Goal: Task Accomplishment & Management: Manage account settings

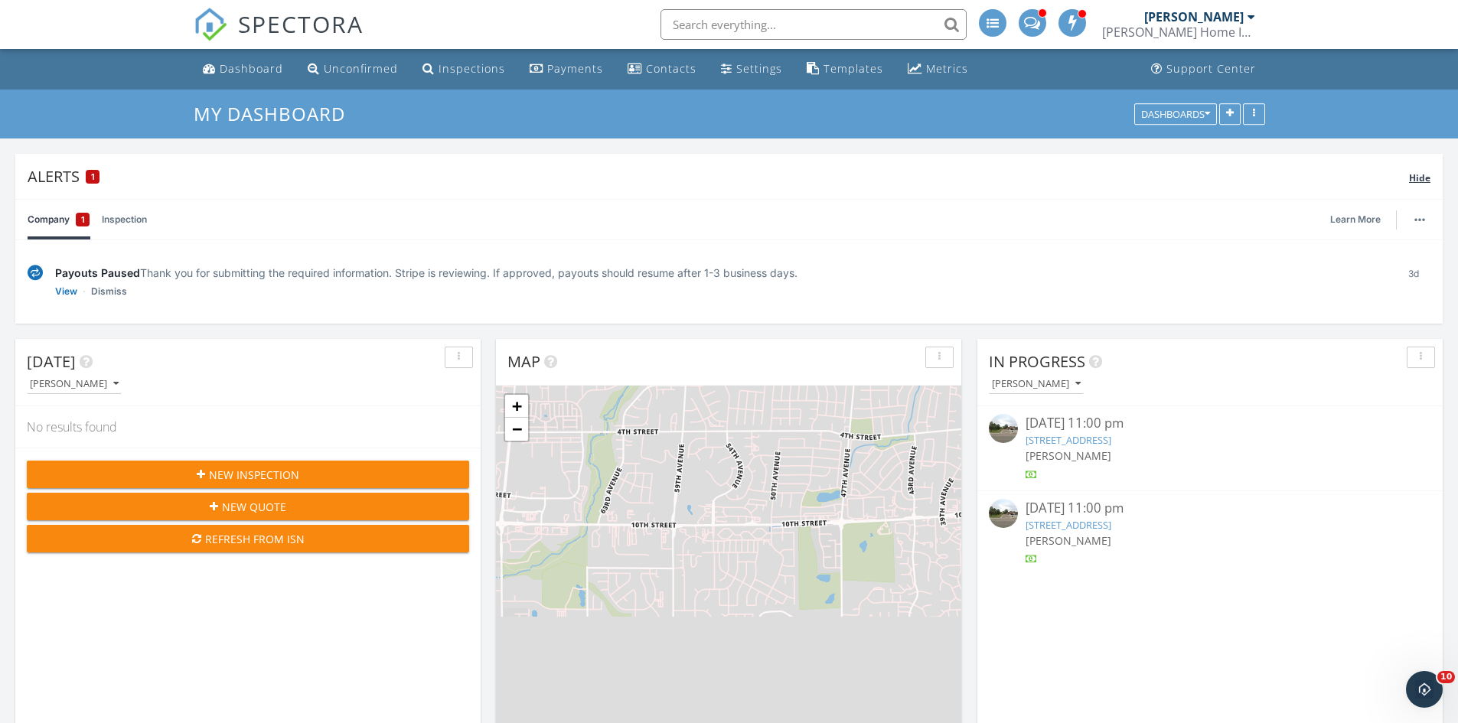
click at [86, 179] on div "1" at bounding box center [93, 177] width 14 height 14
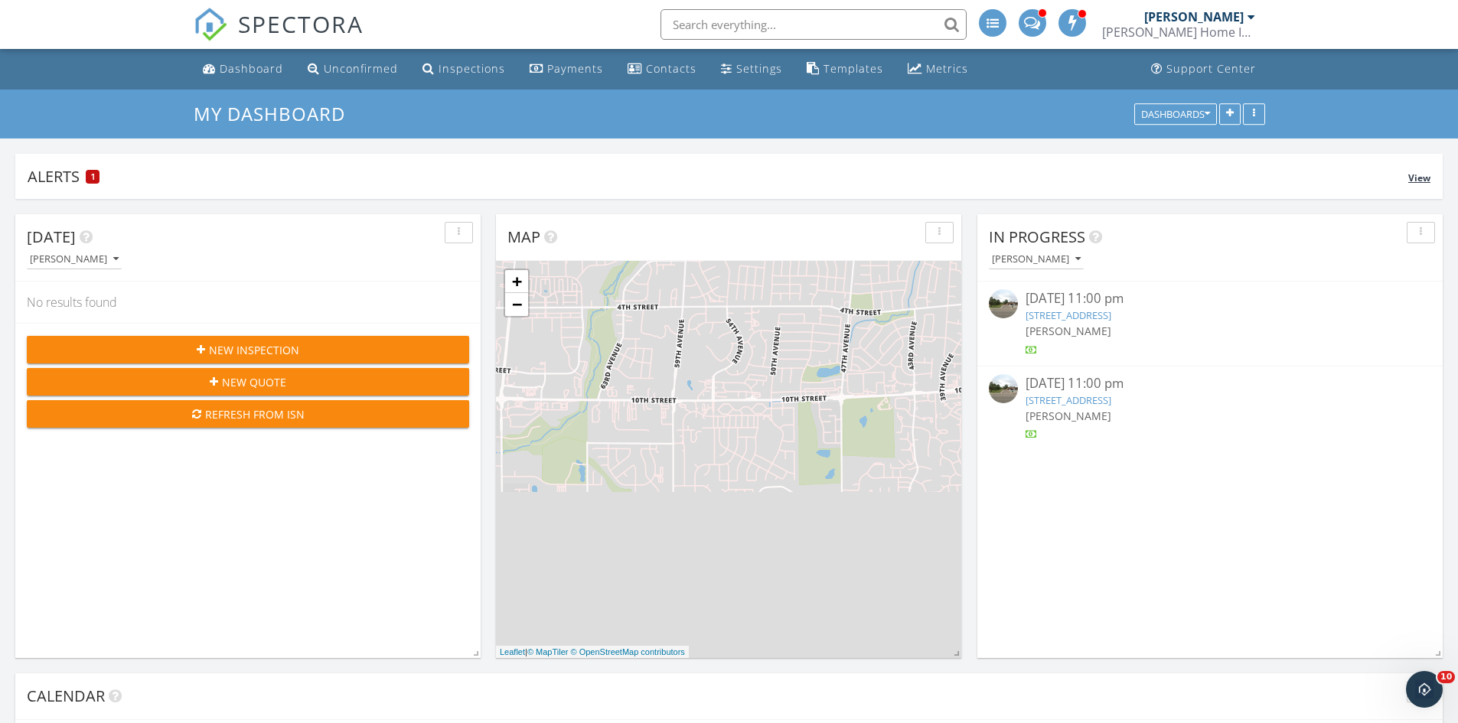
click at [64, 182] on div "Alerts 1" at bounding box center [718, 176] width 1381 height 21
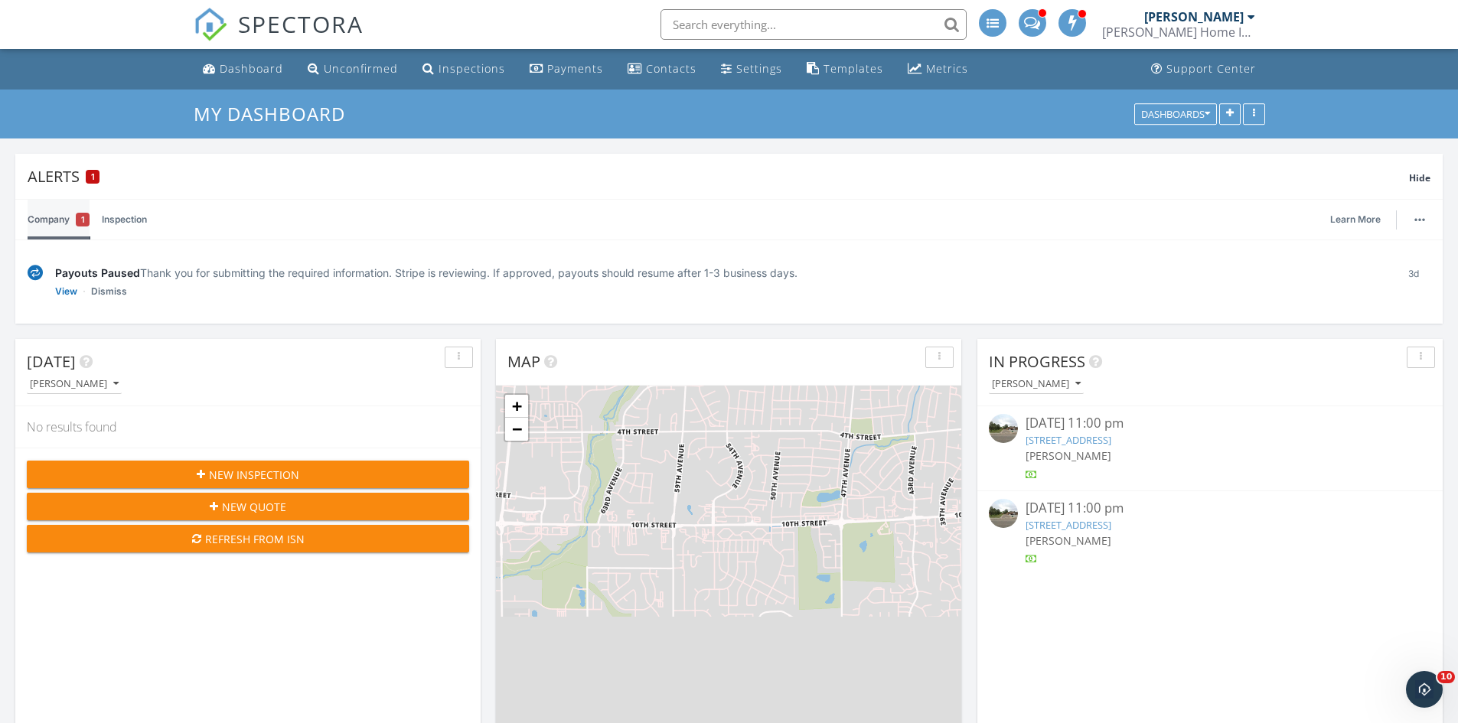
click at [60, 223] on link "Company 1" at bounding box center [59, 220] width 62 height 40
click at [79, 219] on div "1" at bounding box center [83, 220] width 14 height 14
click at [66, 295] on link "View" at bounding box center [66, 291] width 22 height 15
click at [247, 64] on div "Dashboard" at bounding box center [252, 68] width 64 height 15
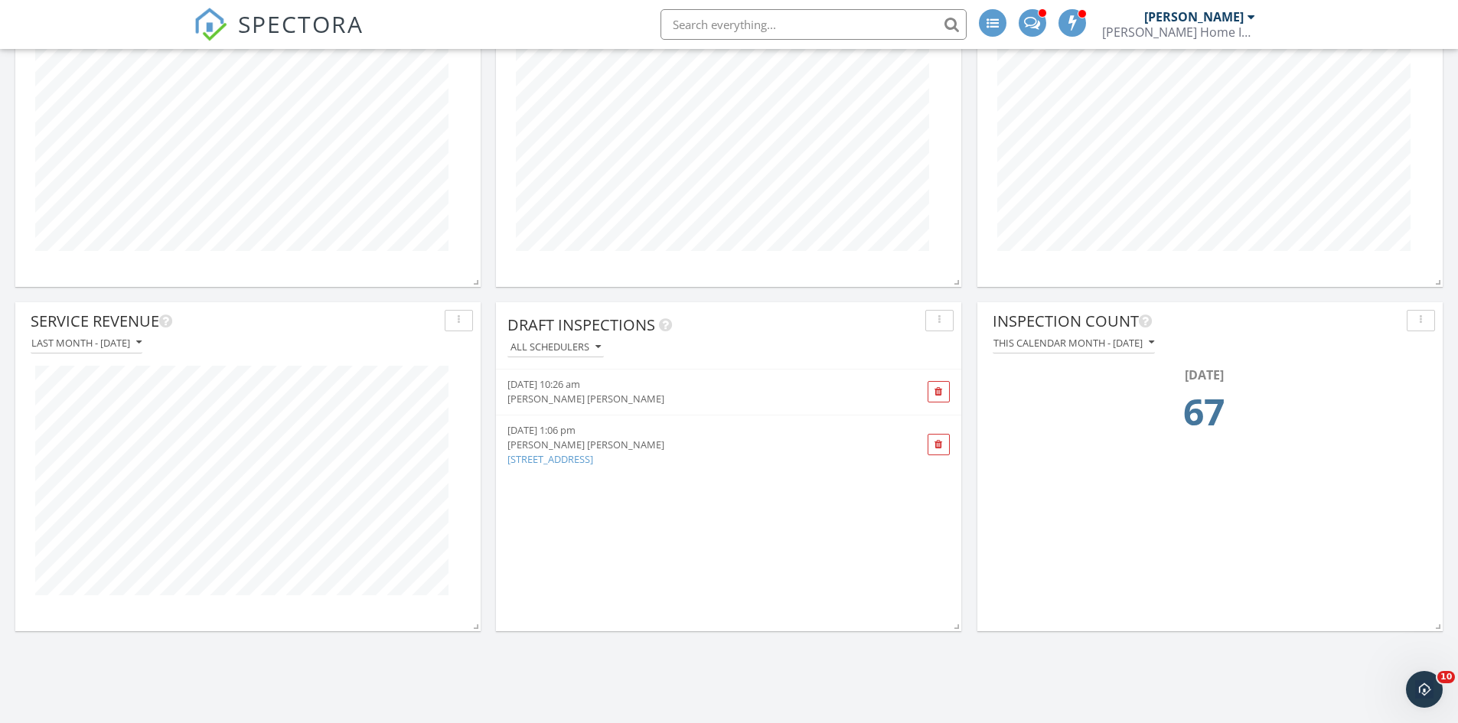
scroll to position [2105, 0]
click at [1154, 337] on icon "button" at bounding box center [1151, 342] width 5 height 11
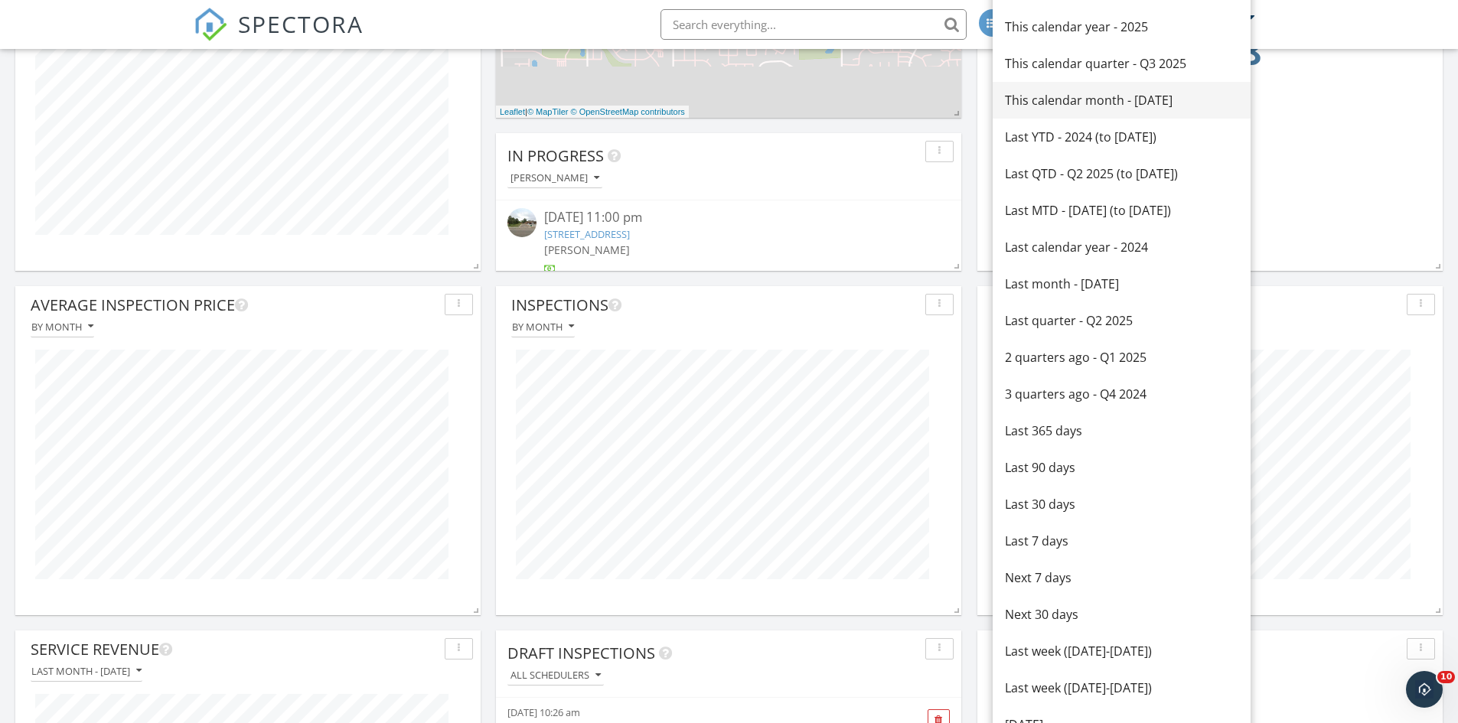
scroll to position [1722, 0]
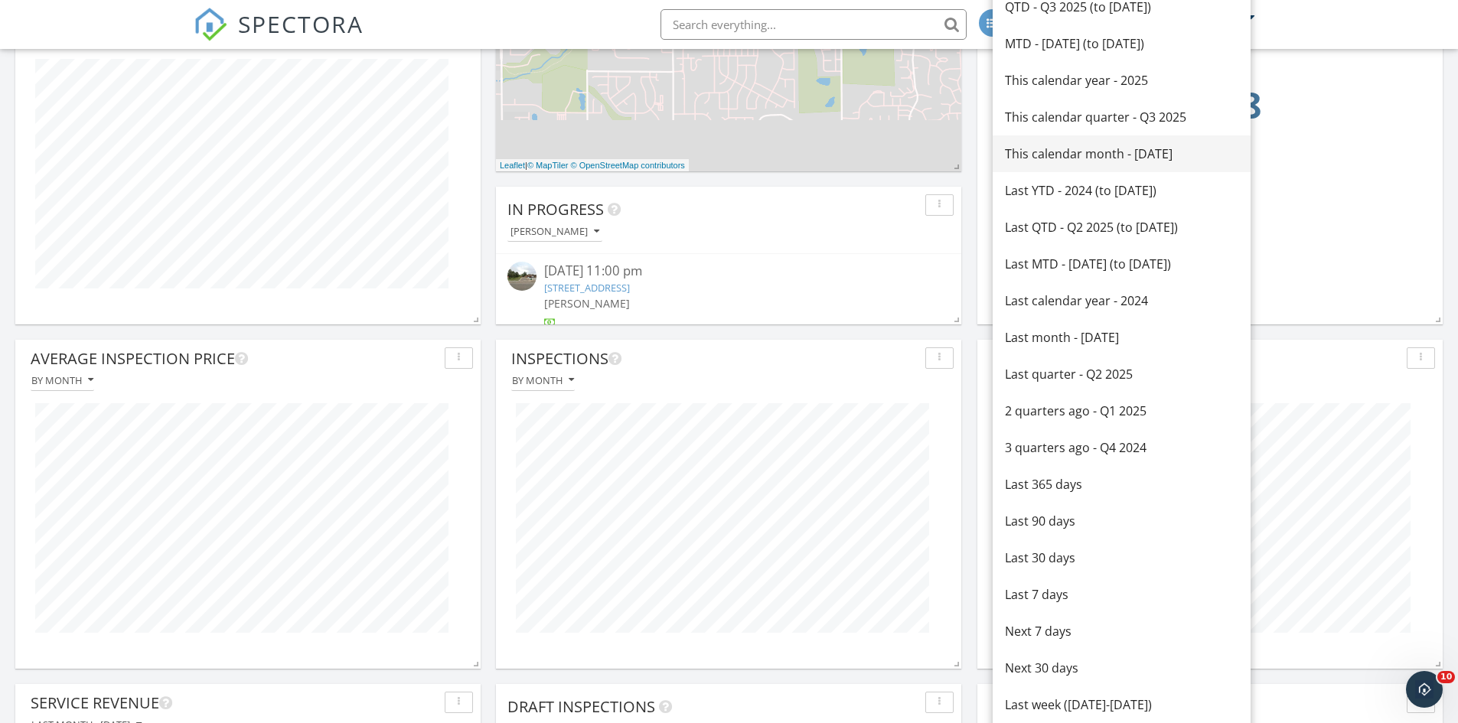
click at [1067, 82] on div "This calendar year - 2025" at bounding box center [1121, 80] width 233 height 18
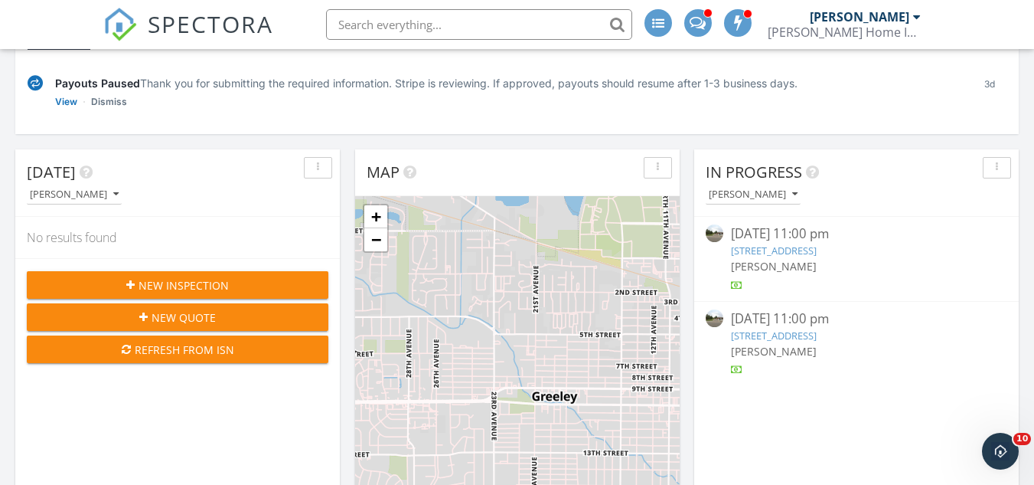
scroll to position [230, 0]
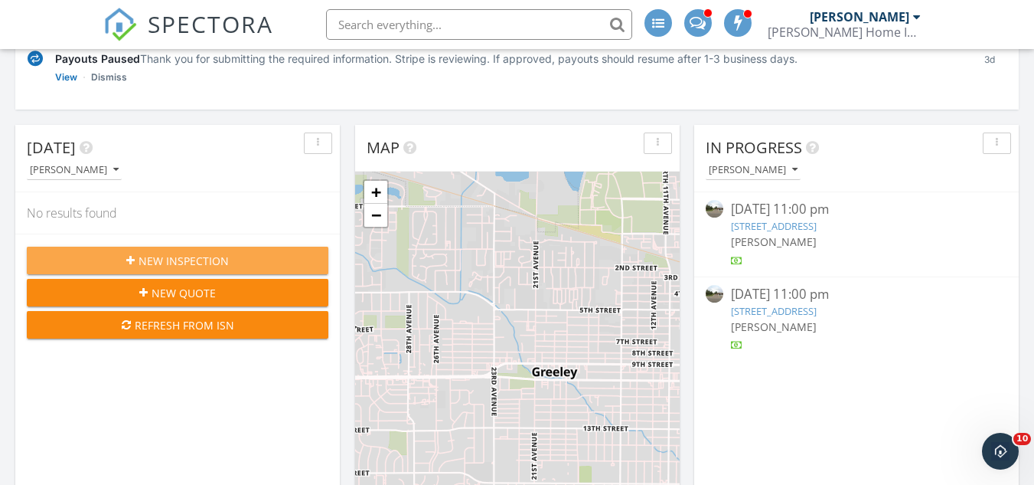
click at [199, 262] on span "New Inspection" at bounding box center [184, 261] width 90 height 16
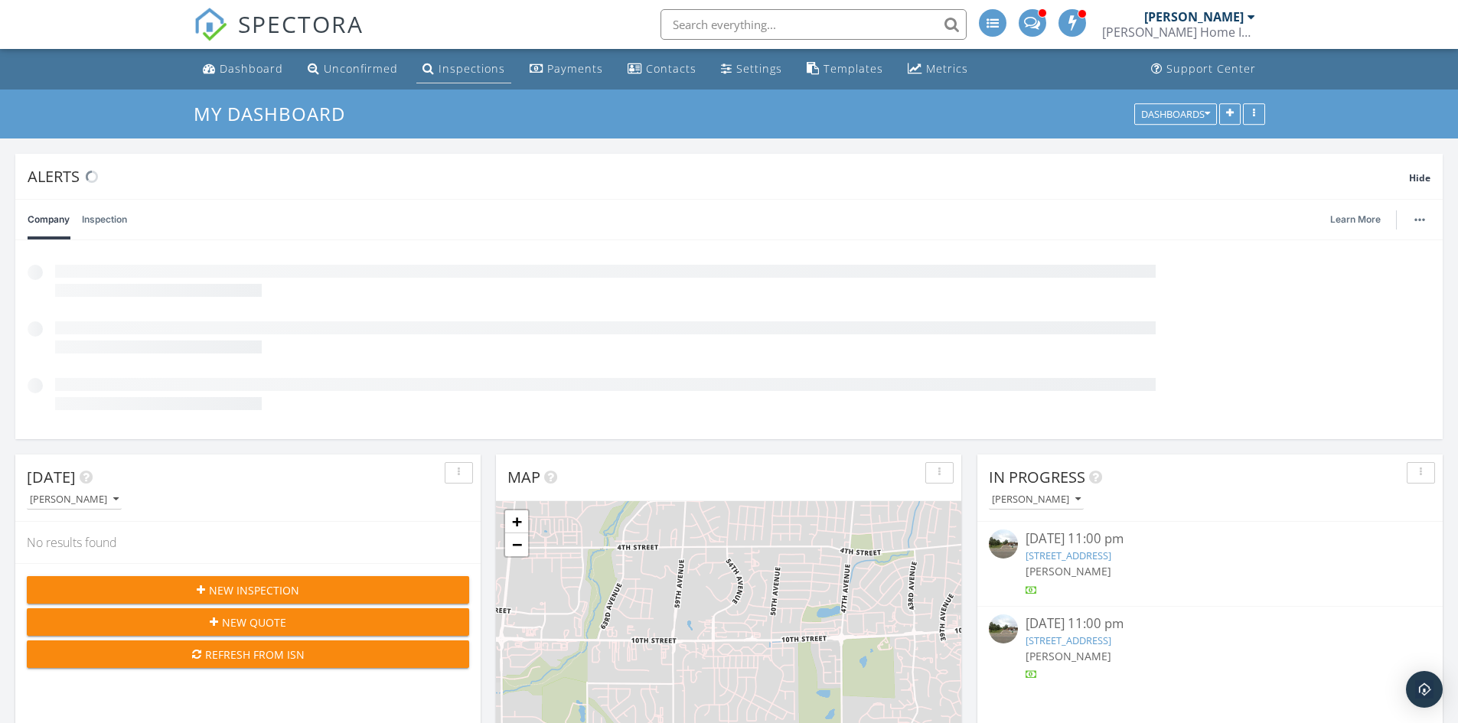
click at [456, 60] on link "Inspections" at bounding box center [463, 69] width 95 height 28
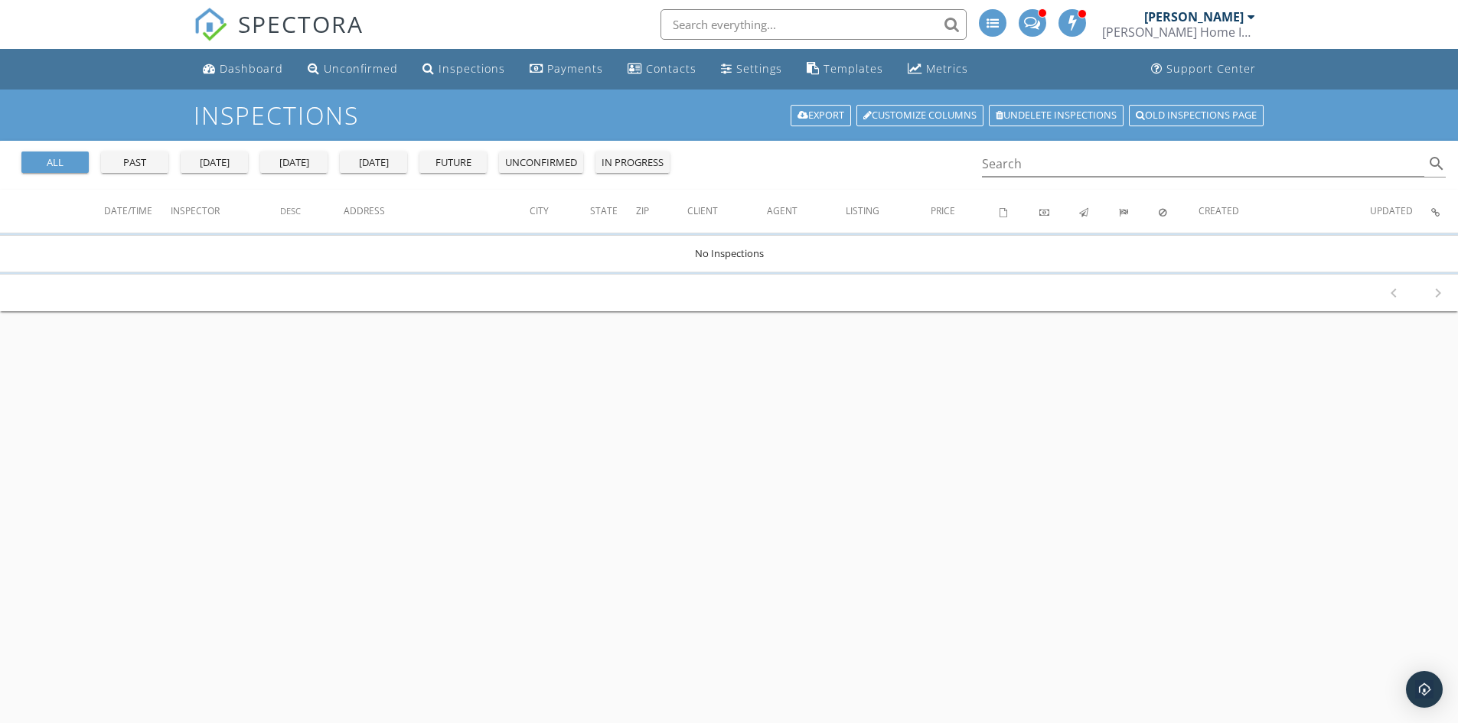
click at [734, 21] on input "text" at bounding box center [814, 24] width 306 height 31
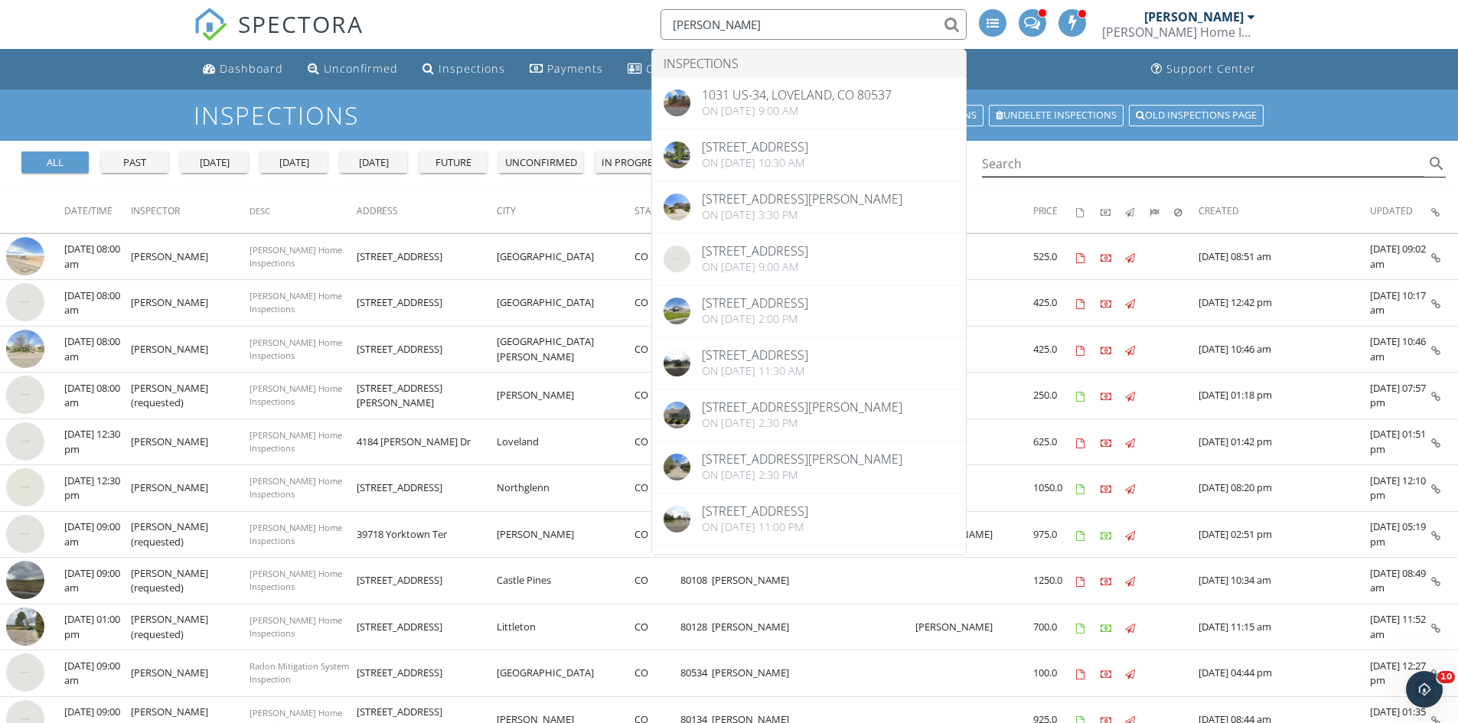
type input "[PERSON_NAME]"
click at [1092, 168] on input "Search" at bounding box center [1203, 164] width 443 height 25
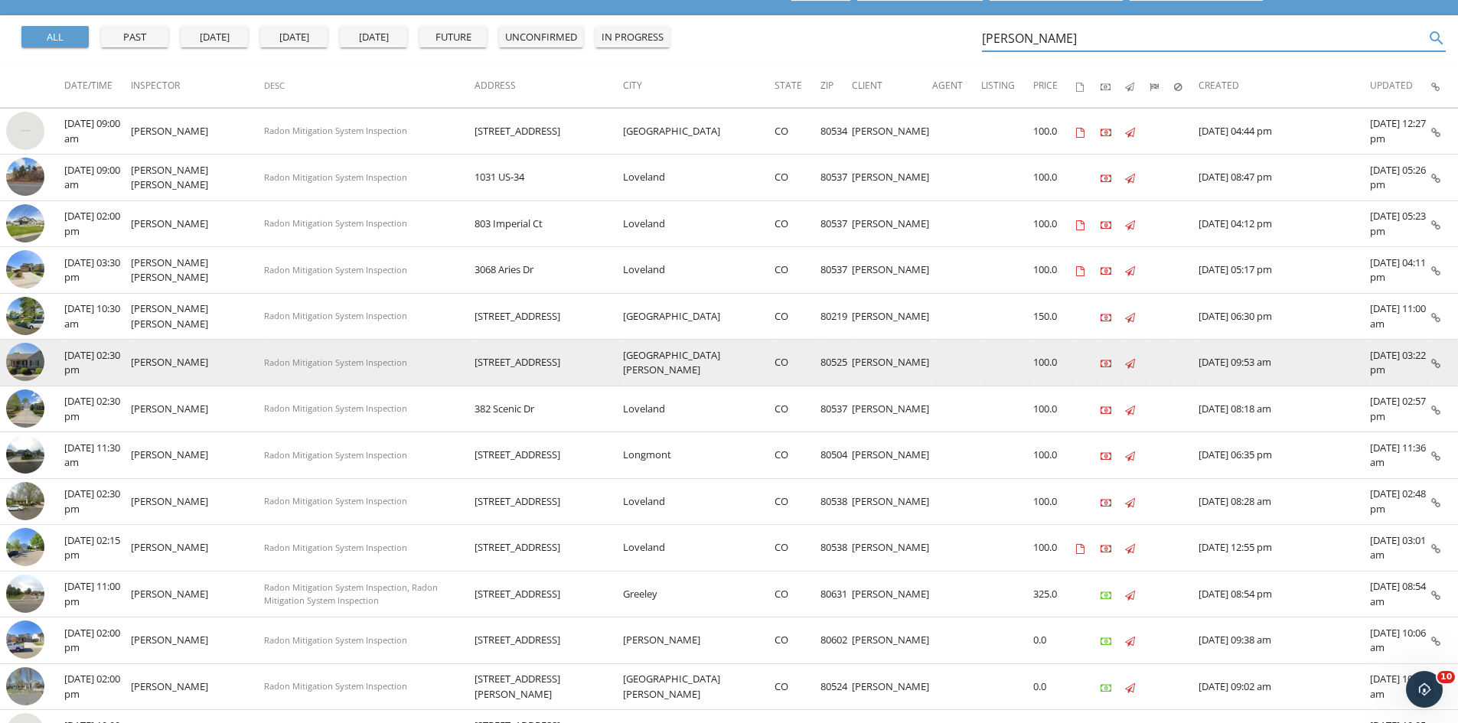
scroll to position [153, 0]
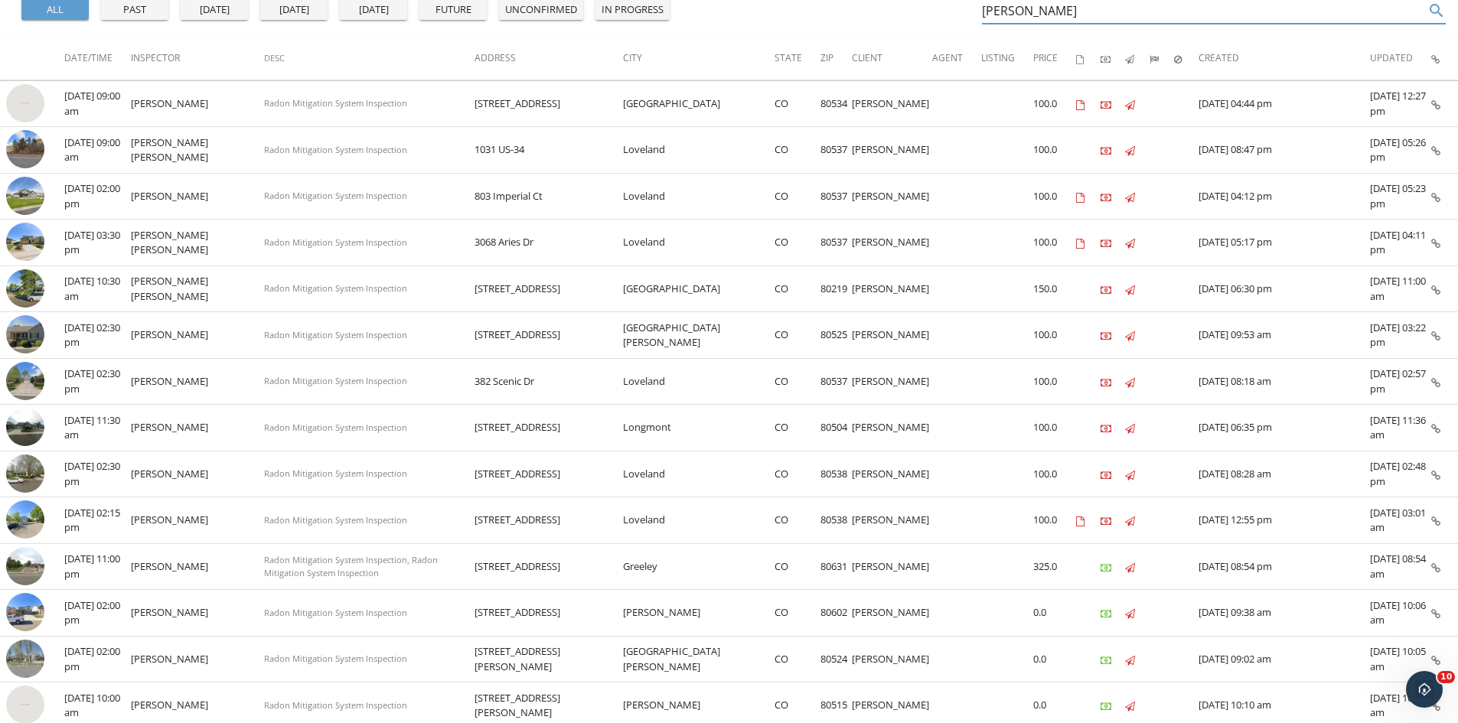
type input "randy isaac"
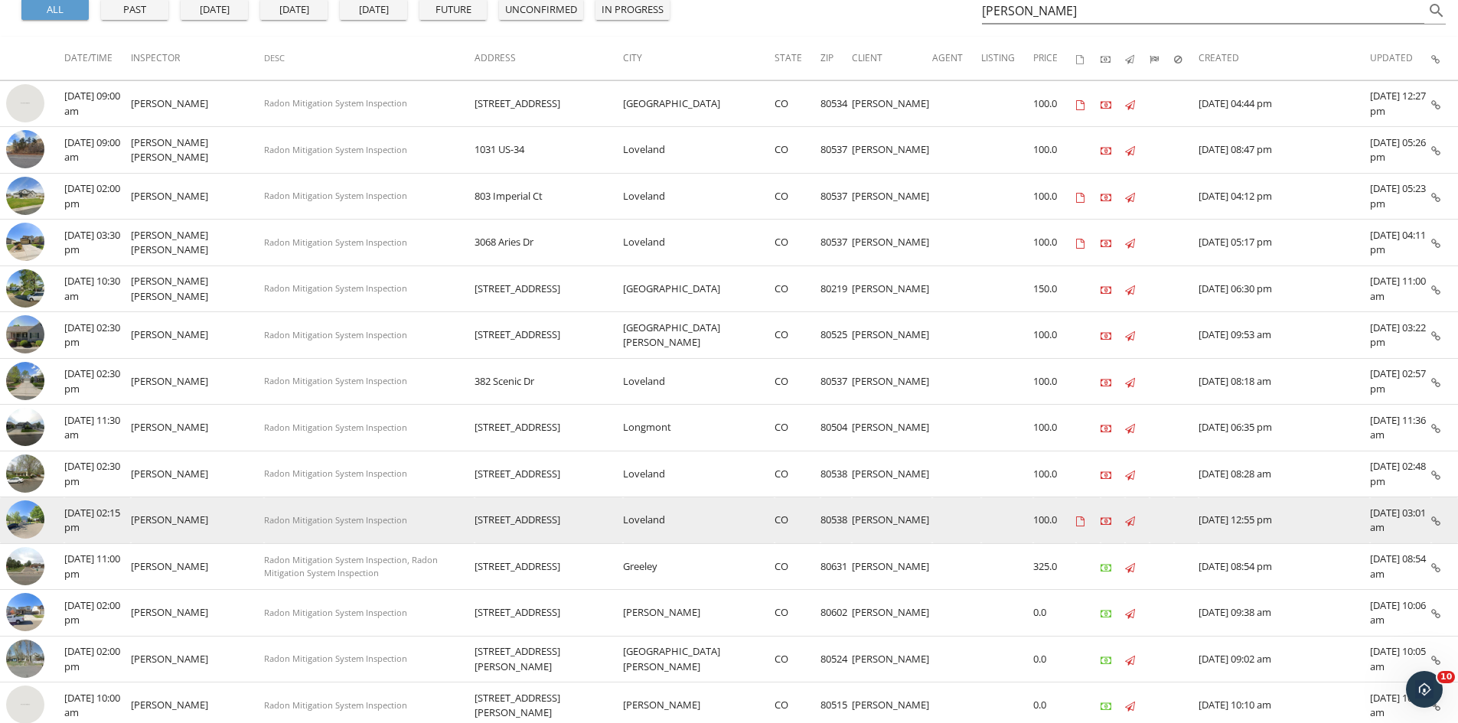
drag, startPoint x: 562, startPoint y: 519, endPoint x: 765, endPoint y: 520, distance: 202.9
click at [765, 520] on tr "check_box_outline_blank 09/22/2025 02:15 pm Matthew Hazlett Radon Mitigation Sy…" at bounding box center [729, 521] width 1458 height 47
copy tr "4282 Peach Tree Ct Loveland CO"
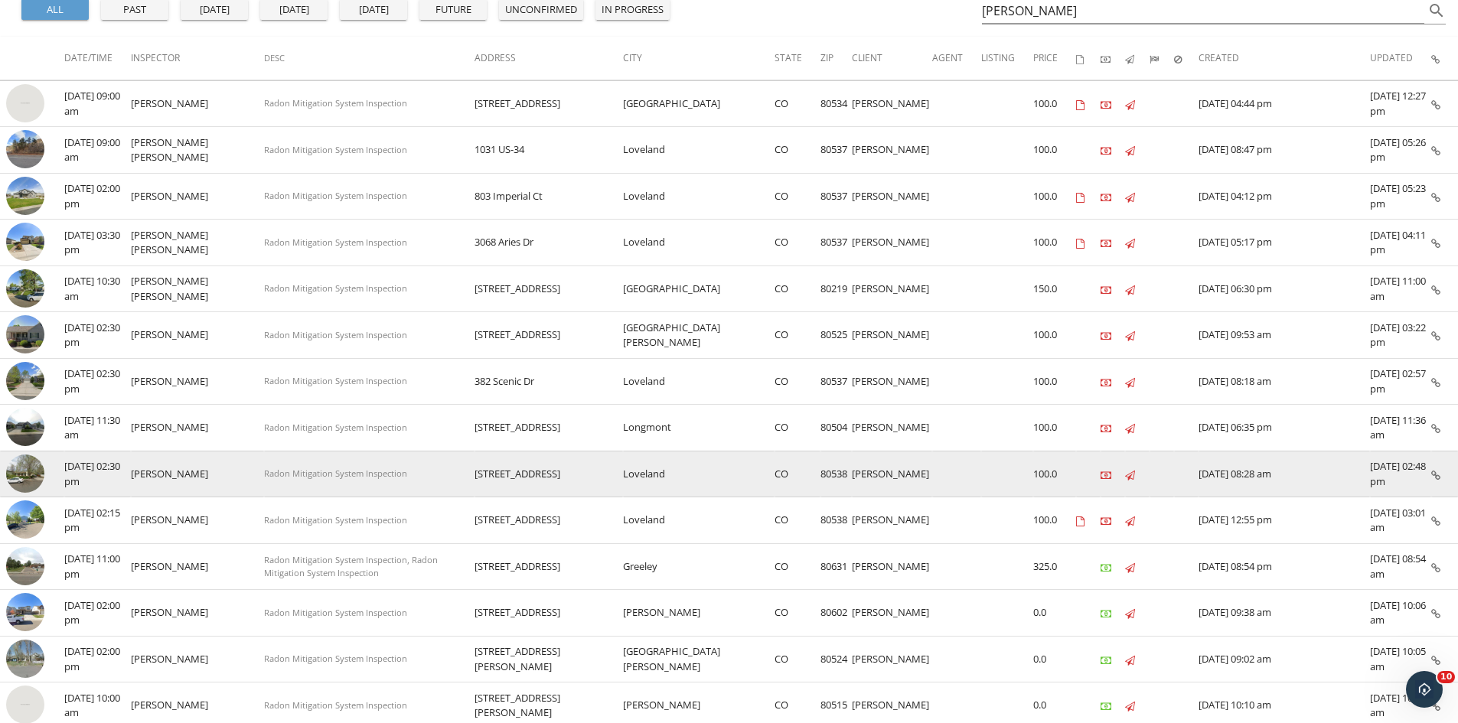
drag, startPoint x: 562, startPoint y: 474, endPoint x: 766, endPoint y: 469, distance: 204.5
click at [766, 469] on tr "check_box_outline_blank 09/22/2025 02:30 pm Matthew Hazlett Radon Mitigation Sy…" at bounding box center [729, 474] width 1458 height 47
copy tr "845 Cottonwood Dr Loveland CO"
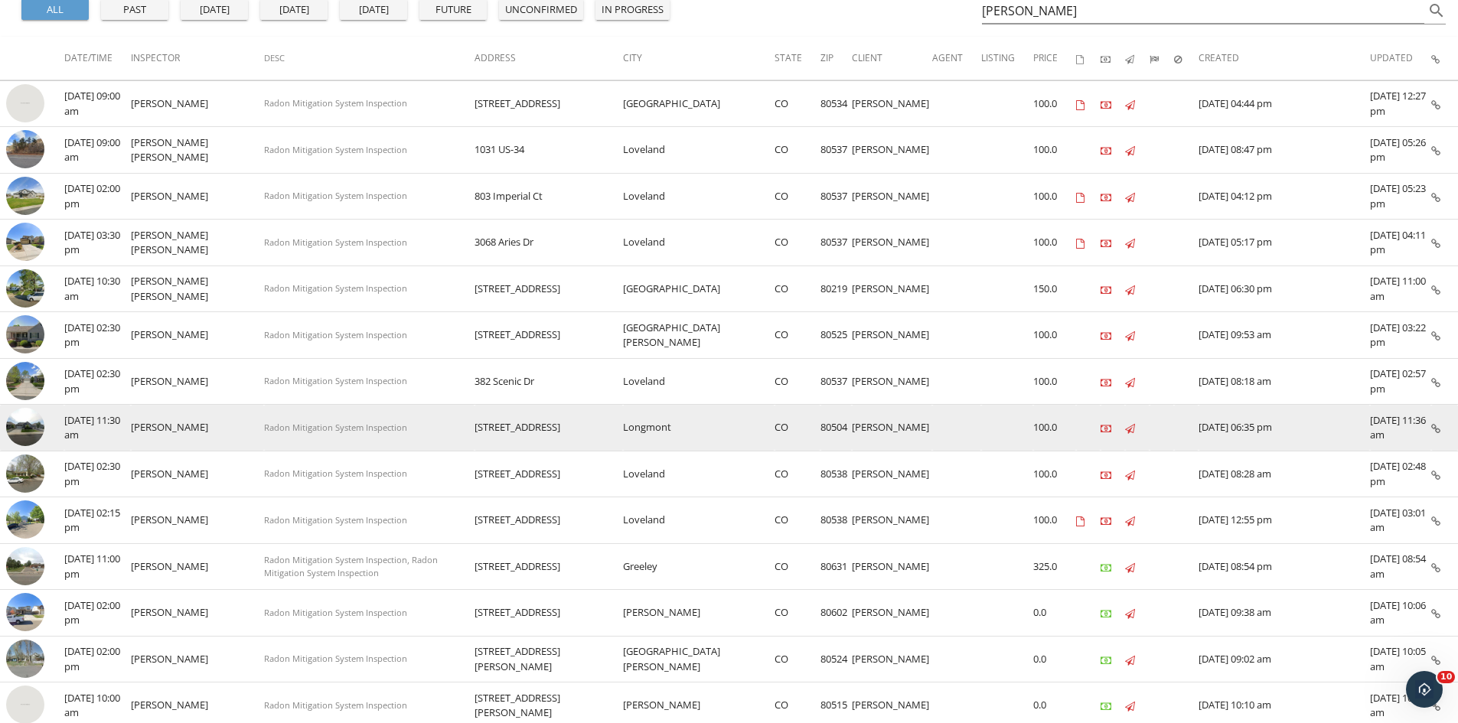
drag, startPoint x: 563, startPoint y: 423, endPoint x: 771, endPoint y: 430, distance: 208.4
click at [771, 430] on tr "check_box_outline_blank 09/24/2025 11:30 am Matthew Hazlett Radon Mitigation Sy…" at bounding box center [729, 428] width 1458 height 47
copy tr "8888 Falcon St Longmont CO"
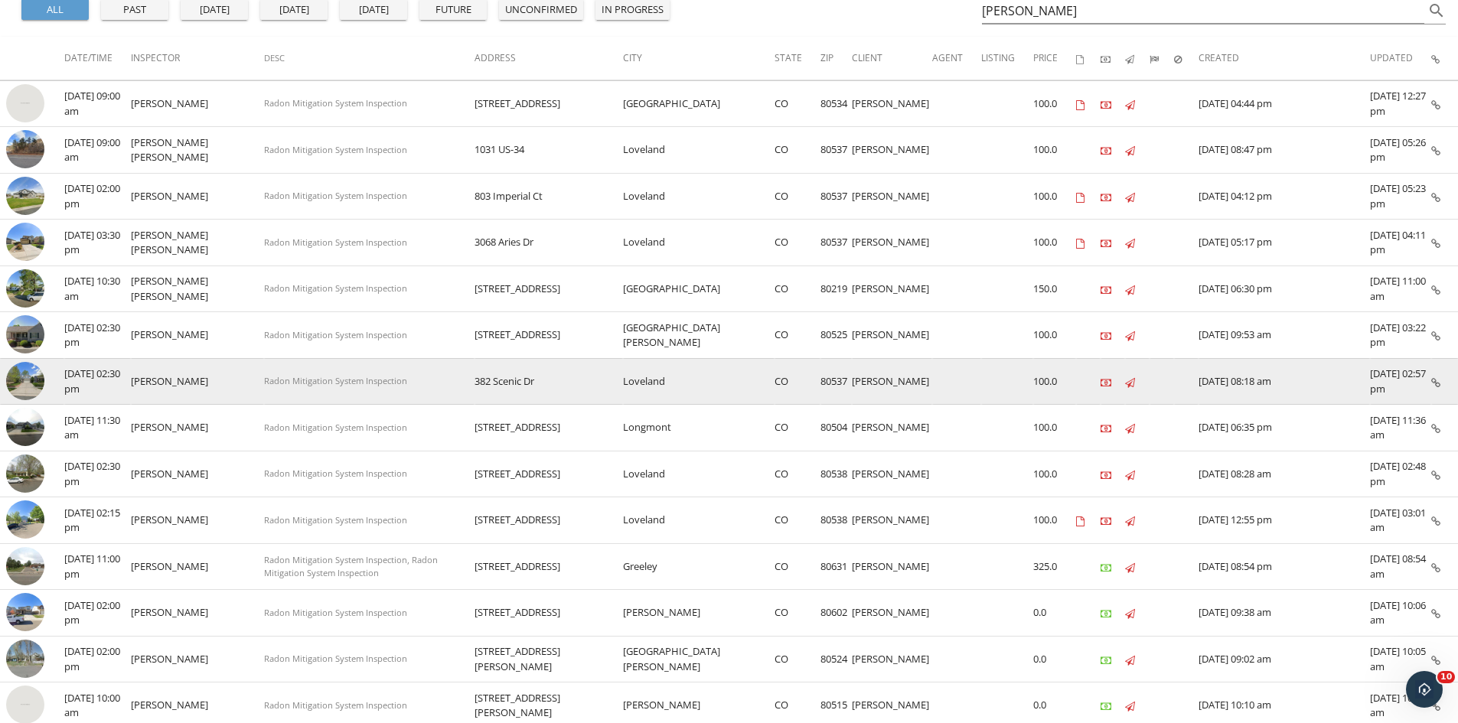
drag, startPoint x: 562, startPoint y: 381, endPoint x: 787, endPoint y: 376, distance: 225.1
click at [787, 376] on tr "check_box_outline_blank 09/24/2025 02:30 pm Matthew Hazlett Radon Mitigation Sy…" at bounding box center [729, 381] width 1458 height 47
copy tr "382 Scenic Dr Loveland CO"
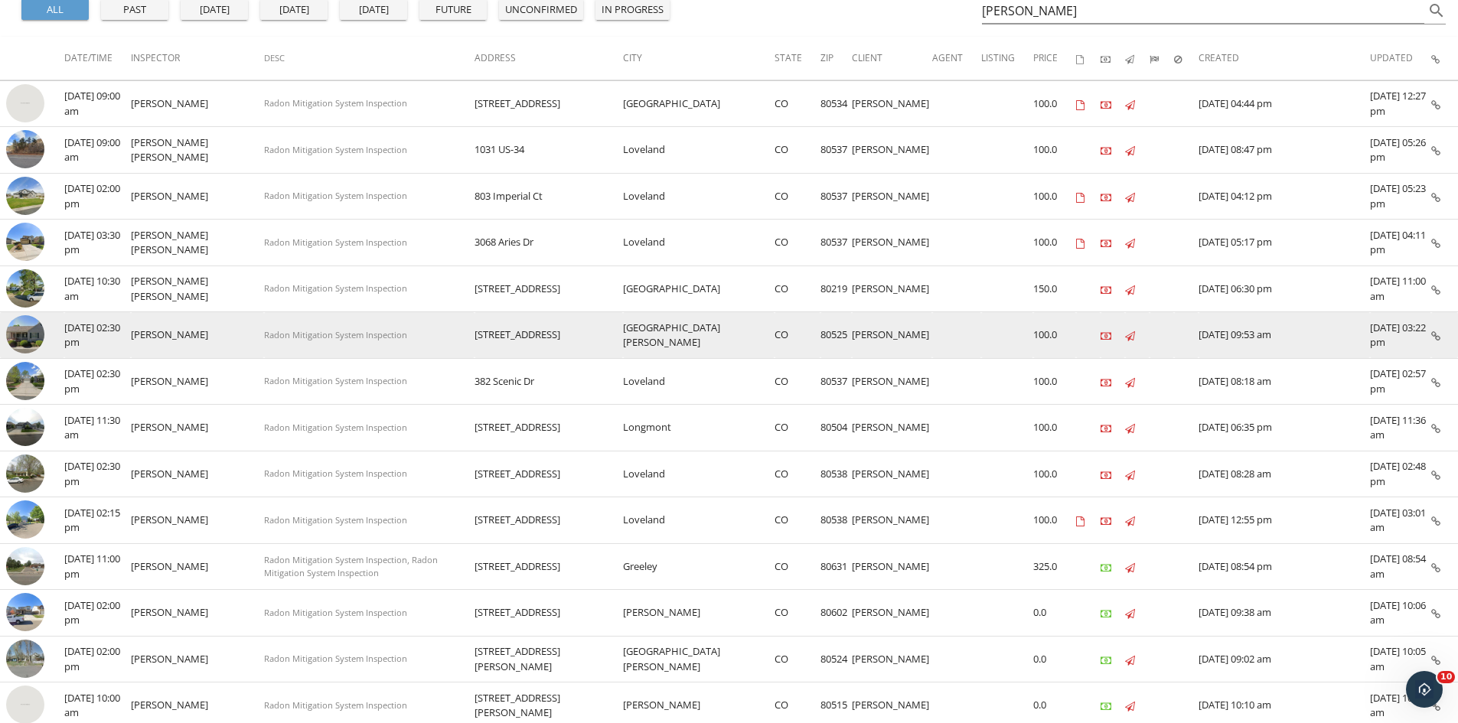
drag, startPoint x: 563, startPoint y: 334, endPoint x: 766, endPoint y: 343, distance: 203.1
click at [766, 343] on tr "check_box_outline_blank 09/25/2025 02:30 pm Matthew Hazlett Radon Mitigation Sy…" at bounding box center [729, 335] width 1458 height 47
copy tr "1337 Green Gables Ct Fort Collins CO"
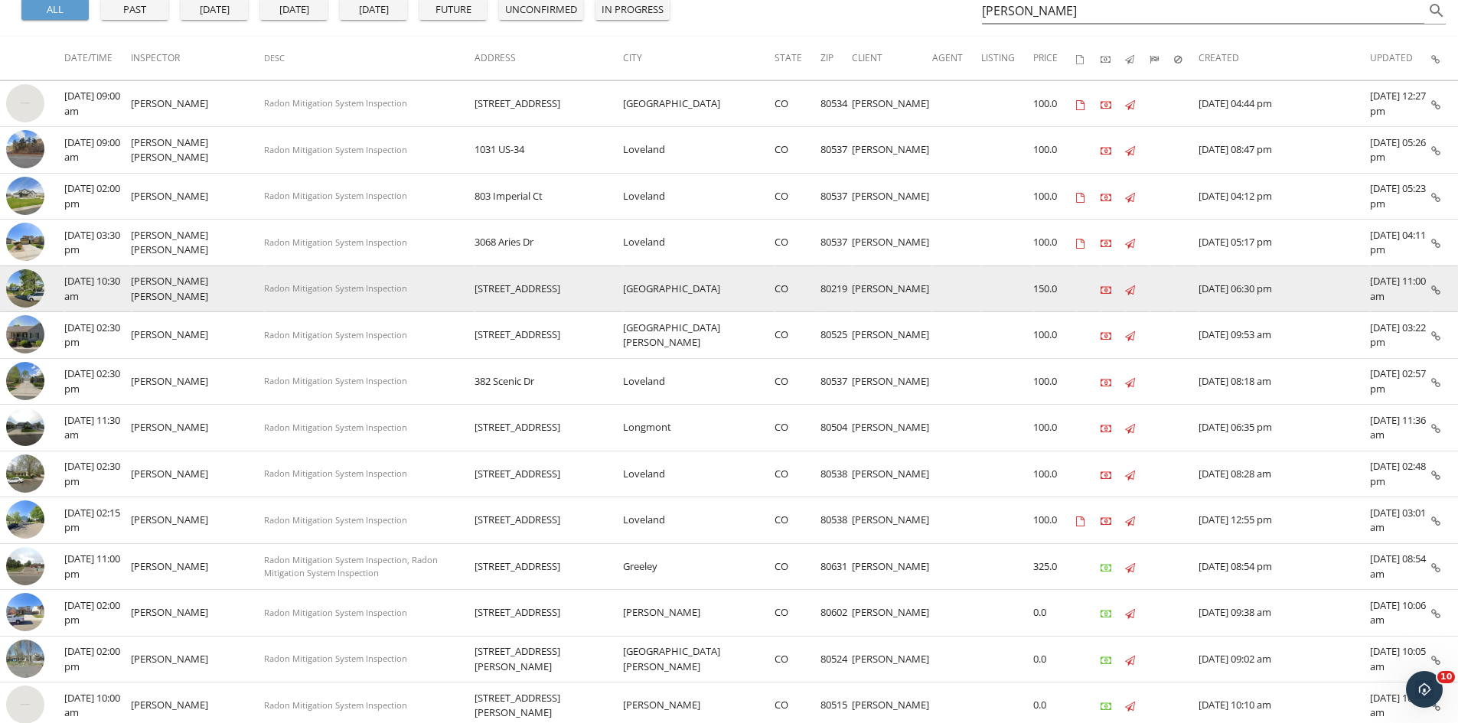
drag, startPoint x: 563, startPoint y: 289, endPoint x: 766, endPoint y: 295, distance: 202.2
click at [766, 295] on tr "check_box_outline_blank 09/26/2025 10:30 am MacLean Purdy Radon Mitigation Syst…" at bounding box center [729, 289] width 1458 height 47
copy tr "2726 W 1st Ave Denver CO"
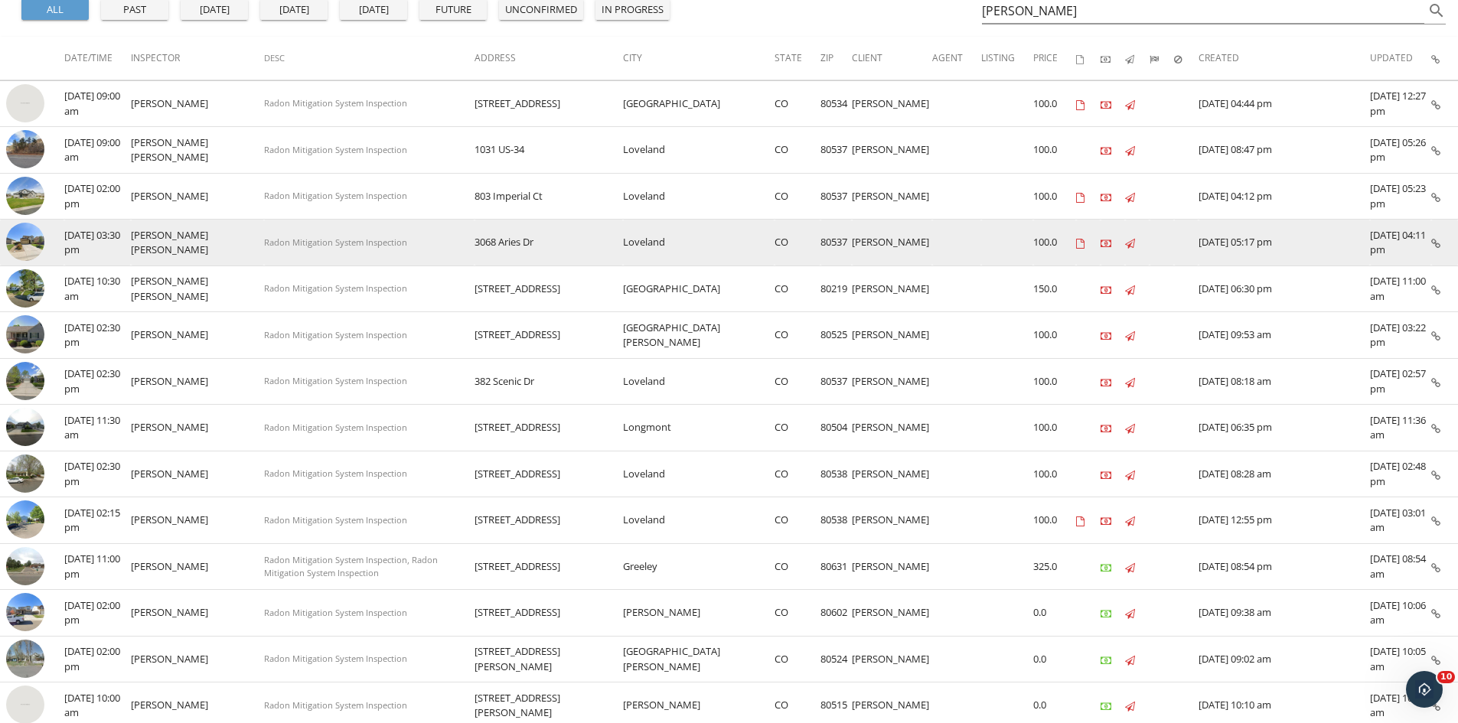
drag, startPoint x: 562, startPoint y: 243, endPoint x: 773, endPoint y: 233, distance: 211.5
click at [773, 233] on tr "check_box_outline_blank 09/26/2025 03:30 pm MacLean Purdy Radon Mitigation Syst…" at bounding box center [729, 243] width 1458 height 47
copy tr "3068 Aries Dr Loveland CO"
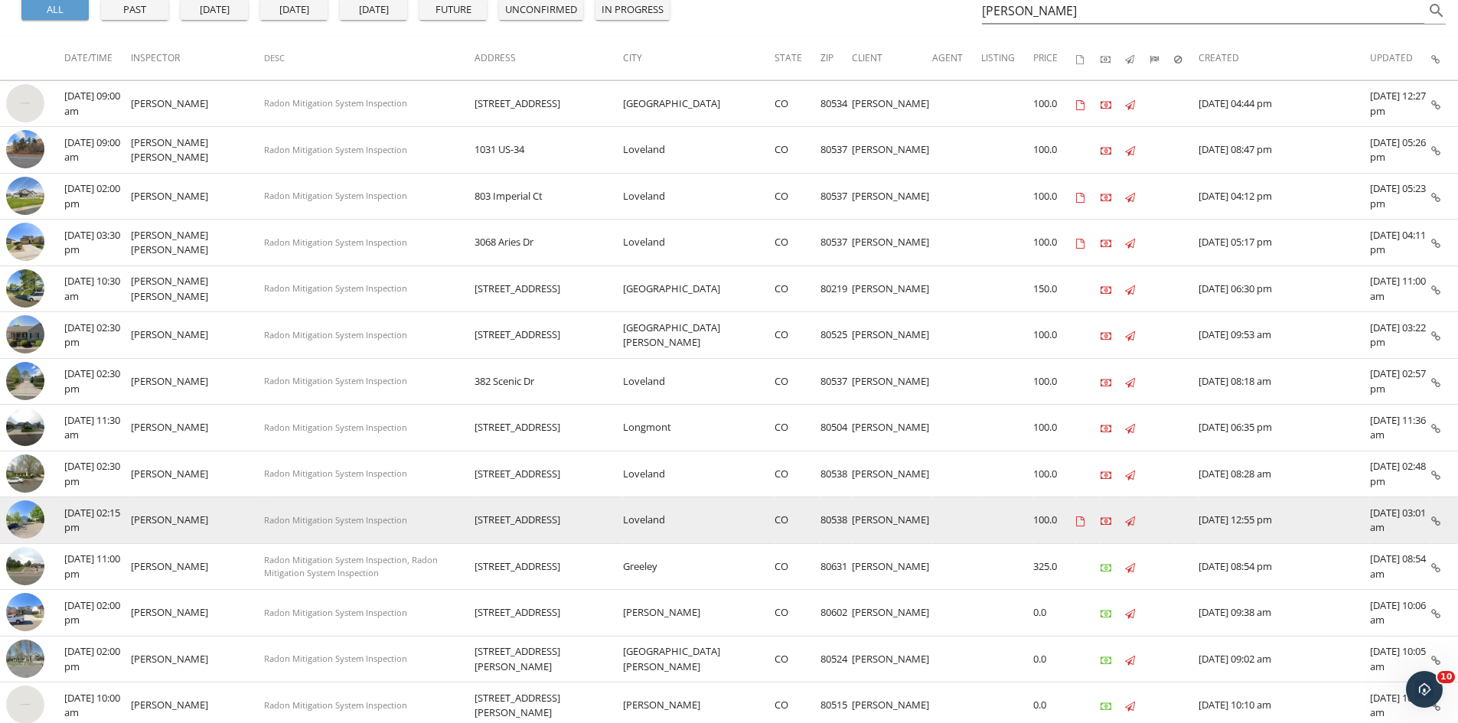
click at [33, 514] on img at bounding box center [25, 520] width 38 height 38
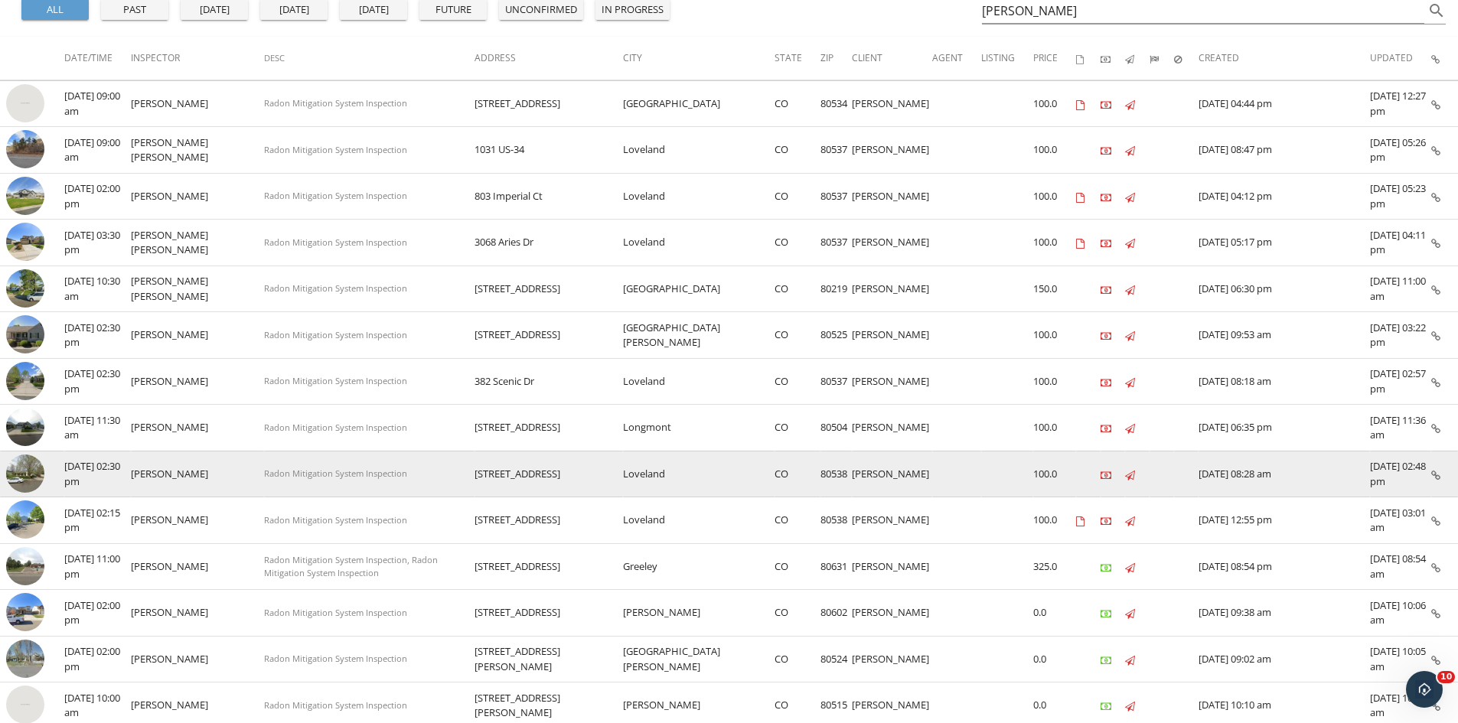
click at [24, 473] on img at bounding box center [25, 474] width 38 height 38
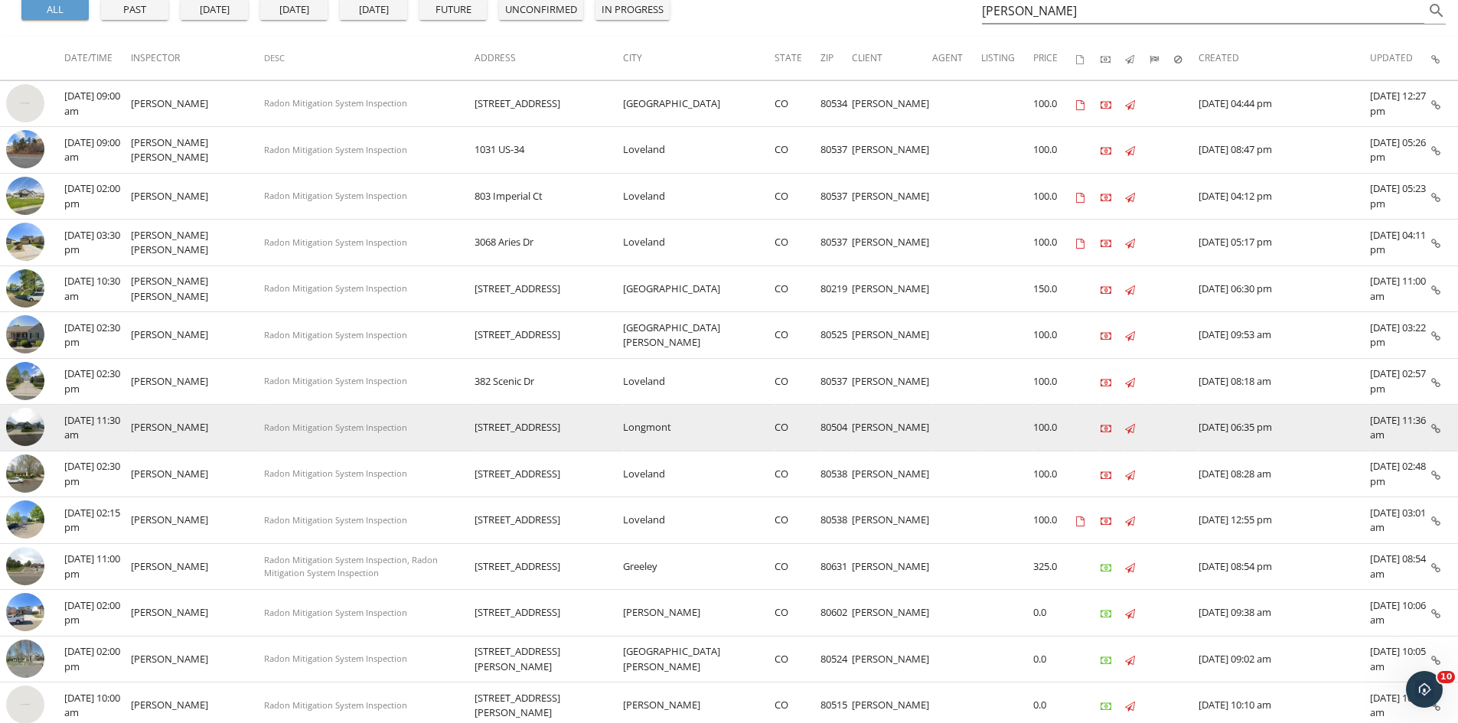
click at [25, 429] on img at bounding box center [25, 427] width 38 height 38
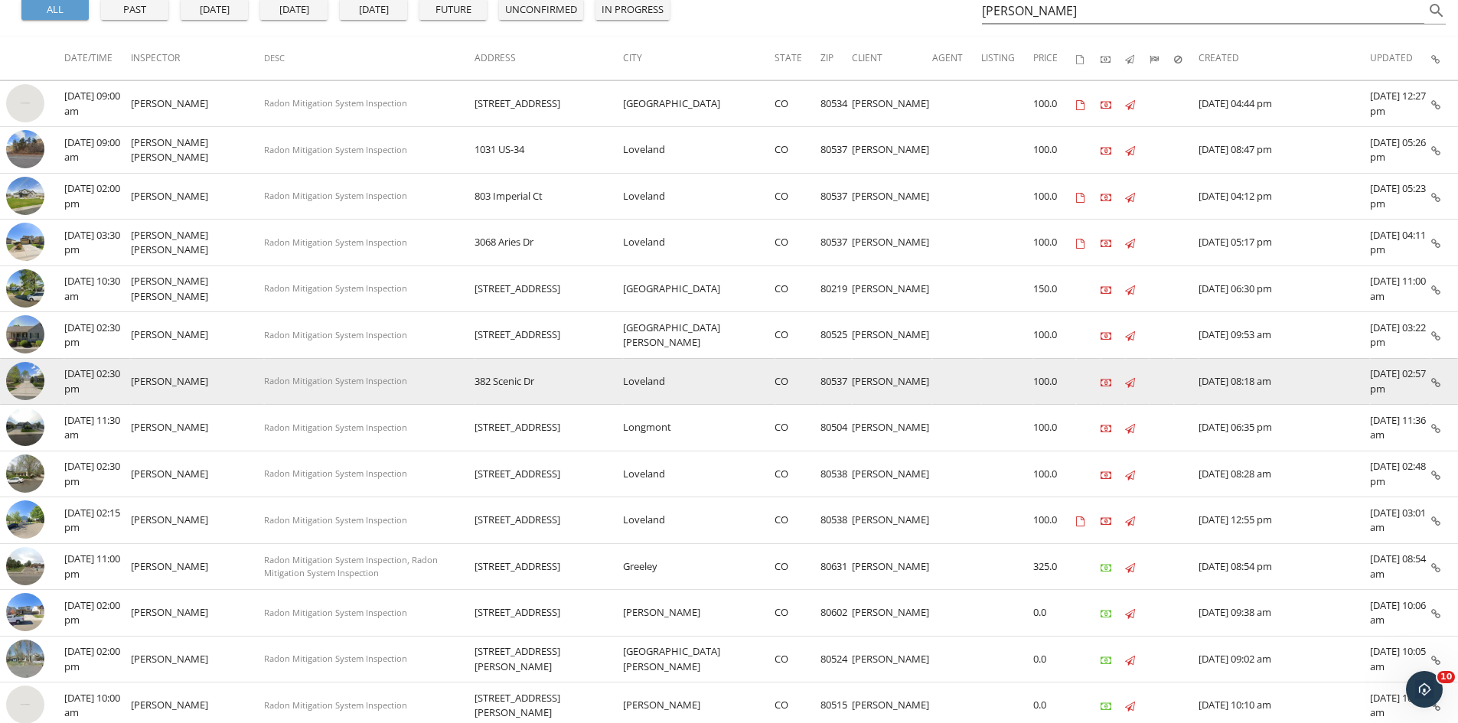
click at [21, 388] on img at bounding box center [25, 381] width 38 height 38
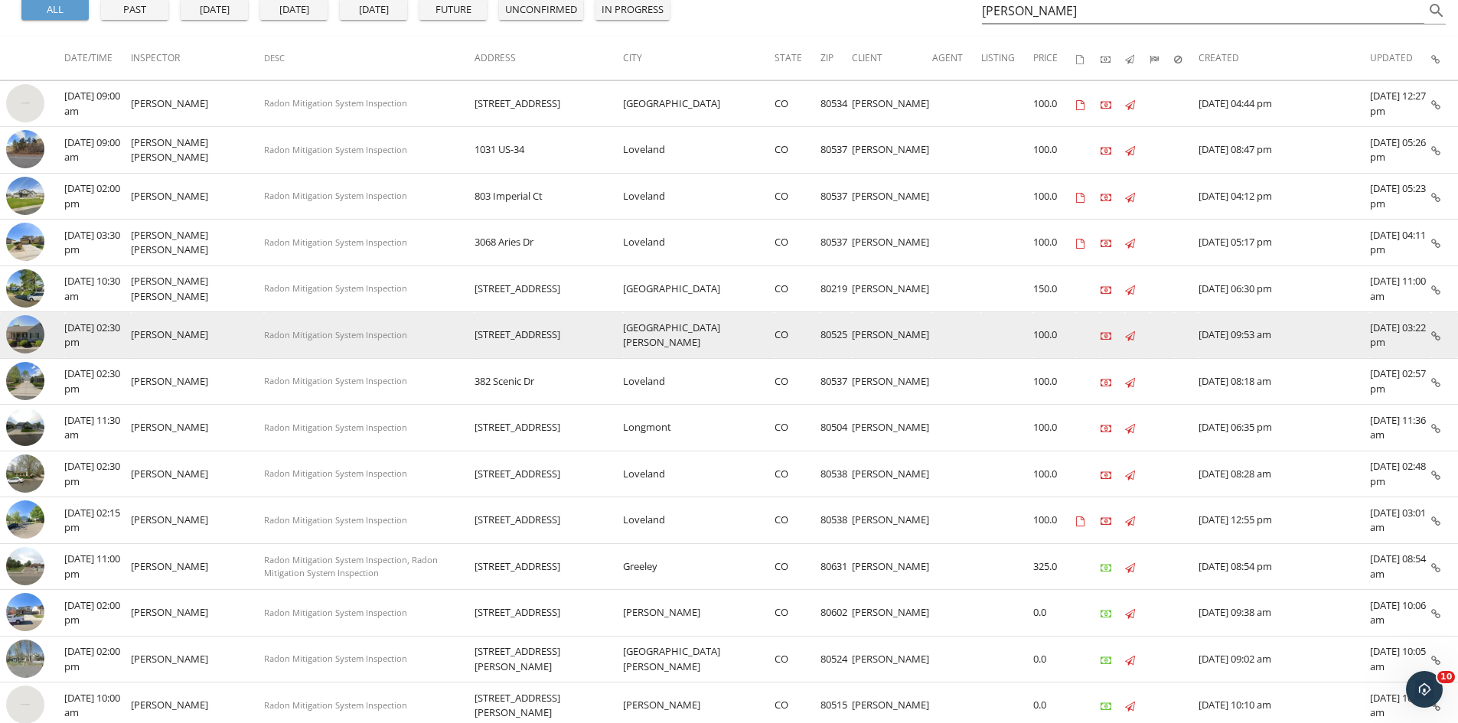
click at [24, 321] on img at bounding box center [25, 334] width 38 height 38
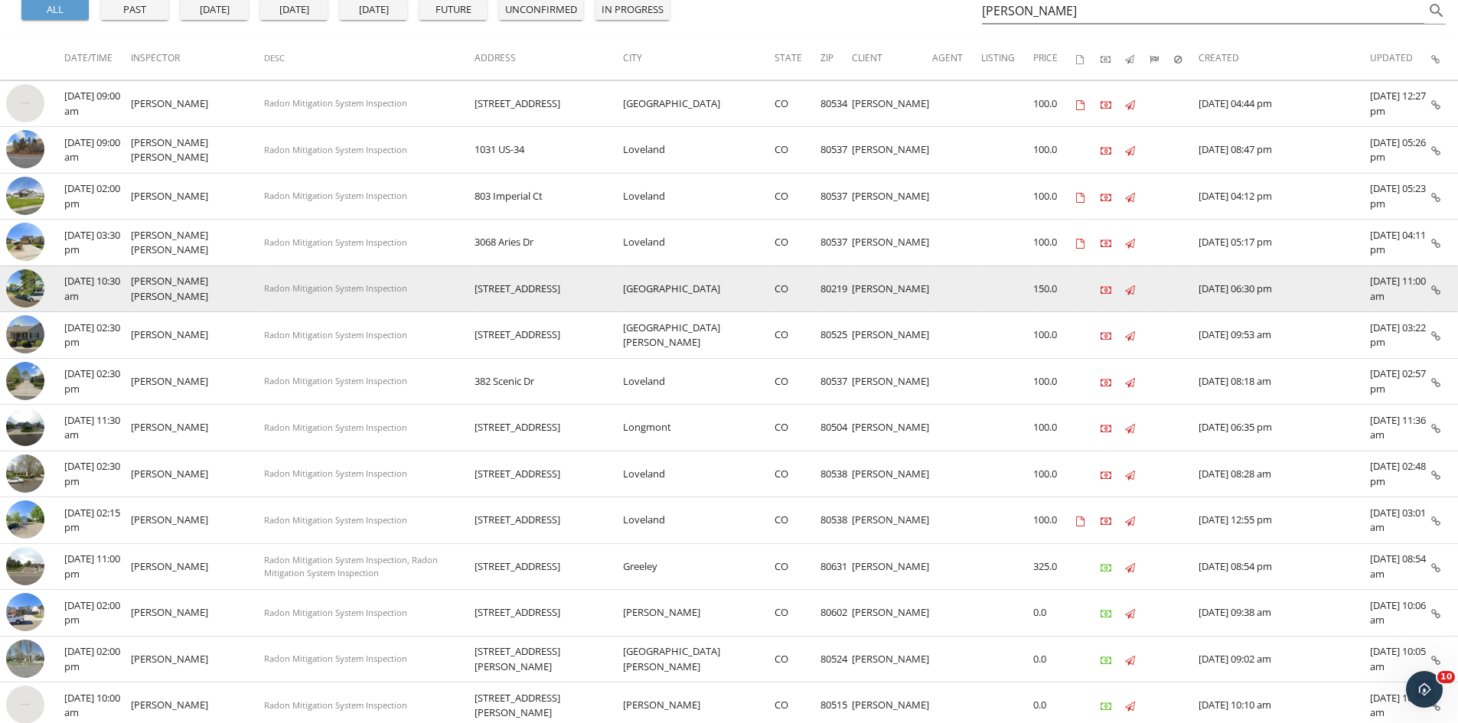
click at [24, 290] on img at bounding box center [25, 288] width 38 height 38
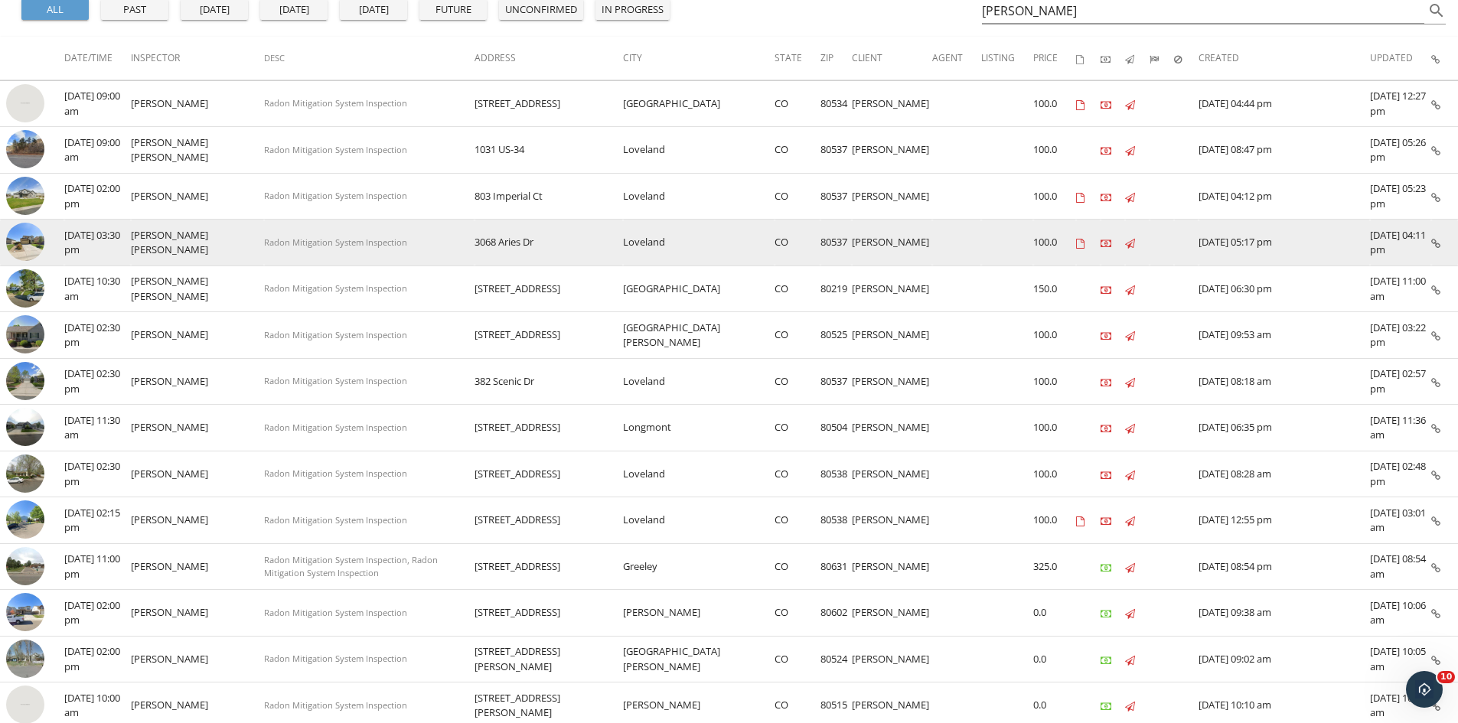
click at [26, 243] on img at bounding box center [25, 242] width 38 height 38
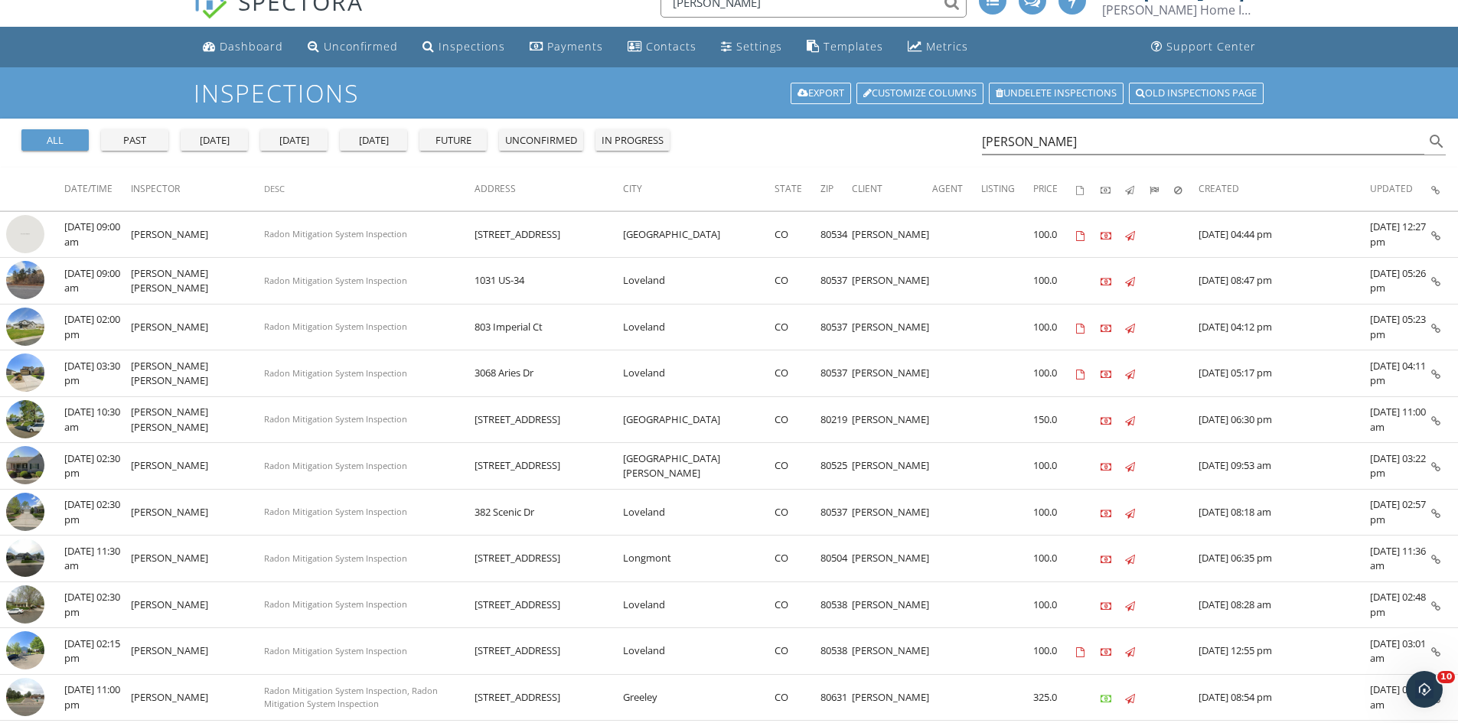
scroll to position [0, 0]
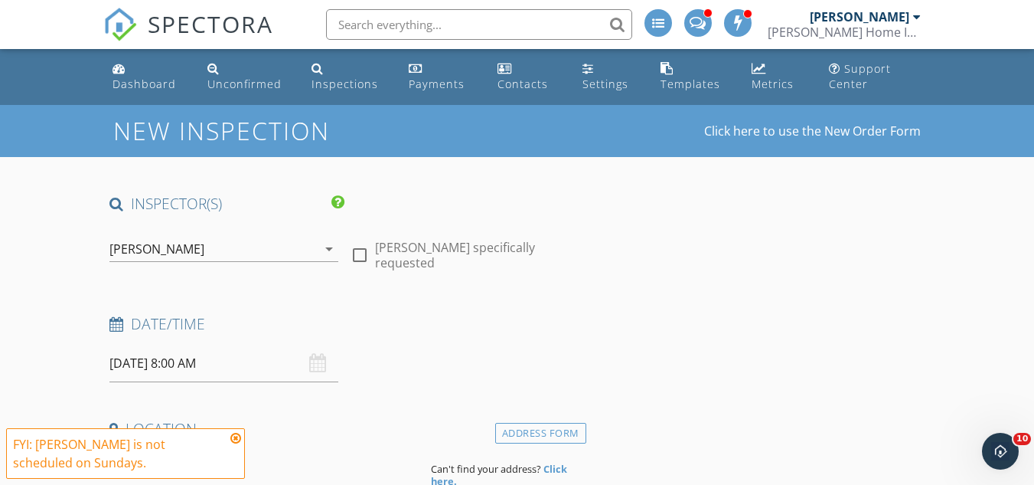
click at [295, 247] on div "[PERSON_NAME]" at bounding box center [212, 249] width 207 height 24
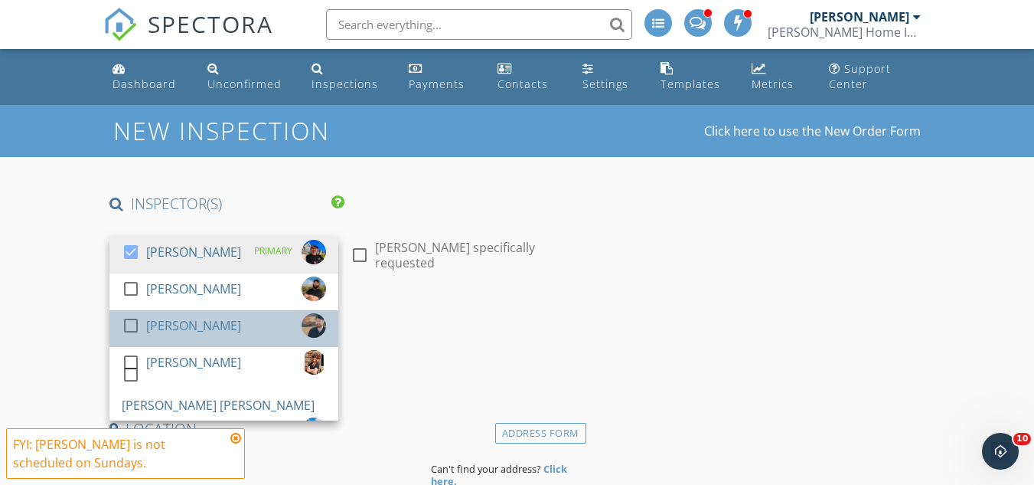
click at [201, 333] on div "[PERSON_NAME]" at bounding box center [193, 325] width 95 height 24
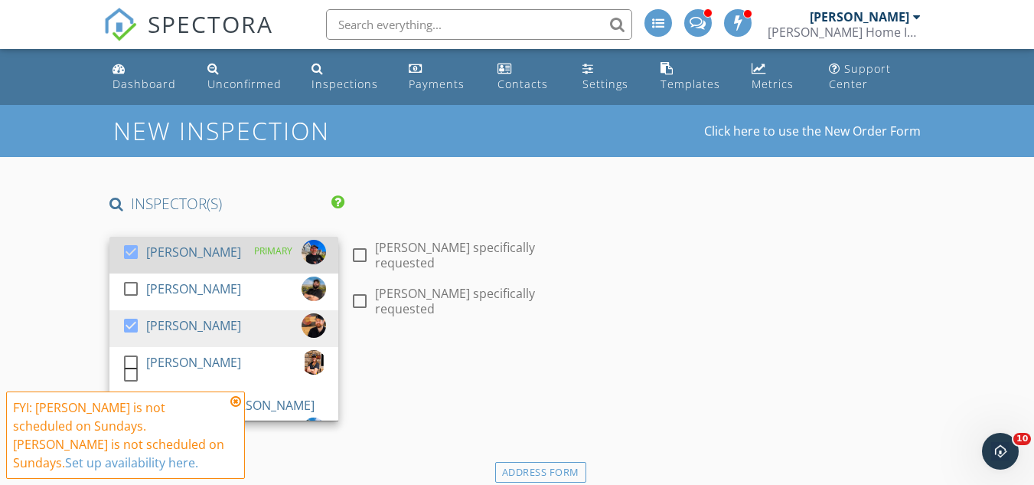
click at [132, 257] on div at bounding box center [131, 252] width 26 height 26
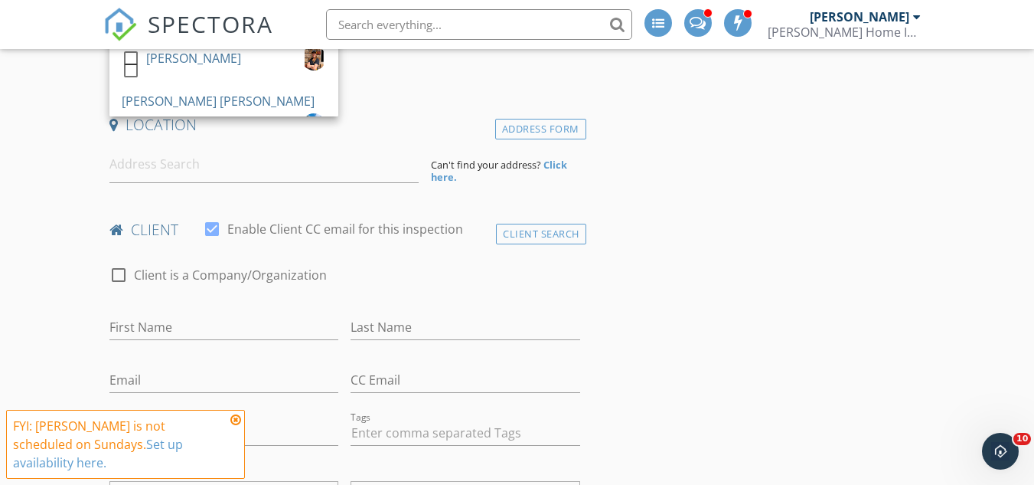
scroll to position [306, 0]
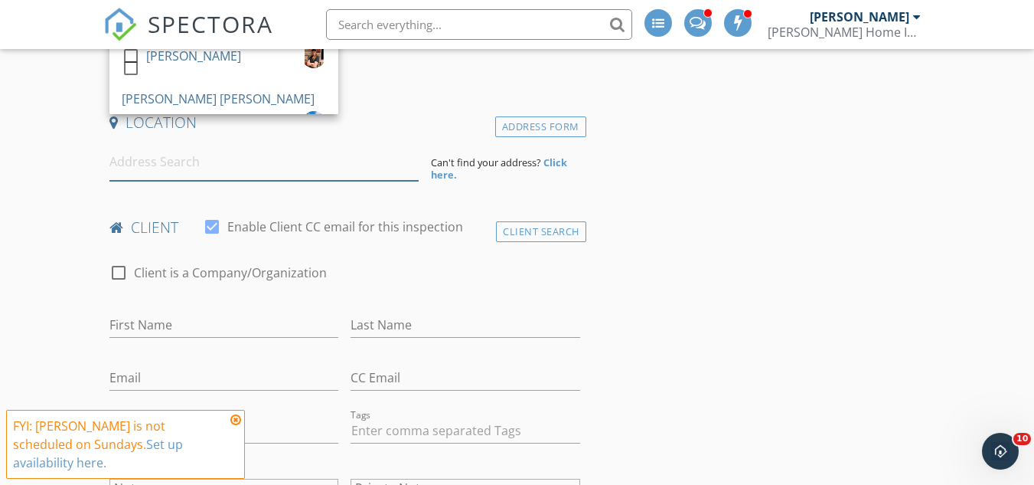
click at [205, 168] on input at bounding box center [263, 162] width 309 height 38
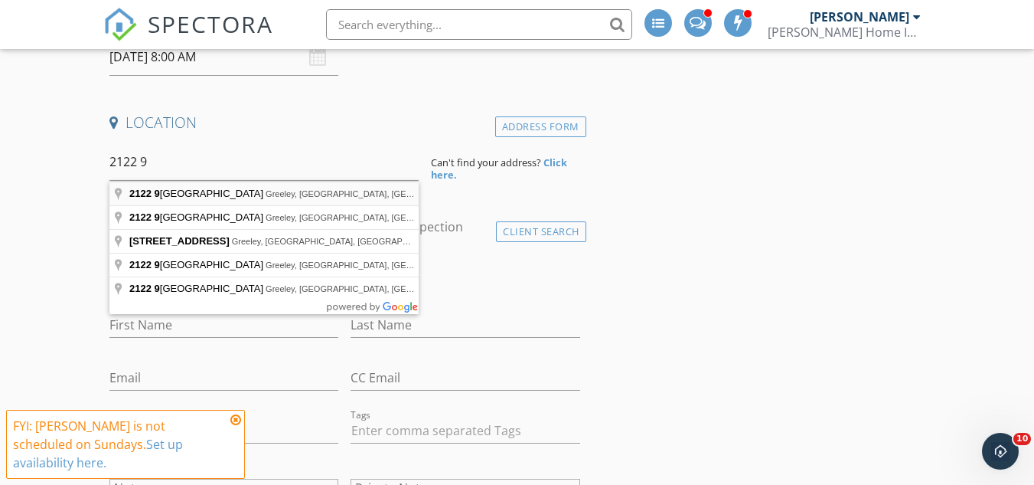
type input "[STREET_ADDRESS]"
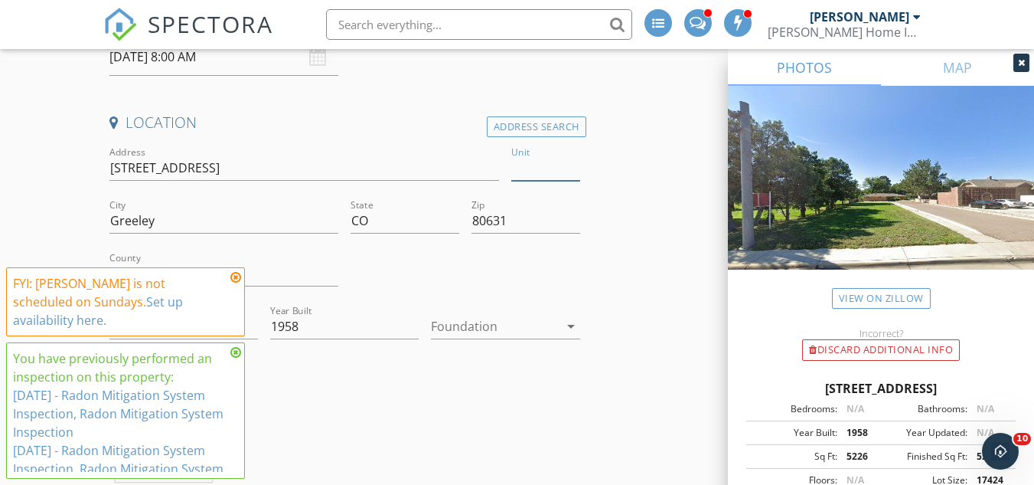
click at [532, 168] on input "Unit" at bounding box center [545, 167] width 68 height 25
type input "4"
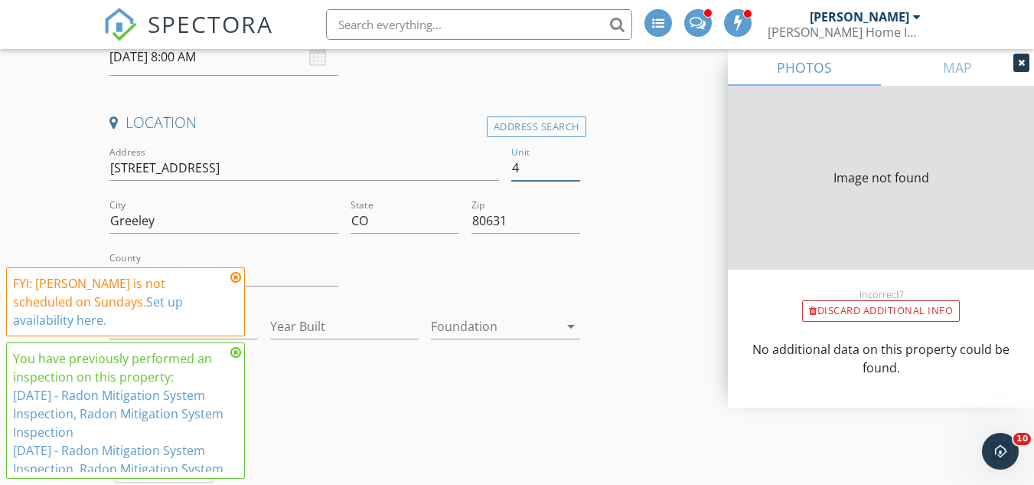
type input "5226"
type input "1958"
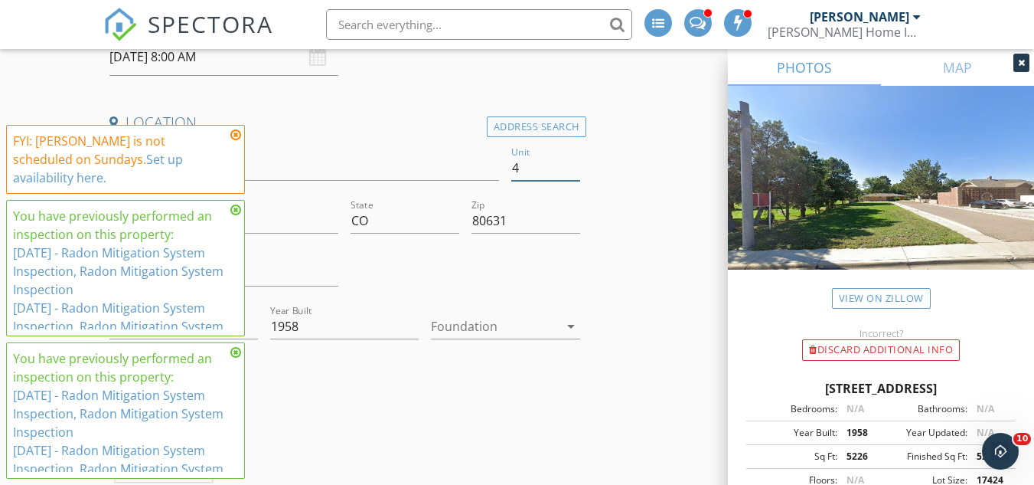
type input "4"
click at [236, 348] on icon at bounding box center [235, 352] width 11 height 12
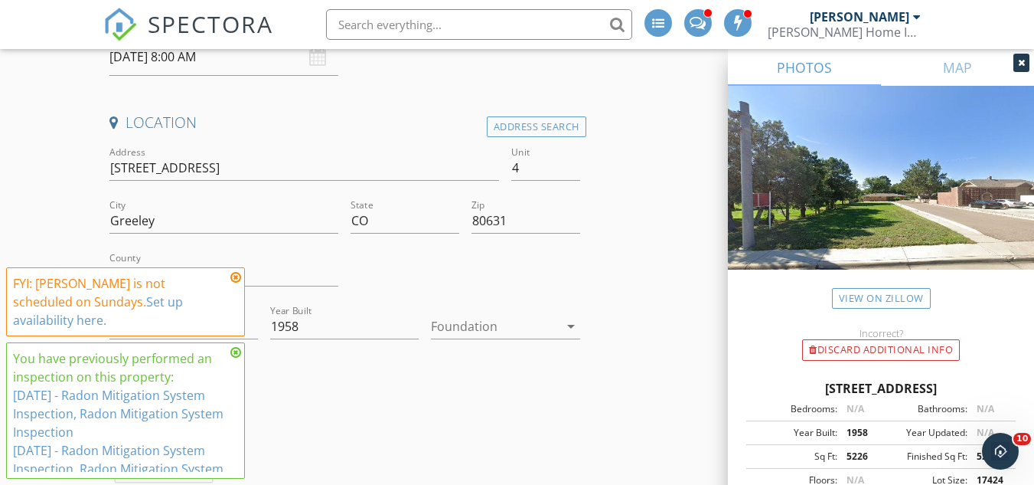
click at [237, 352] on icon at bounding box center [235, 352] width 11 height 12
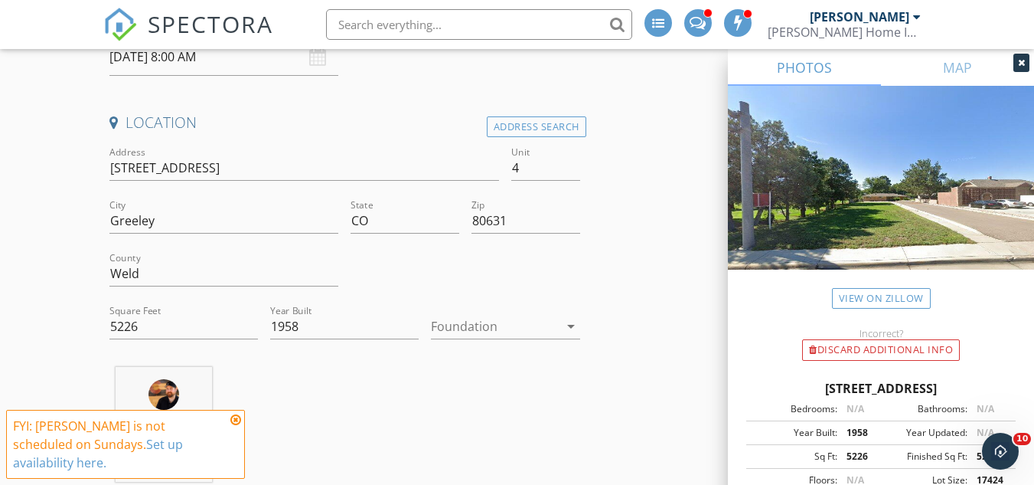
click at [231, 426] on icon at bounding box center [235, 419] width 11 height 12
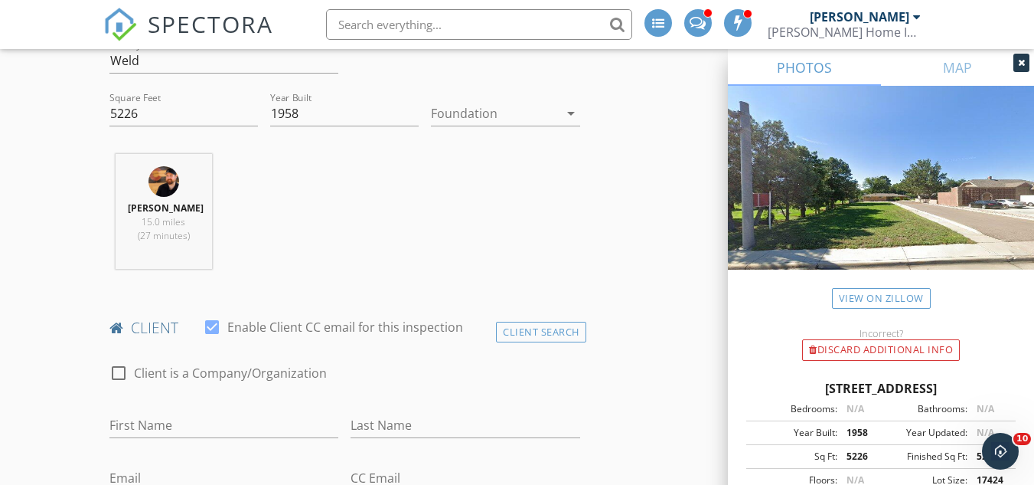
scroll to position [536, 0]
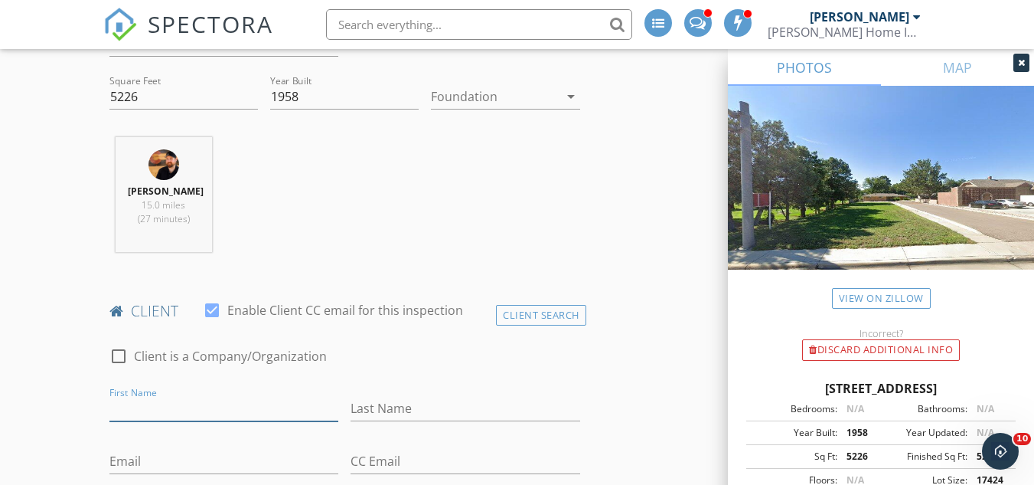
click at [157, 405] on input "First Name" at bounding box center [223, 408] width 229 height 25
click at [534, 311] on div "Client Search" at bounding box center [541, 315] width 90 height 21
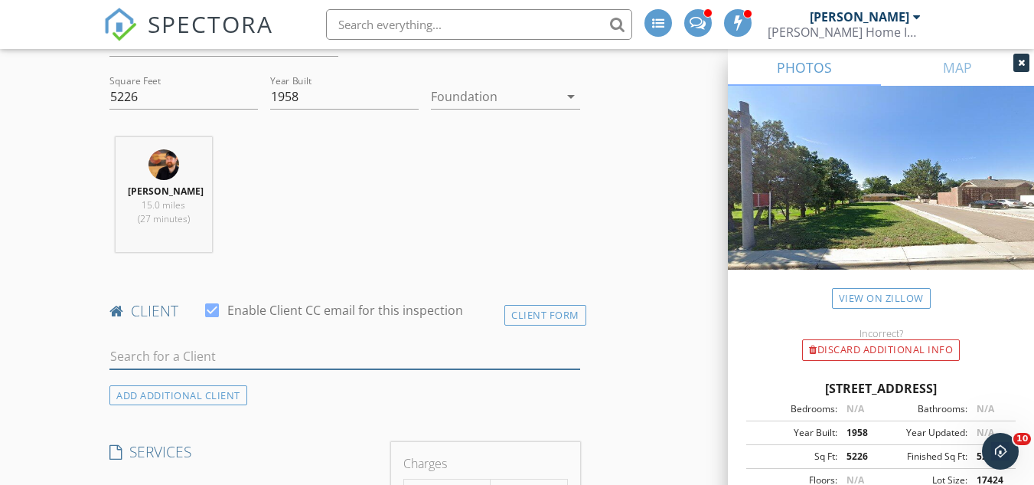
click at [224, 356] on input "text" at bounding box center [344, 356] width 470 height 25
type input "randy"
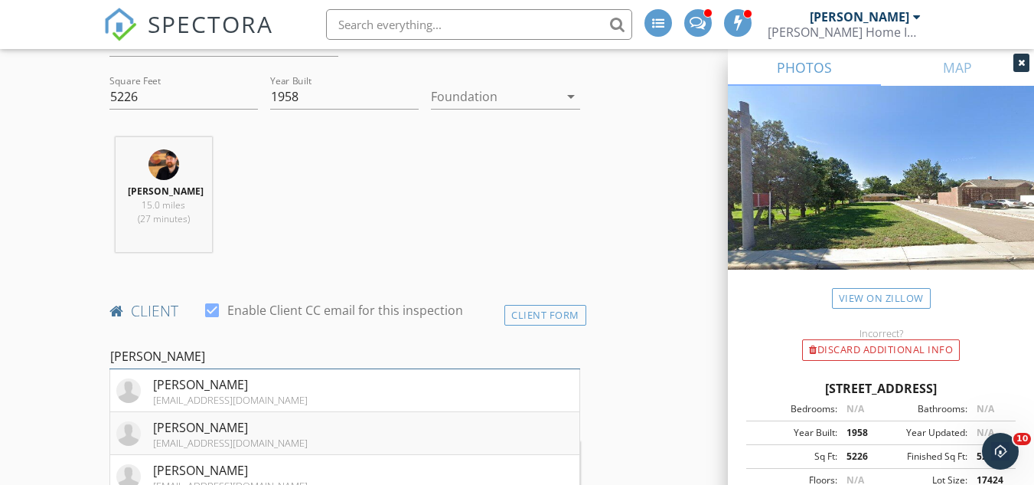
scroll to position [766, 0]
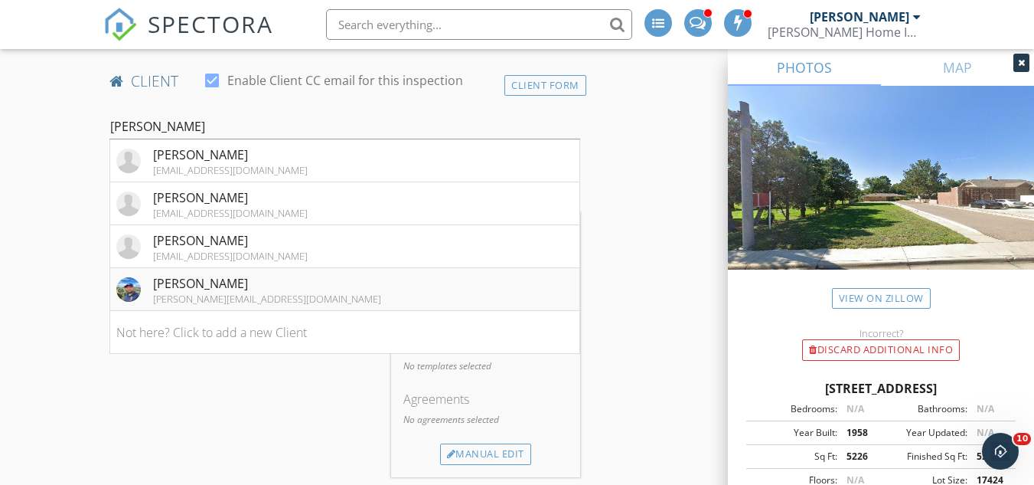
click at [251, 276] on div "[PERSON_NAME]" at bounding box center [267, 283] width 228 height 18
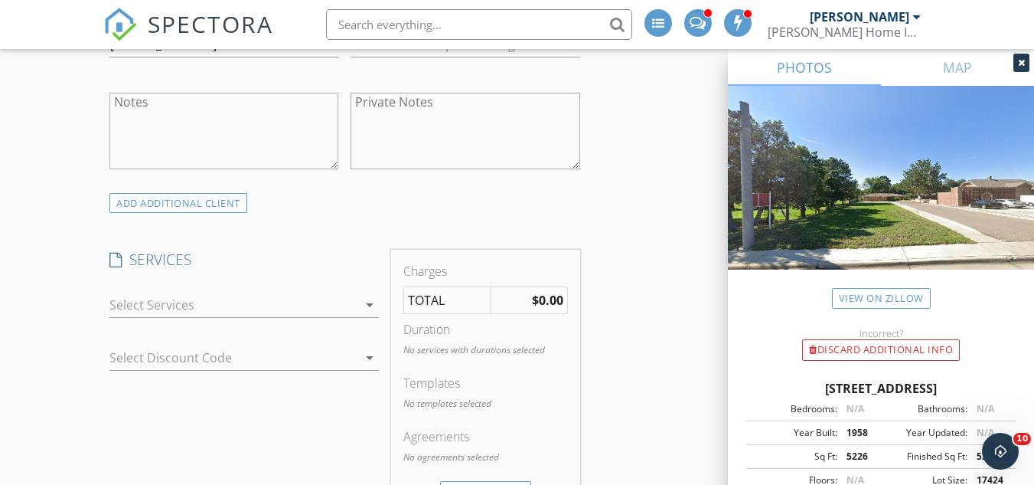
scroll to position [1072, 0]
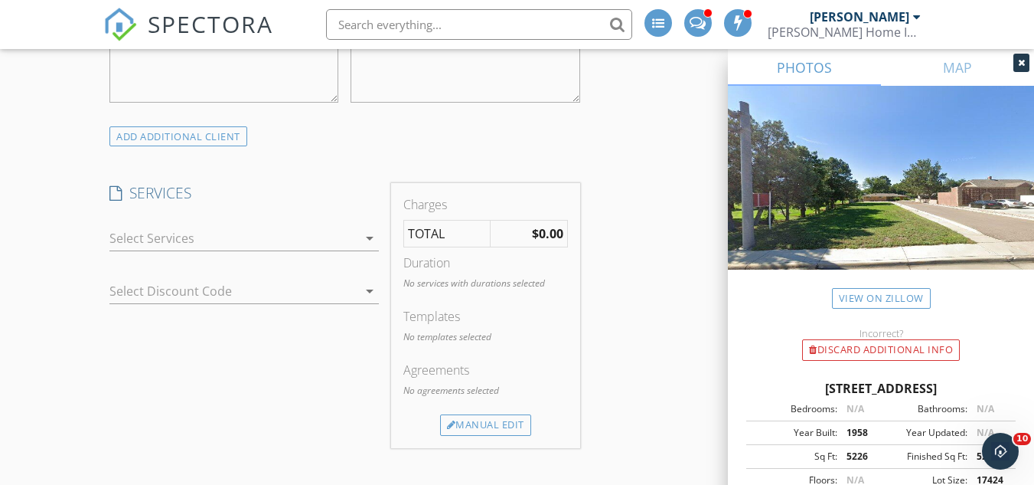
click at [324, 240] on div at bounding box center [233, 238] width 248 height 24
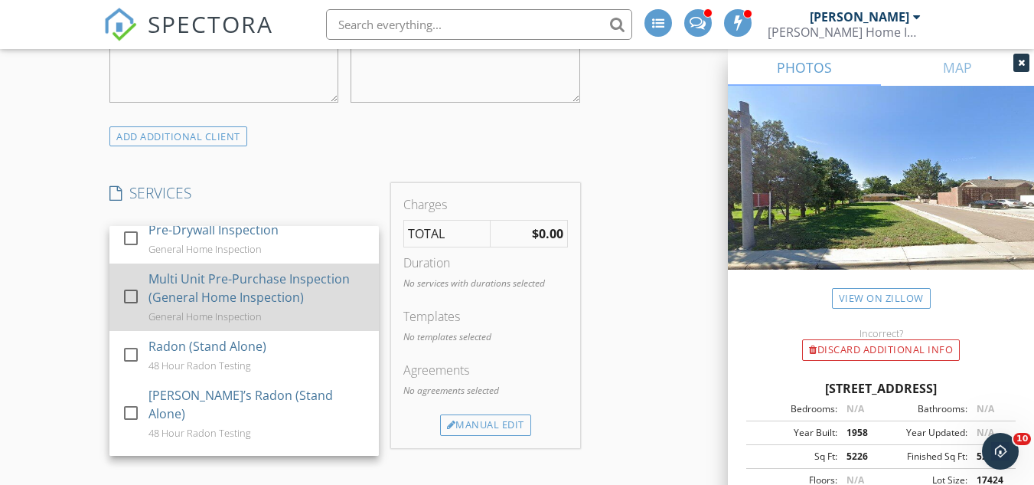
scroll to position [459, 0]
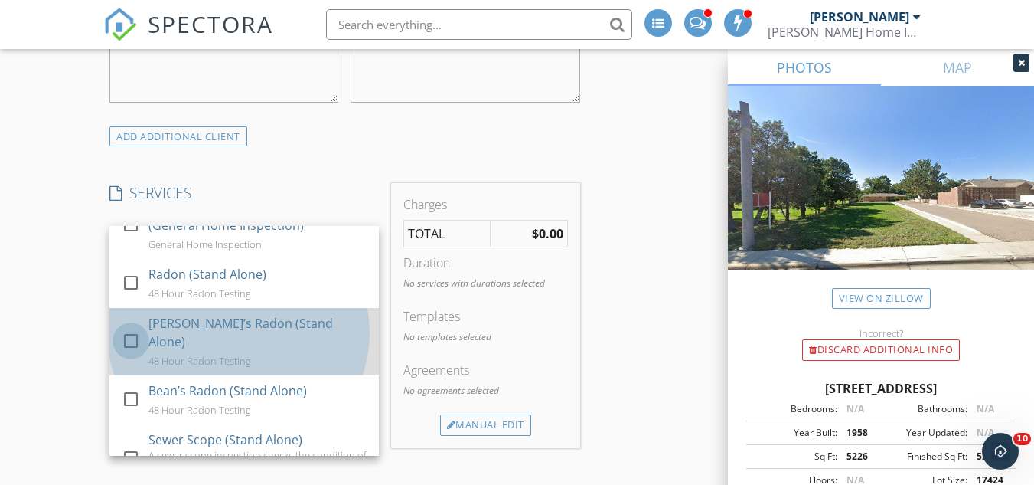
click at [126, 343] on div at bounding box center [131, 341] width 26 height 26
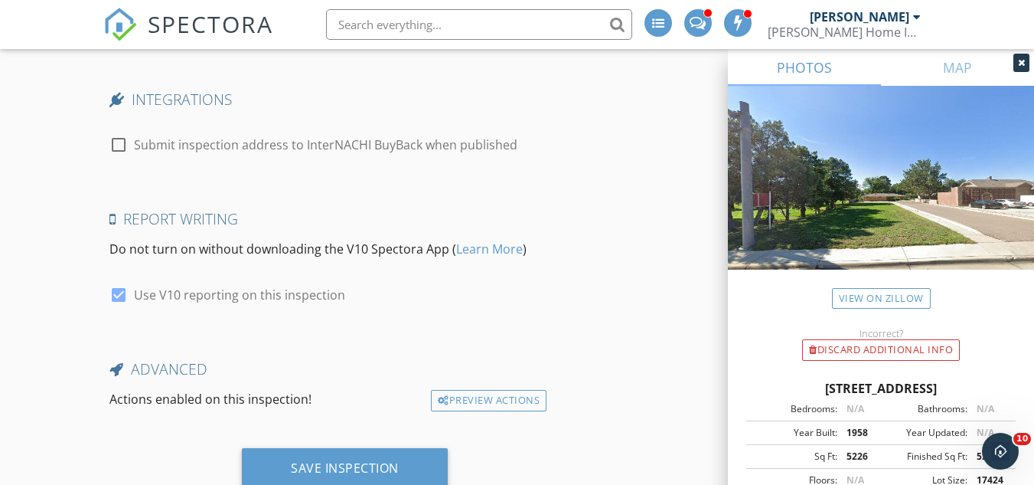
scroll to position [2634, 0]
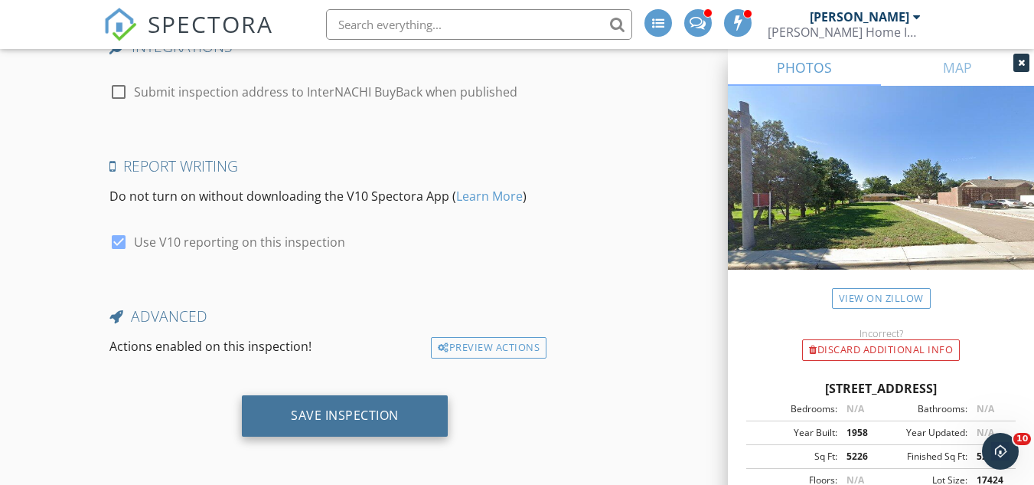
click at [352, 412] on div "Save Inspection" at bounding box center [345, 414] width 108 height 15
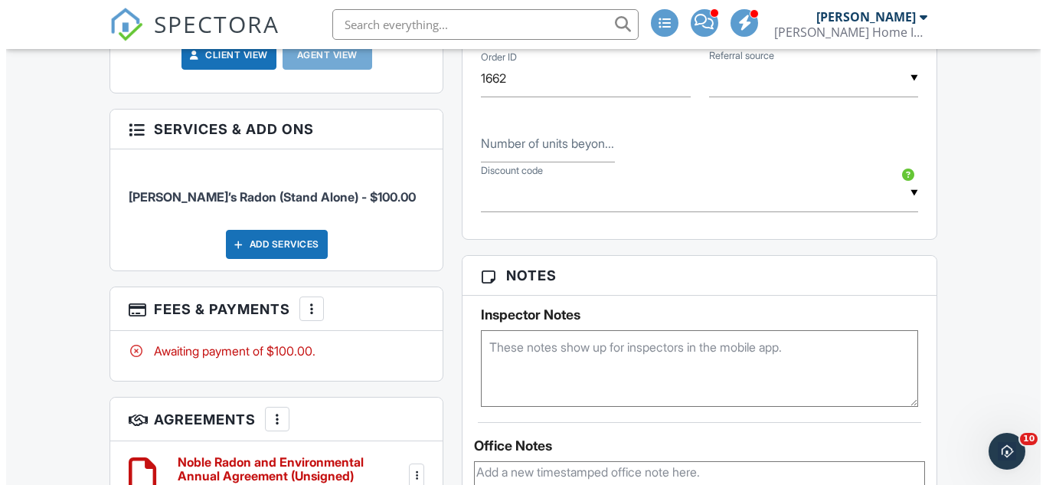
scroll to position [842, 0]
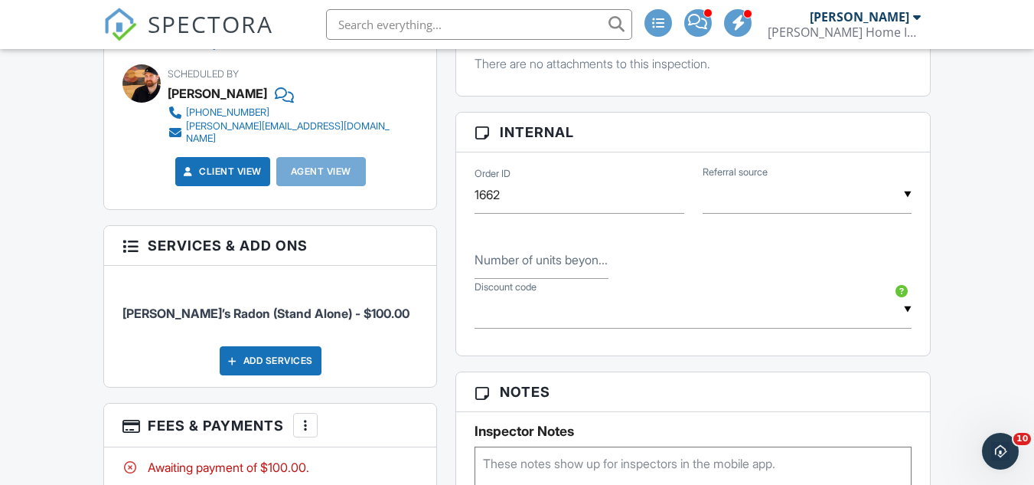
click at [283, 346] on div "Add Services" at bounding box center [271, 360] width 102 height 29
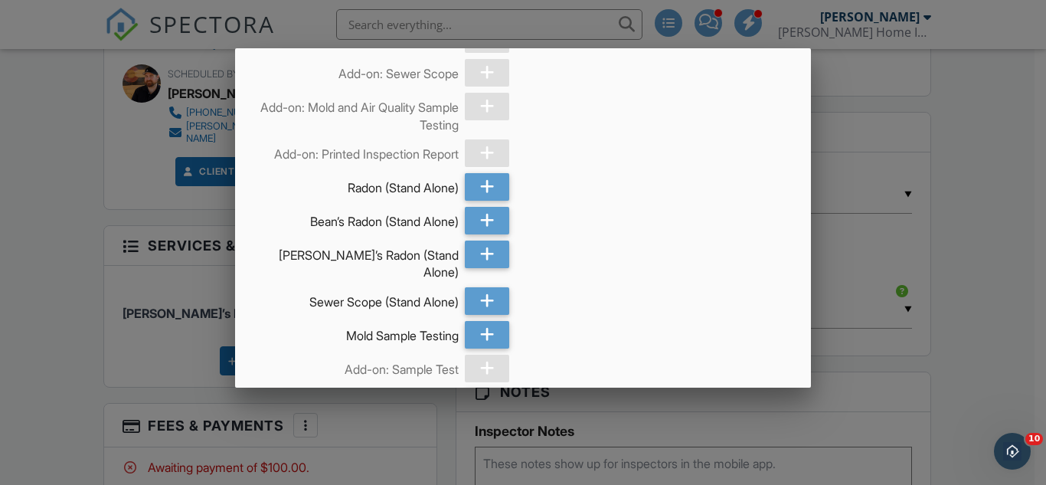
scroll to position [1837, 0]
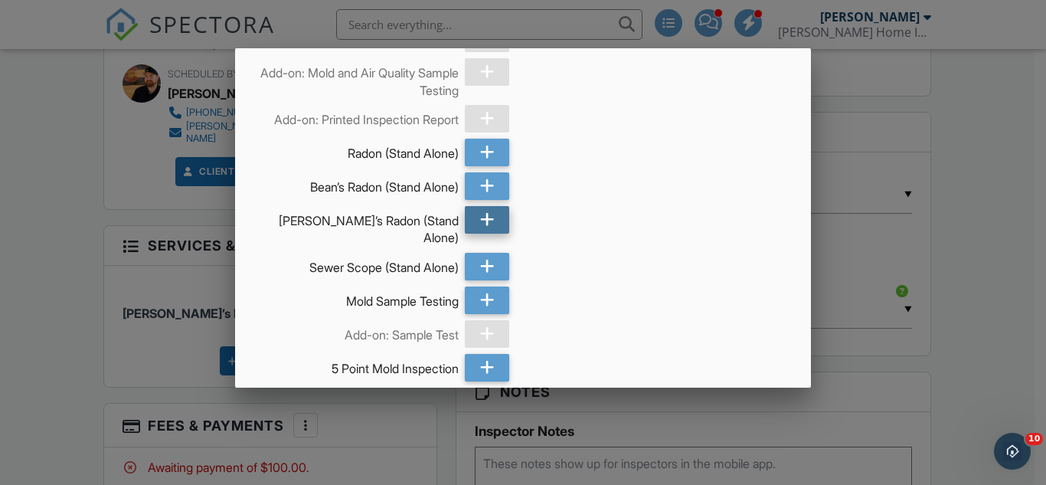
click at [483, 233] on icon at bounding box center [487, 220] width 15 height 28
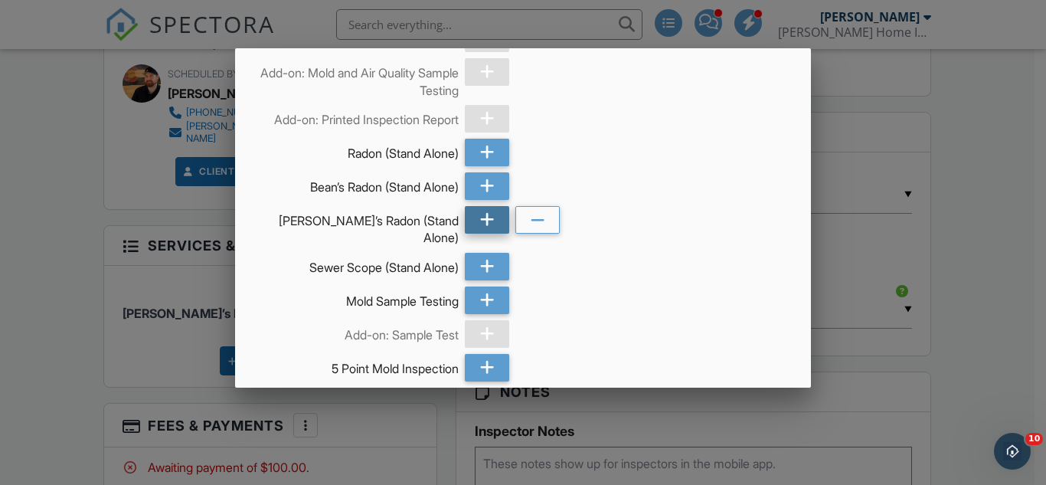
click at [483, 233] on icon at bounding box center [487, 220] width 15 height 28
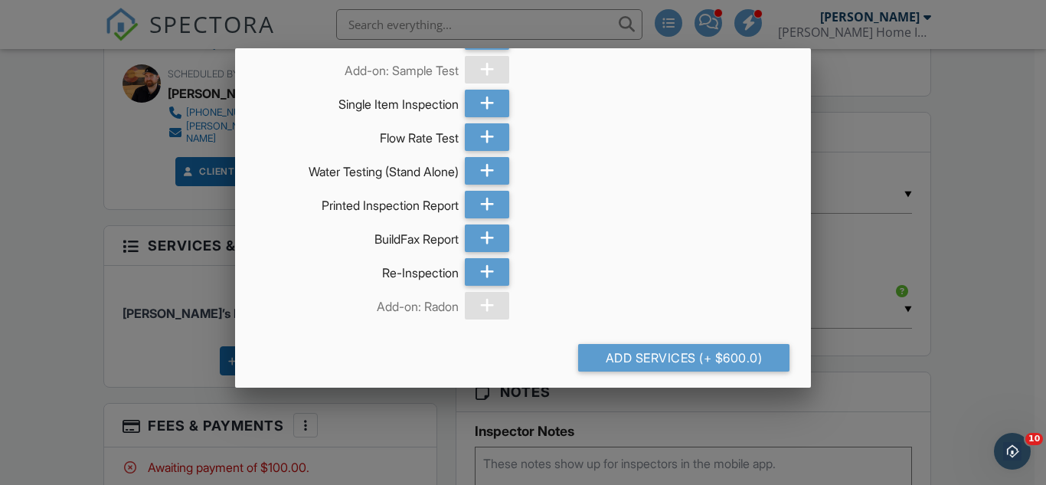
scroll to position [2205, 0]
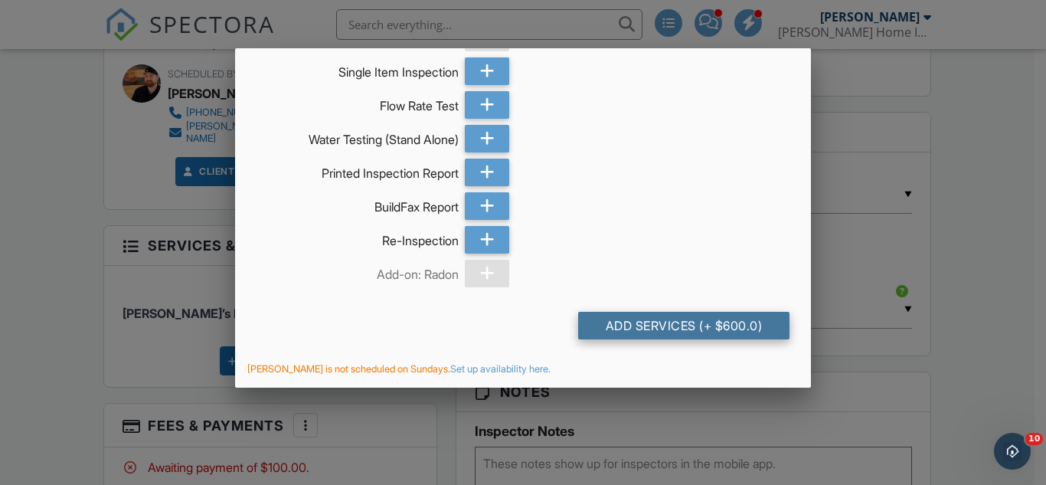
click at [639, 326] on div "Add Services (+ $600.0)" at bounding box center [683, 326] width 211 height 28
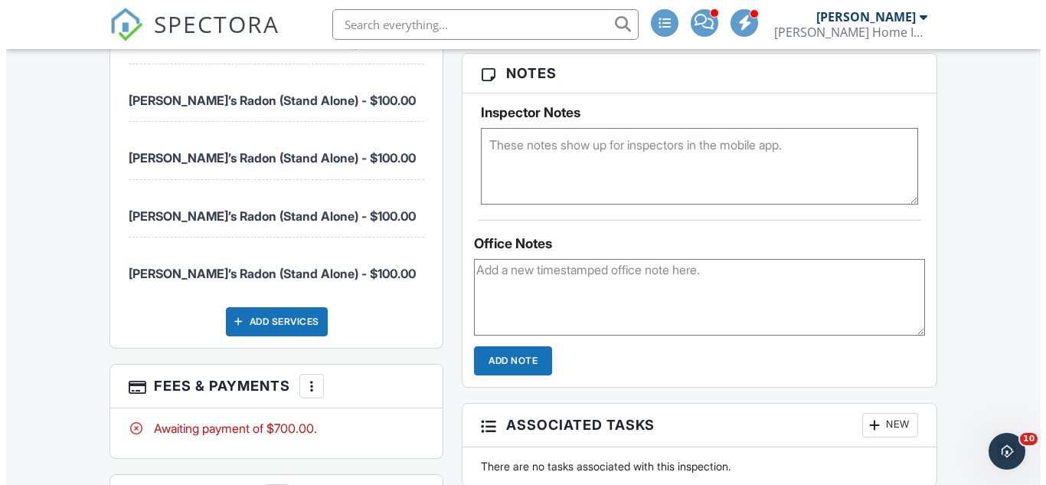
scroll to position [1301, 0]
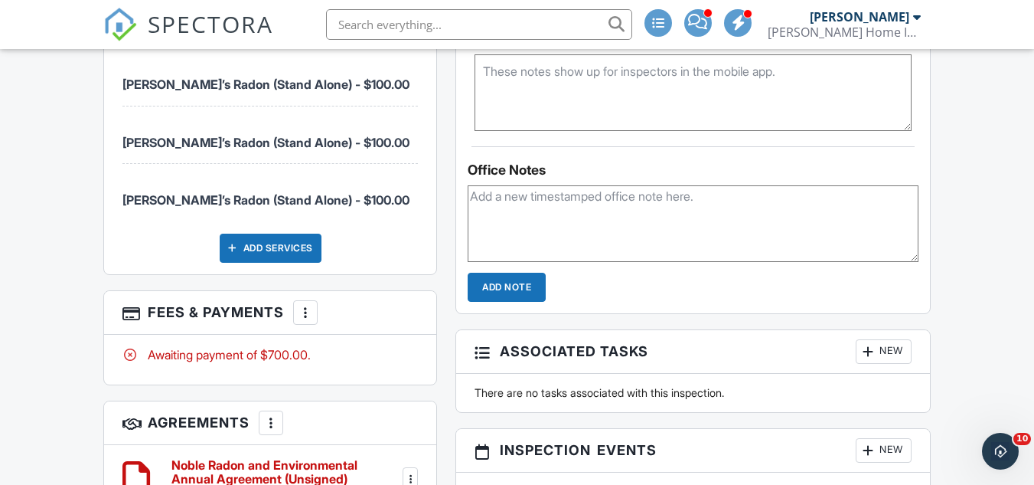
click at [307, 305] on div at bounding box center [305, 312] width 15 height 15
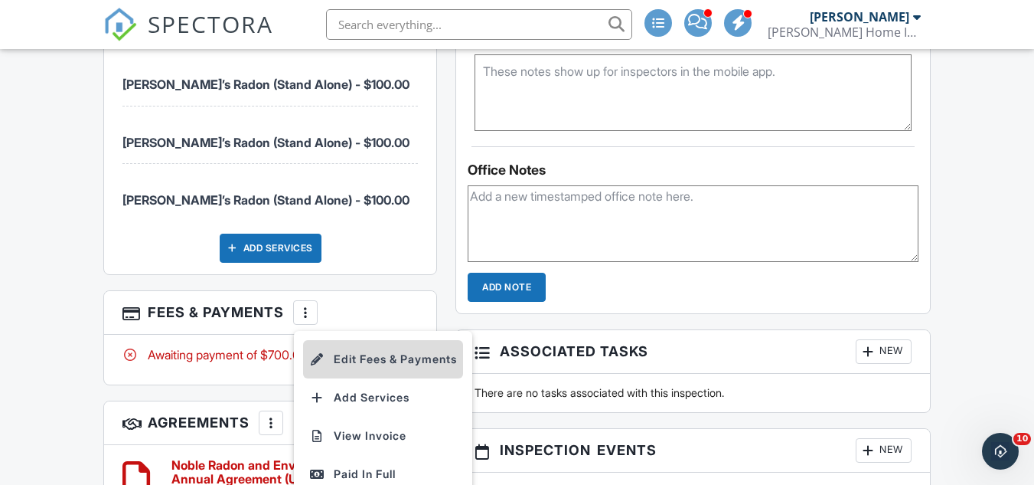
click at [364, 344] on li "Edit Fees & Payments" at bounding box center [383, 359] width 160 height 38
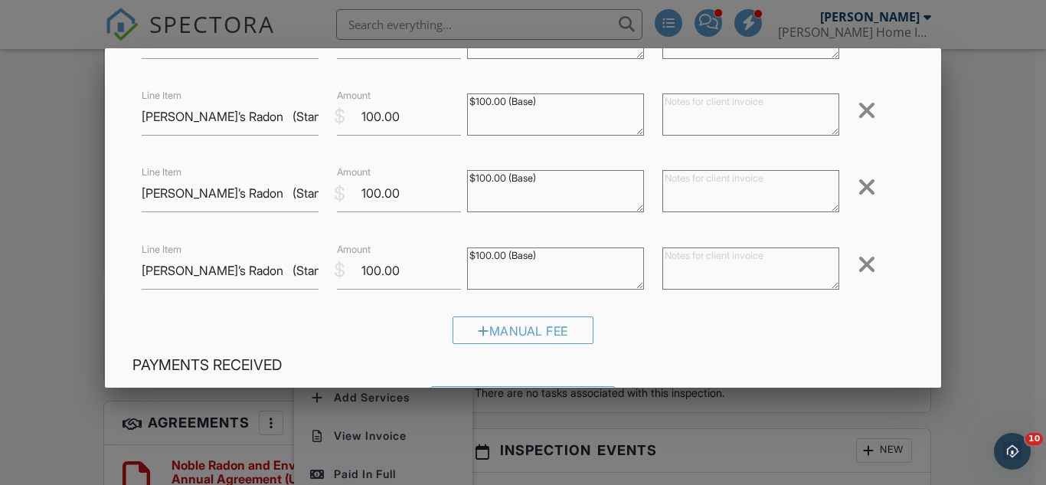
scroll to position [459, 0]
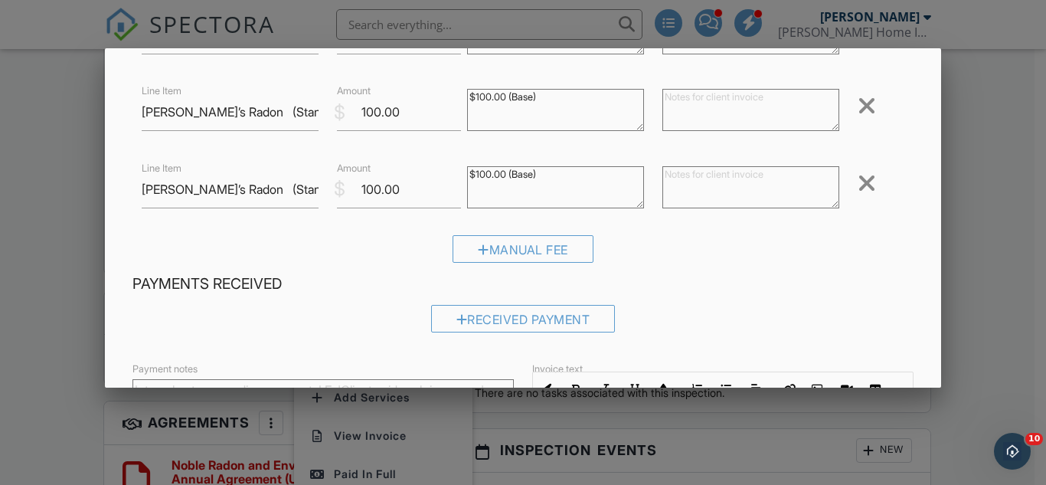
paste textarea "4282 Peach Tree Ct Loveland CO"
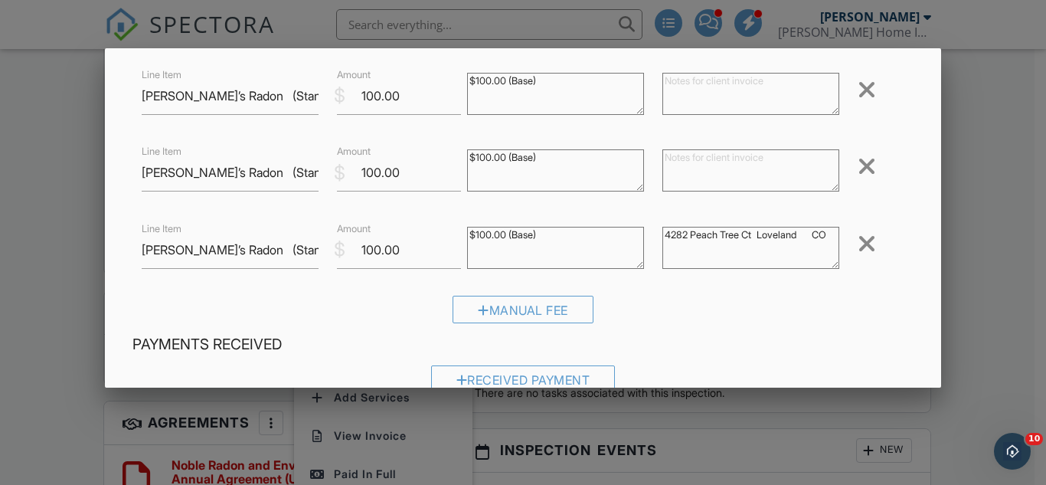
scroll to position [383, 0]
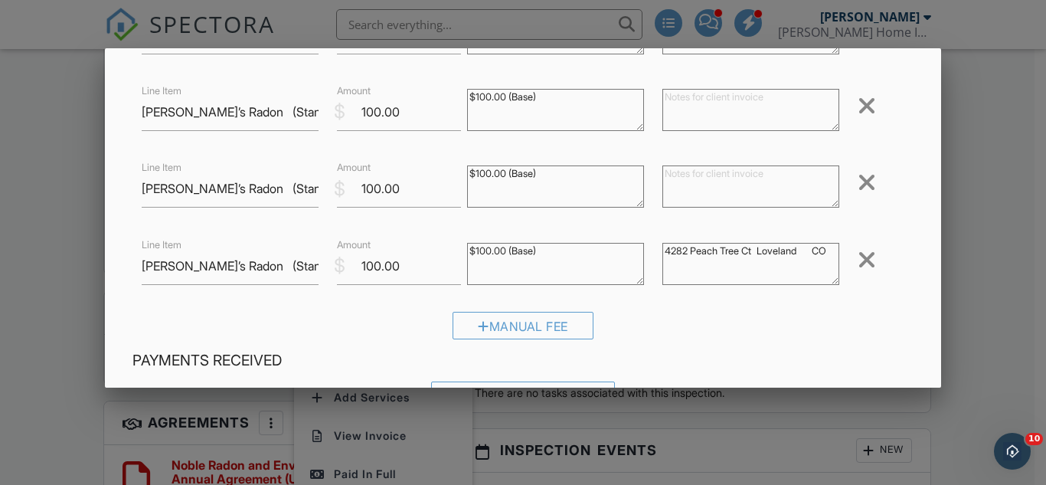
type textarea "4282 Peach Tree Ct Loveland CO"
paste textarea "845 Cottonwood Dr Loveland CO"
type textarea "845 Cottonwood Dr Loveland CO"
paste textarea "8888 Falcon St Longmont CO"
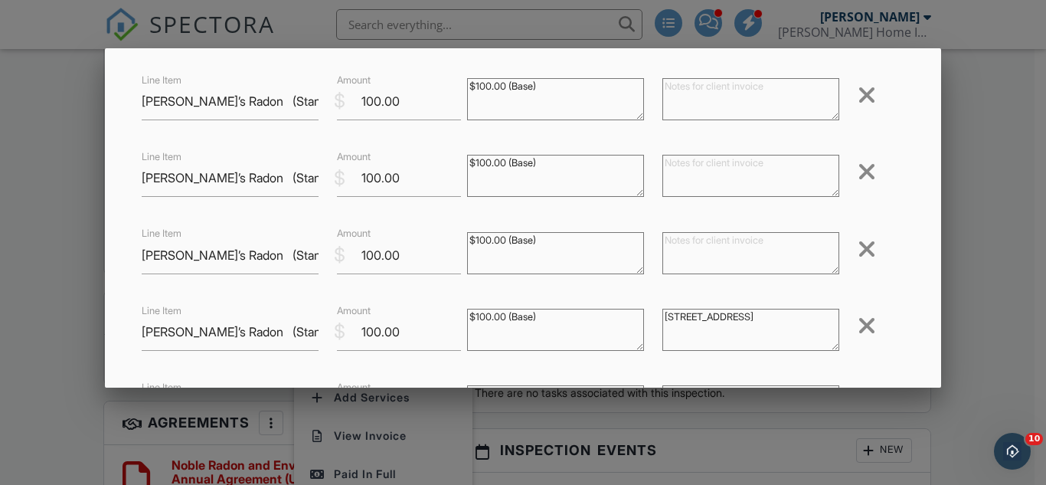
scroll to position [153, 0]
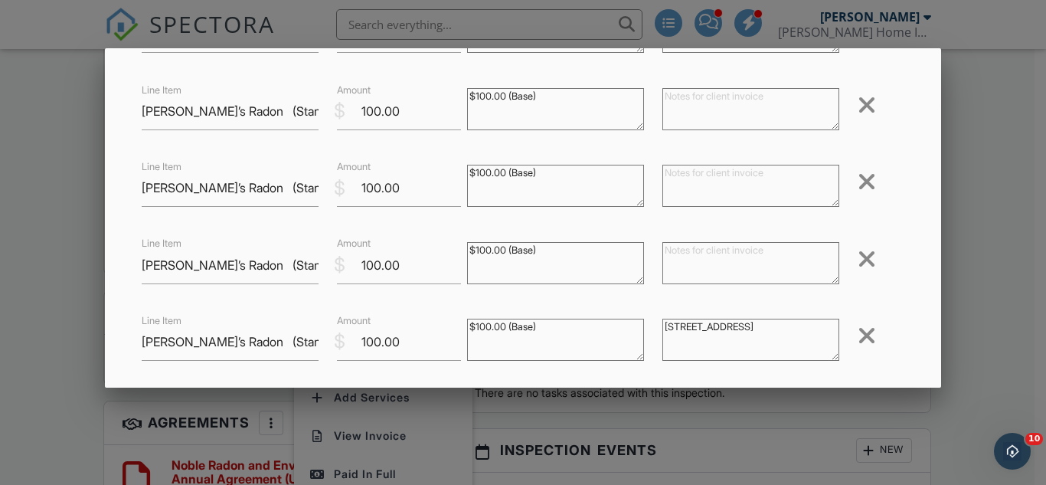
type textarea "8888 Falcon St Longmont CO"
paste textarea "382 Scenic Dr Loveland CO"
type textarea "382 Scenic Dr Loveland CO"
paste textarea "1337 Green Gables Ct Fort Collins CO"
type textarea "1337 Green Gables Ct Fort Collins CO"
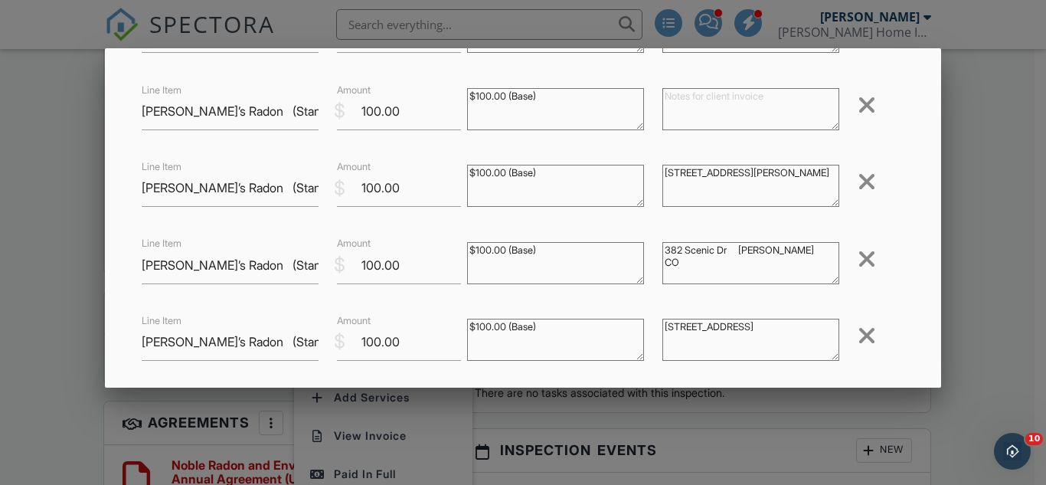
paste textarea "2726 W 1st Ave Denver CO"
type textarea "2726 W 1st Ave Denver CO"
drag, startPoint x: 378, startPoint y: 111, endPoint x: 366, endPoint y: 111, distance: 12.2
click at [366, 111] on input "100.00" at bounding box center [399, 112] width 124 height 38
type input "150.00"
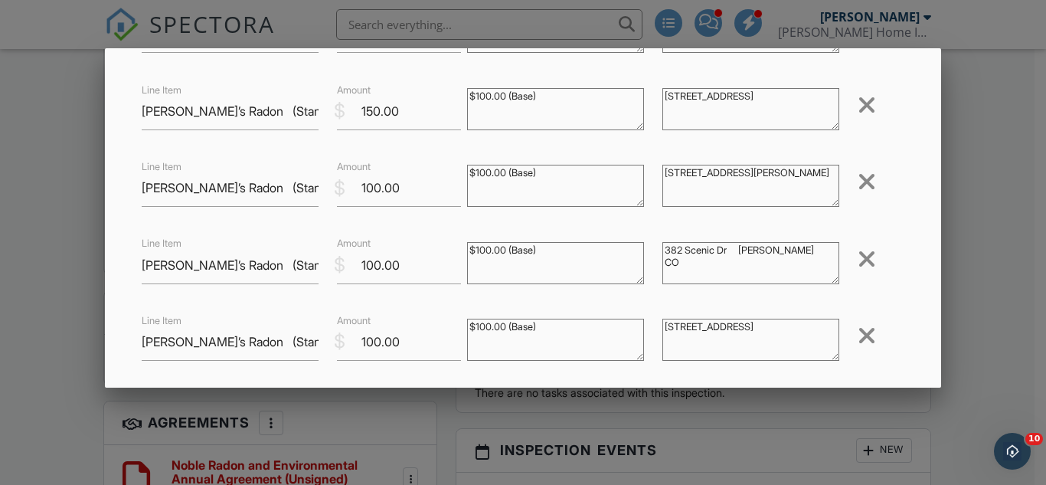
click at [535, 97] on textarea "$100.00 (Base)" at bounding box center [555, 109] width 177 height 42
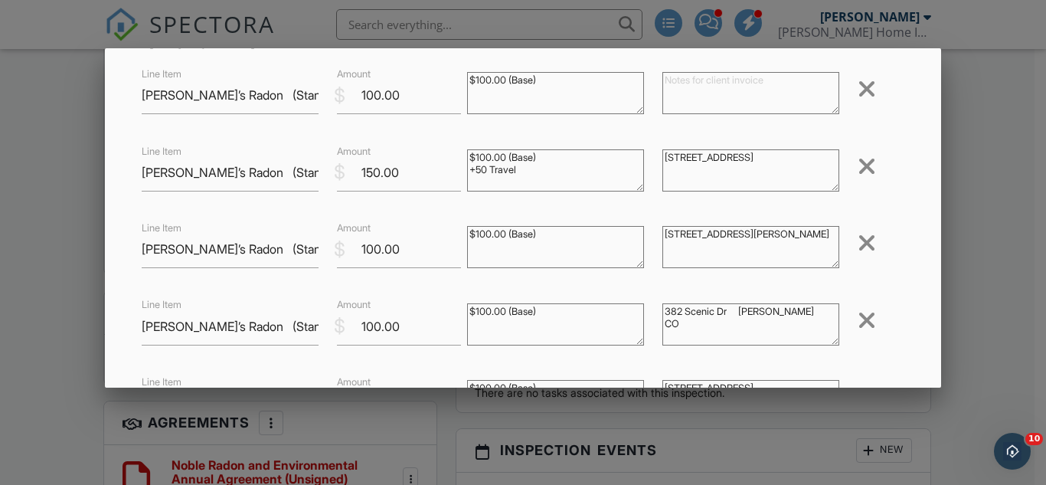
scroll to position [0, 0]
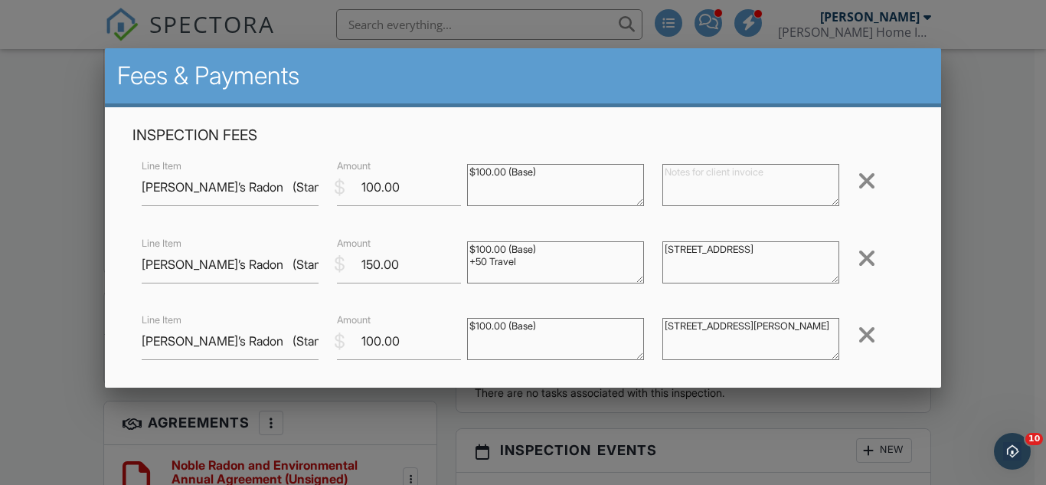
type textarea "$100.00 (Base) +50 Travel"
paste textarea "3068 Aries Dr Loveland CO"
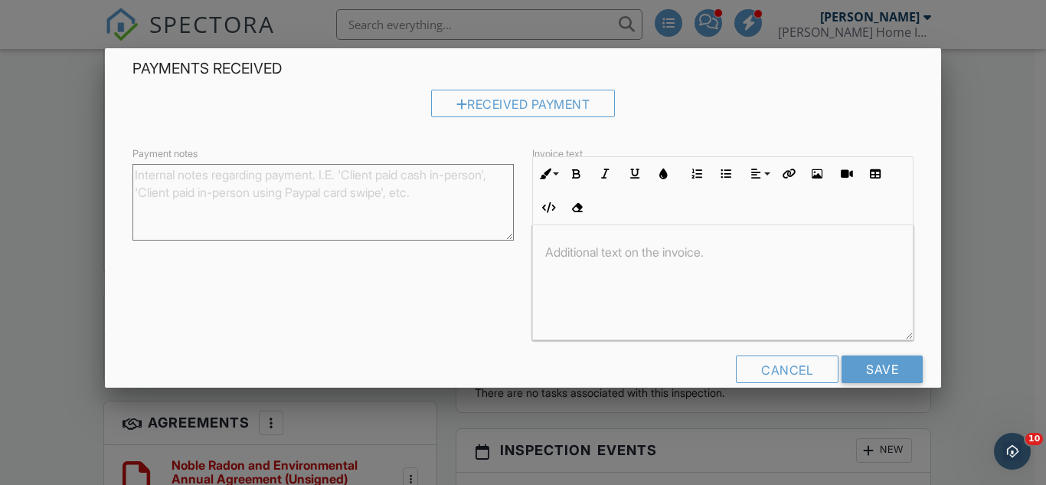
scroll to position [700, 0]
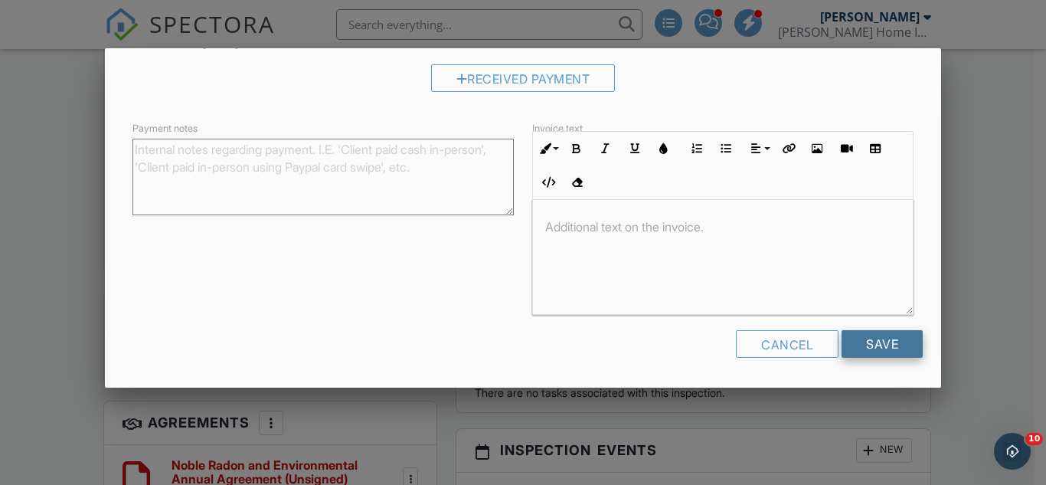
type textarea "3068 Aries Dr Loveland CO"
click at [869, 342] on input "Save" at bounding box center [881, 344] width 81 height 28
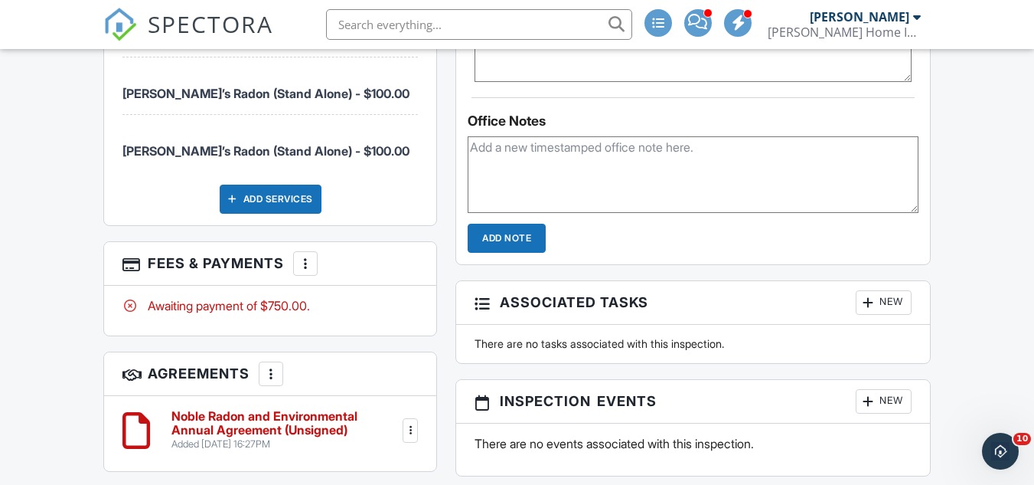
scroll to position [1378, 0]
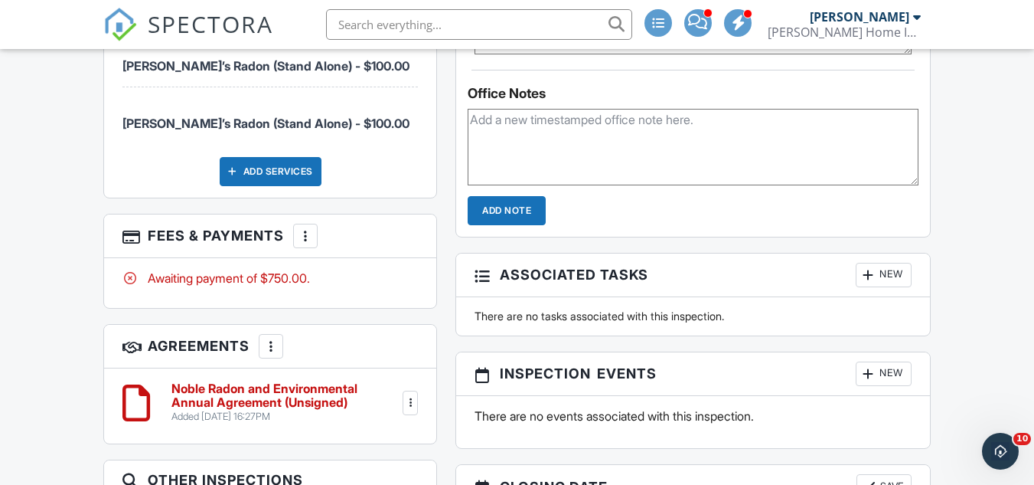
click at [309, 228] on div at bounding box center [305, 235] width 15 height 15
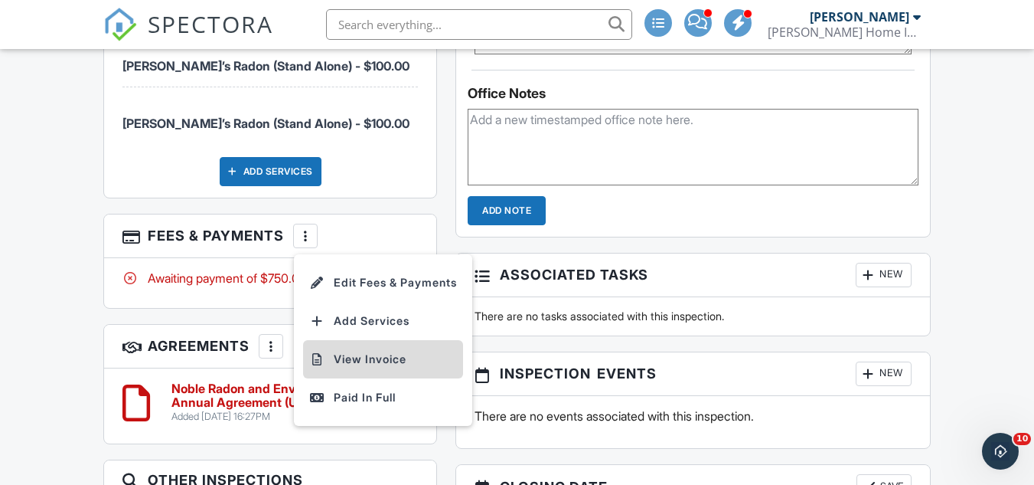
click at [359, 343] on li "View Invoice" at bounding box center [383, 359] width 160 height 38
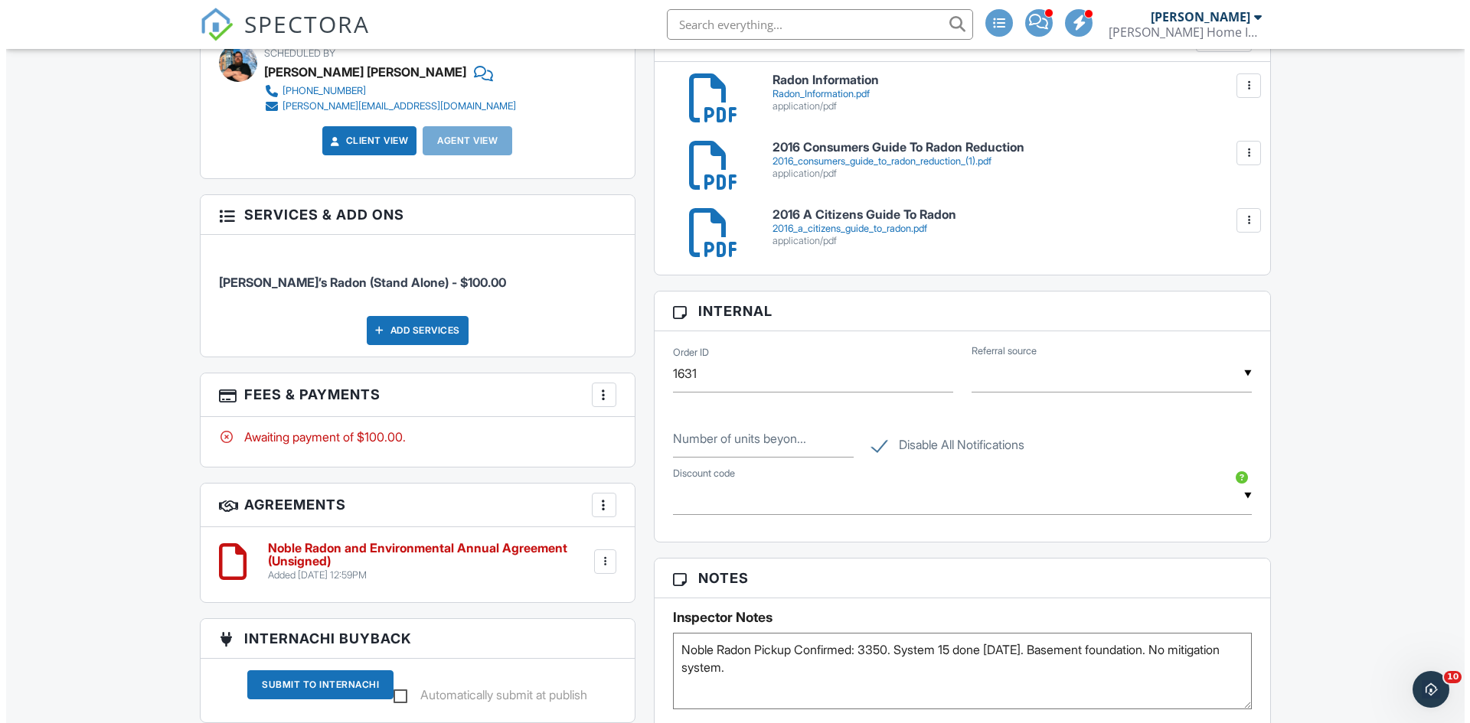
scroll to position [995, 0]
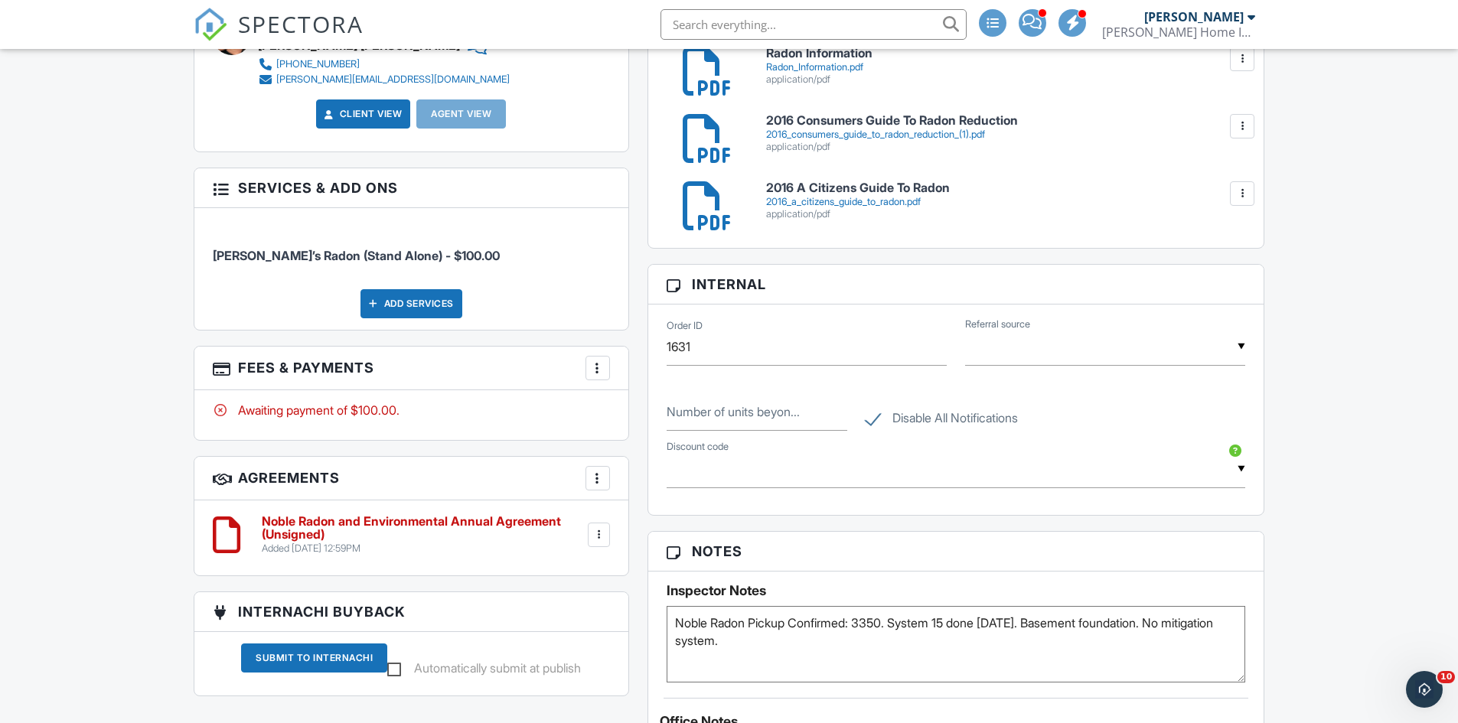
click at [596, 367] on div at bounding box center [597, 368] width 15 height 15
click at [647, 417] on li "Edit Fees & Payments" at bounding box center [675, 415] width 160 height 38
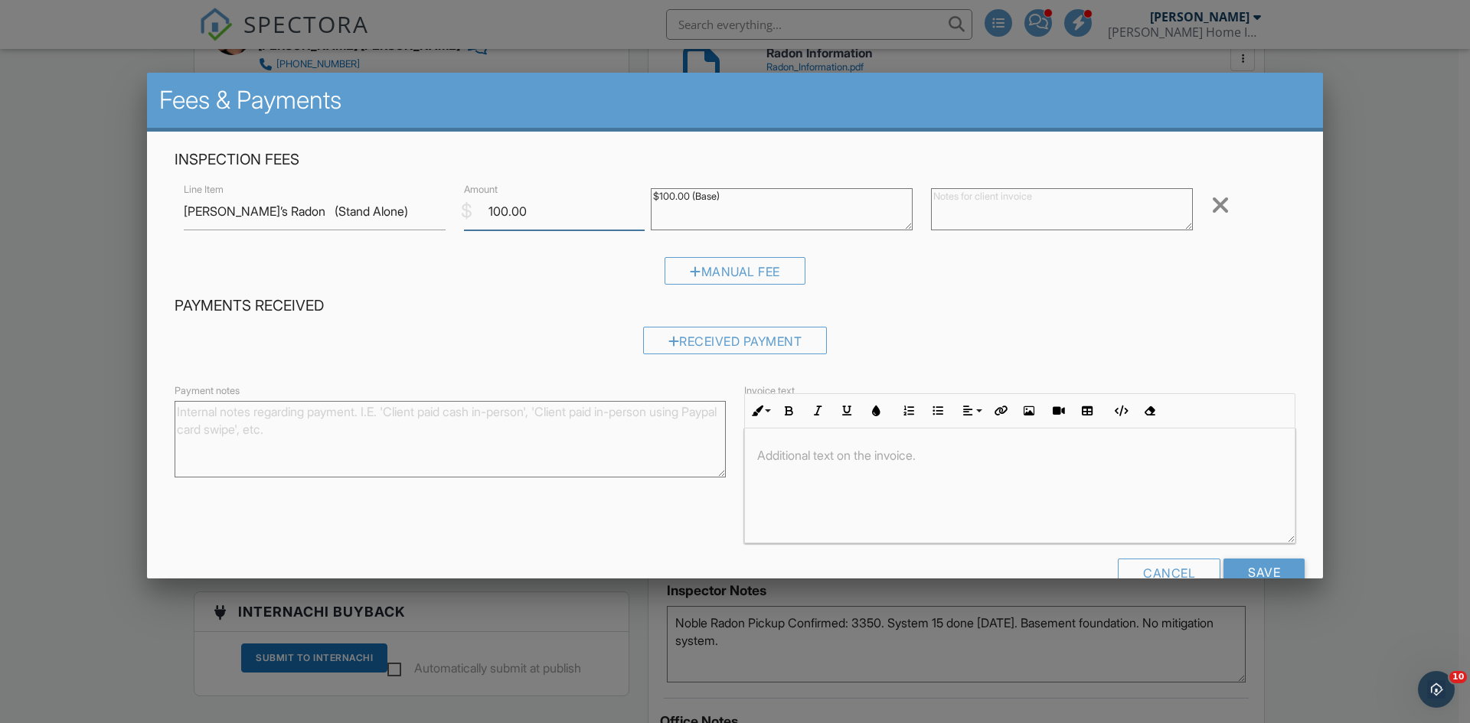
drag, startPoint x: 545, startPoint y: 207, endPoint x: 442, endPoint y: 214, distance: 103.6
click at [442, 214] on div "Line Item [PERSON_NAME]’s Radon (Stand Alone) $ Amount 100.00 $100.00 (Base) Re…" at bounding box center [735, 211] width 1121 height 61
type input "0"
click at [1247, 570] on input "Save" at bounding box center [1263, 573] width 81 height 28
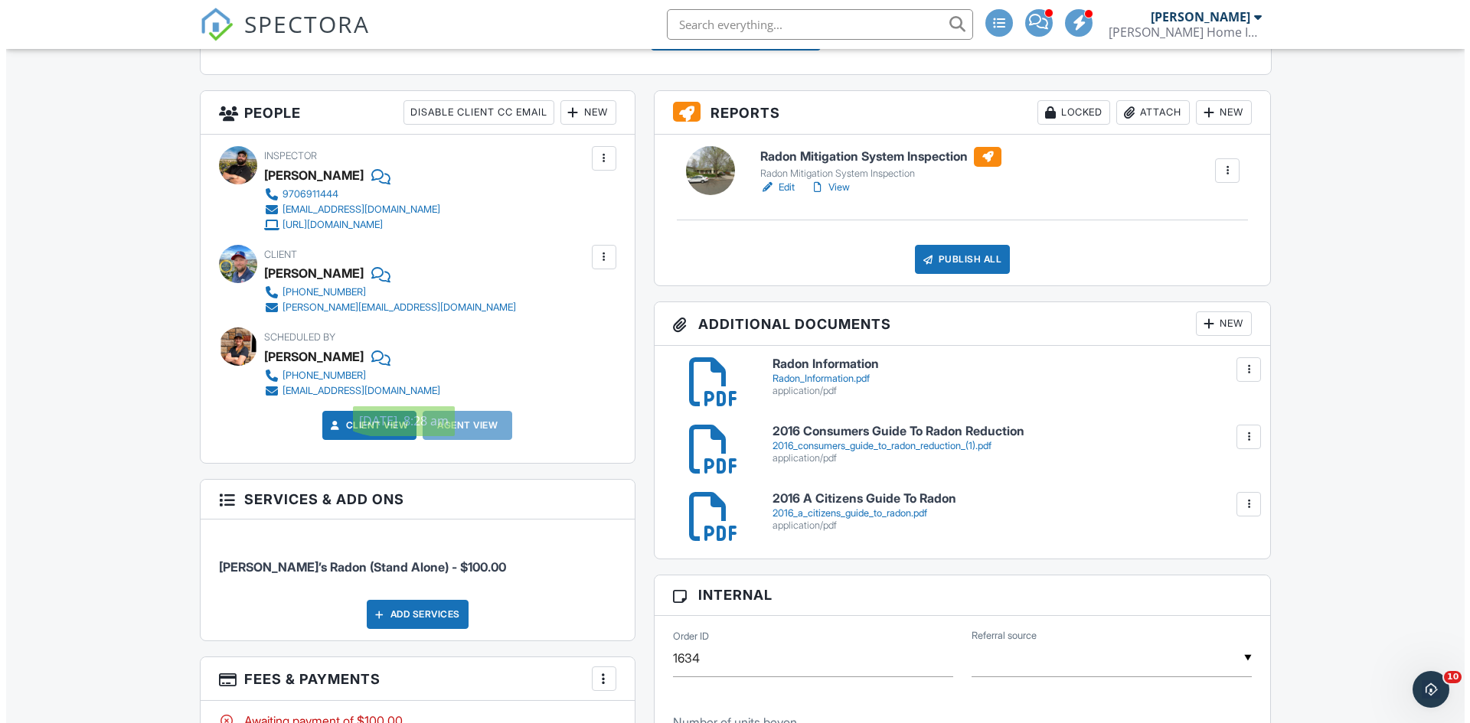
scroll to position [766, 0]
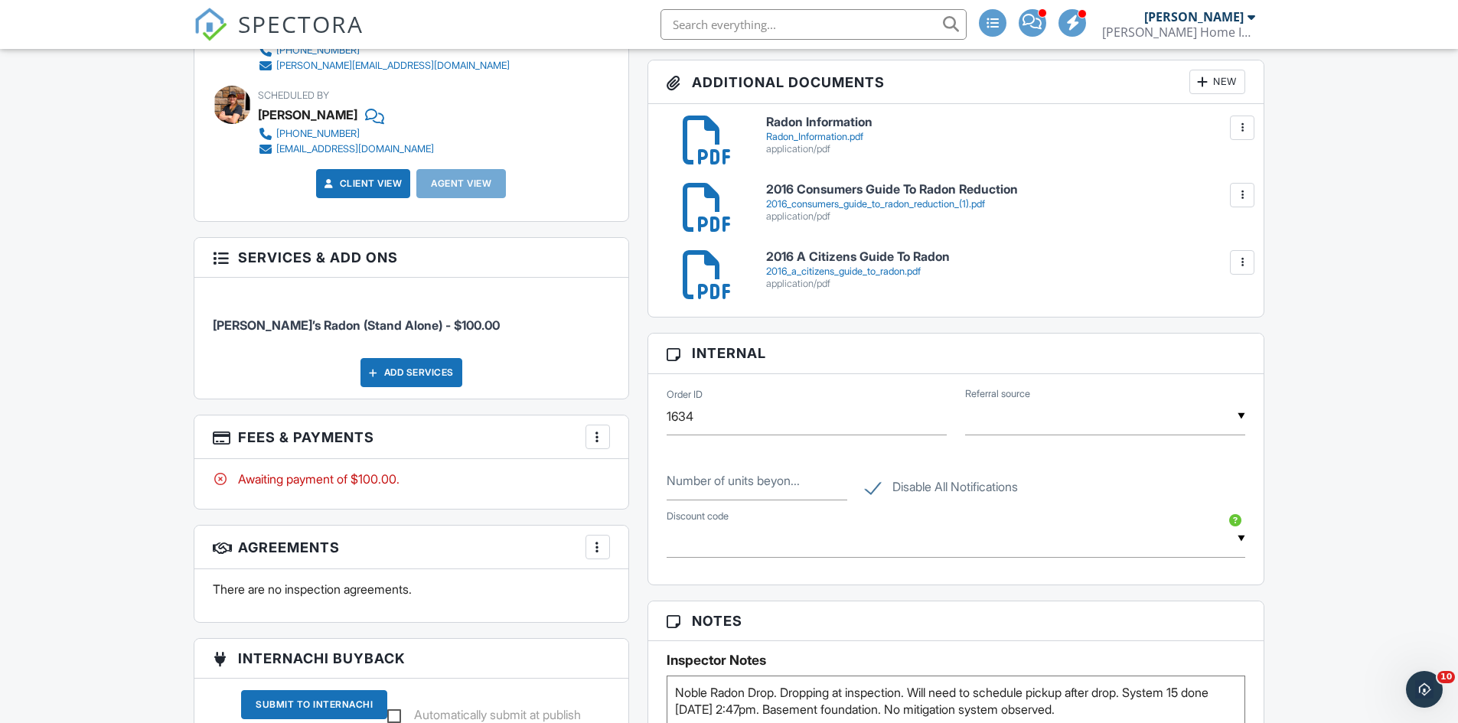
click at [605, 436] on div at bounding box center [597, 436] width 15 height 15
click at [656, 487] on li "Edit Fees & Payments" at bounding box center [675, 484] width 160 height 38
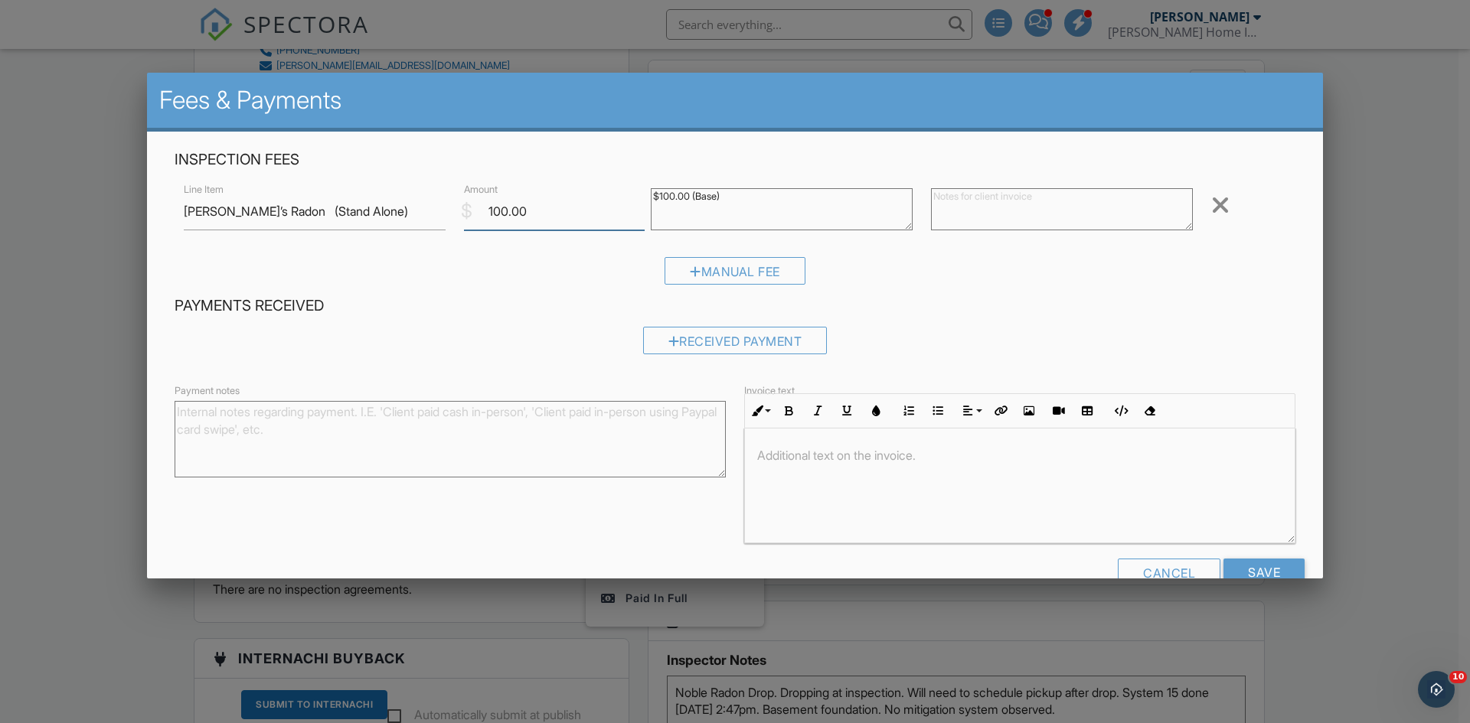
drag, startPoint x: 560, startPoint y: 209, endPoint x: 440, endPoint y: 221, distance: 120.8
click at [442, 220] on div "Line Item [PERSON_NAME]’s Radon (Stand Alone) $ Amount 100.00 $100.00 (Base) Re…" at bounding box center [735, 211] width 1121 height 61
type input "0"
click at [1259, 576] on input "Save" at bounding box center [1263, 573] width 81 height 28
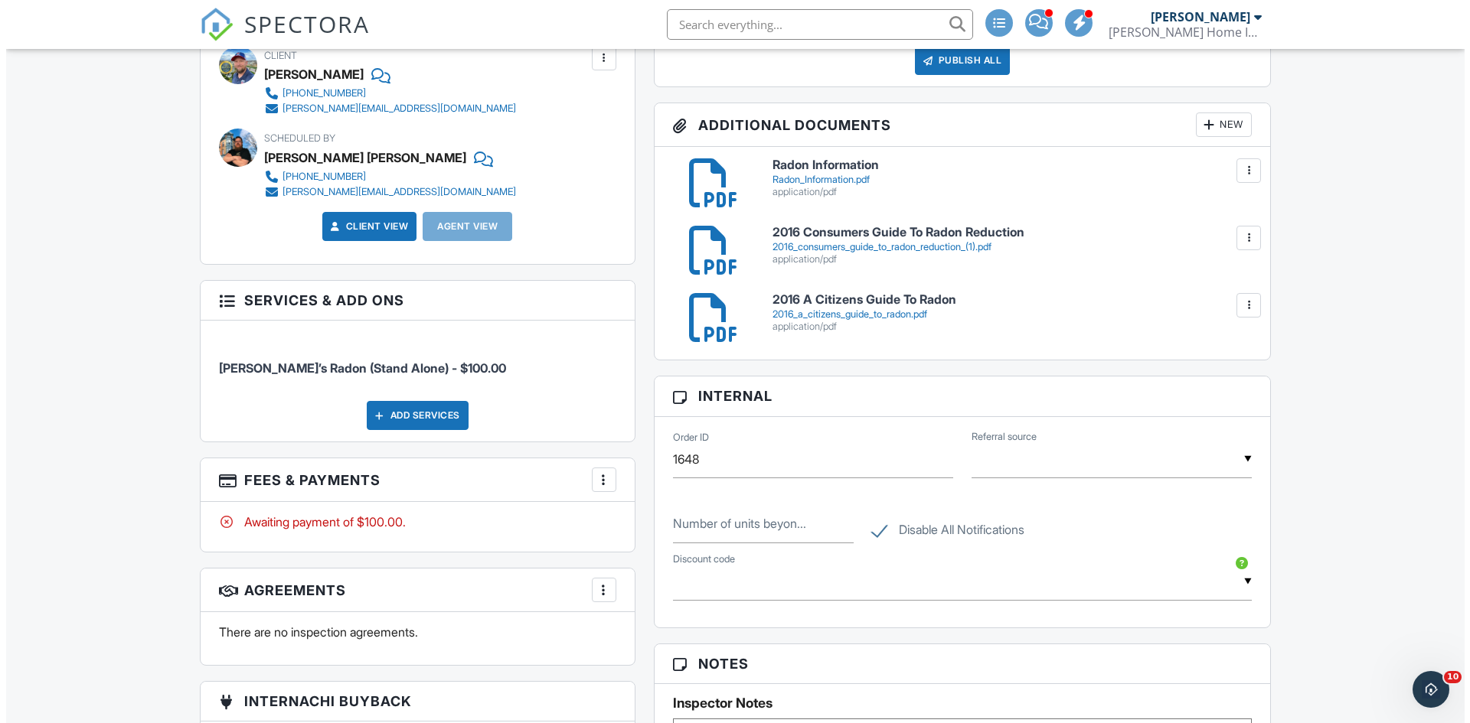
scroll to position [766, 0]
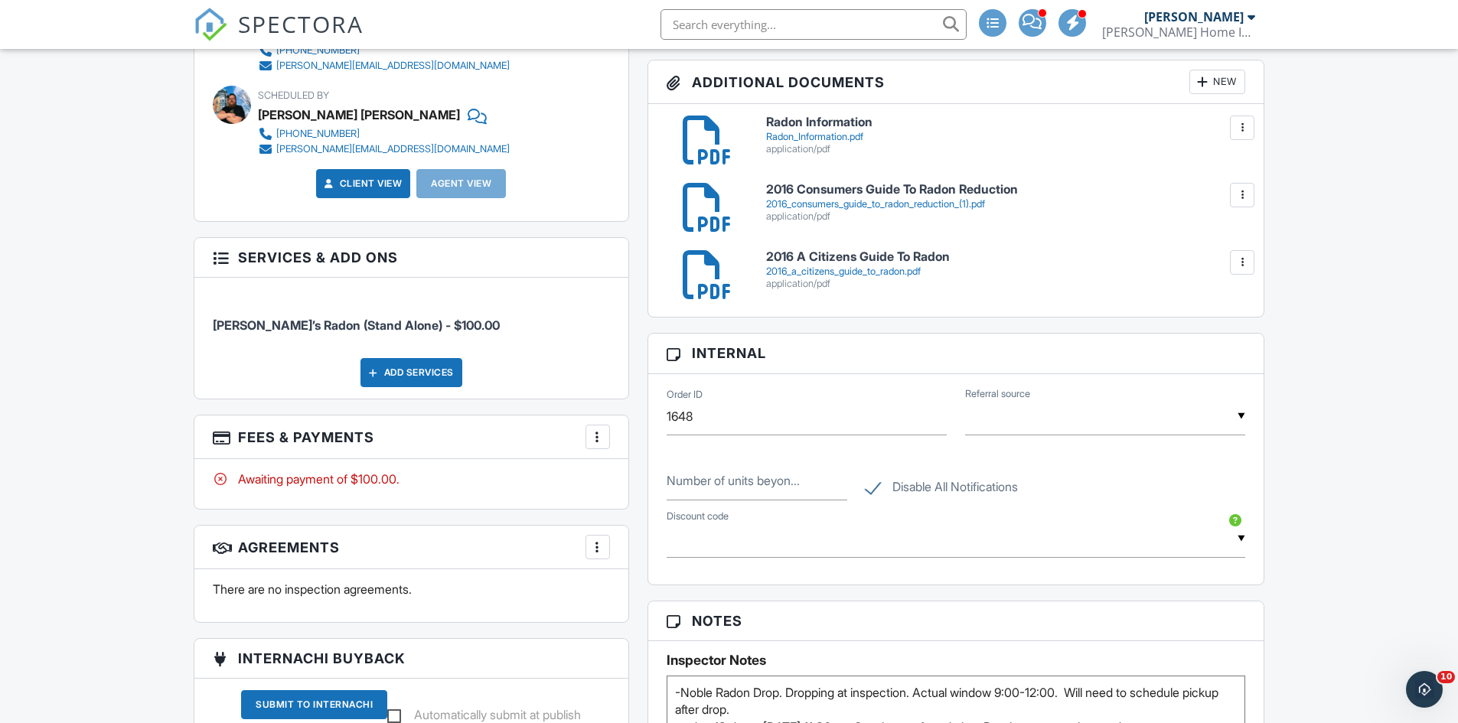
click at [602, 438] on div at bounding box center [597, 436] width 15 height 15
click at [679, 485] on li "Edit Fees & Payments" at bounding box center [675, 484] width 160 height 38
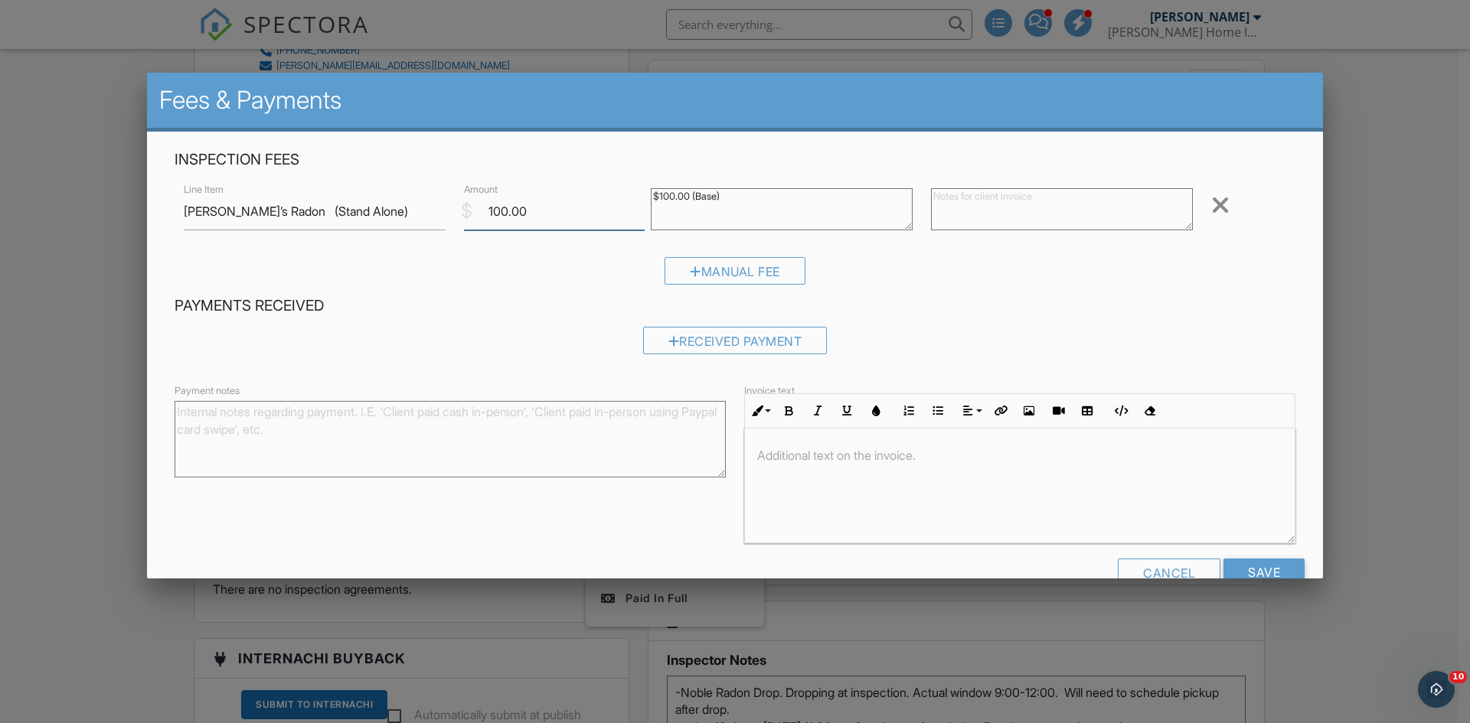
drag, startPoint x: 566, startPoint y: 214, endPoint x: 483, endPoint y: 212, distance: 82.7
click at [483, 212] on input "100.00" at bounding box center [554, 212] width 181 height 38
type input "0"
click at [1238, 564] on input "Save" at bounding box center [1263, 573] width 81 height 28
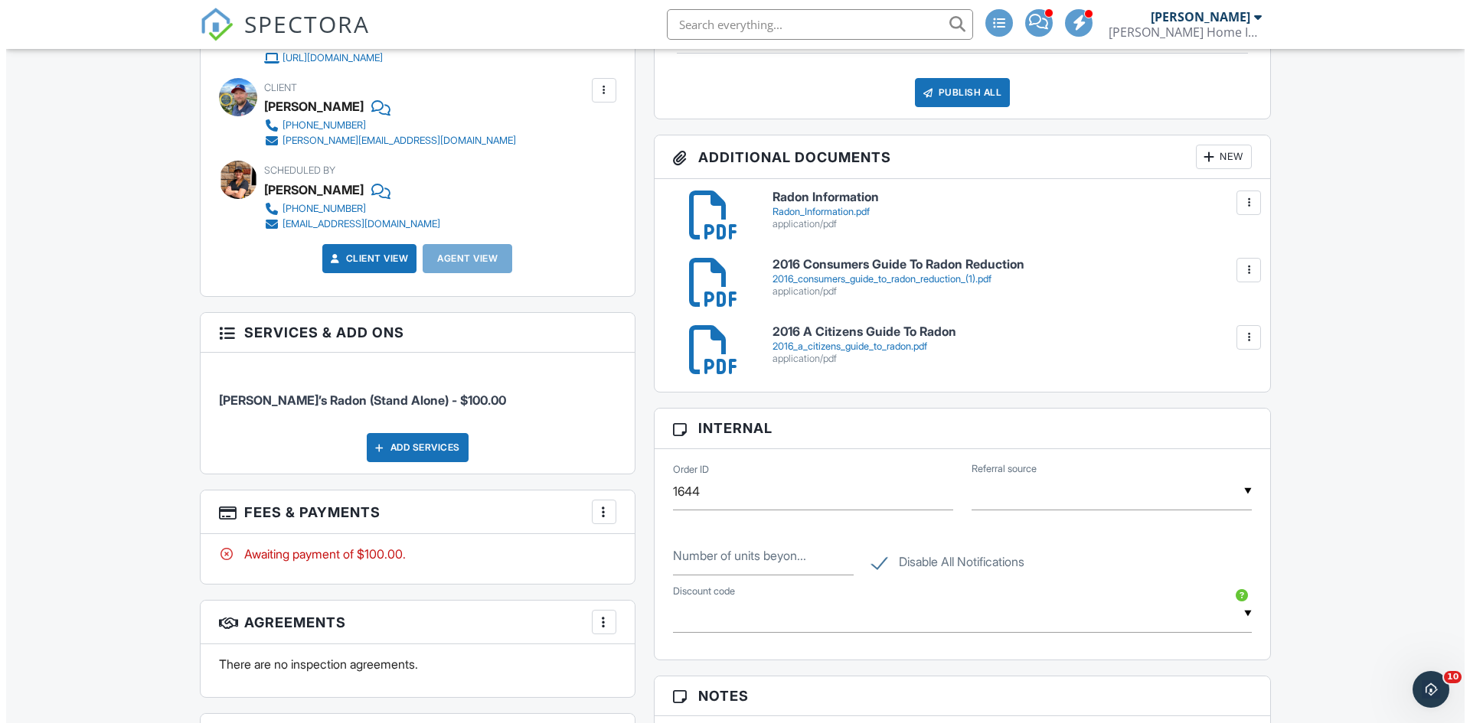
scroll to position [766, 0]
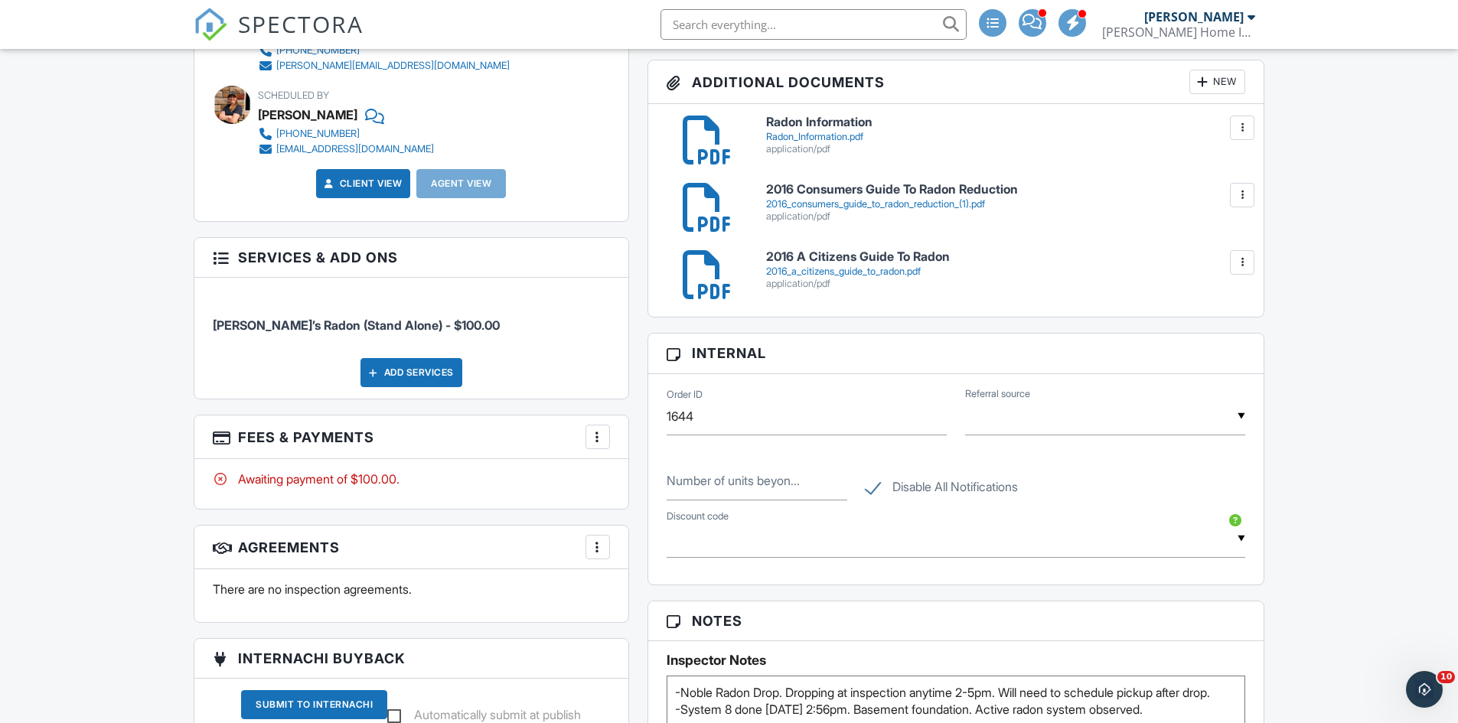
click at [597, 442] on div at bounding box center [597, 436] width 15 height 15
click at [677, 488] on li "Edit Fees & Payments" at bounding box center [675, 484] width 160 height 38
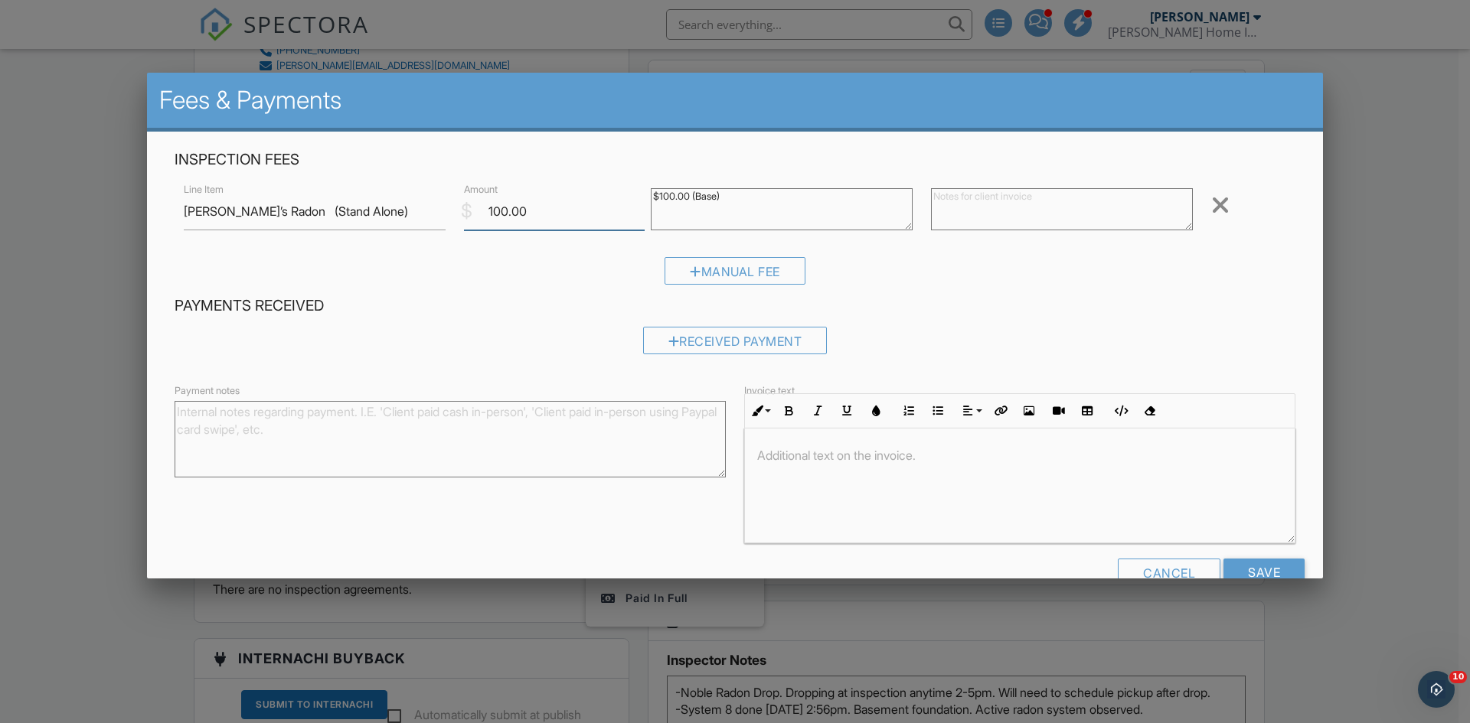
drag, startPoint x: 548, startPoint y: 213, endPoint x: 426, endPoint y: 217, distance: 122.6
click at [426, 217] on div "Line Item [PERSON_NAME]’s Radon (Stand Alone) $ Amount 100.00 $100.00 (Base) Re…" at bounding box center [735, 211] width 1121 height 61
type input "0"
click at [1259, 567] on input "Save" at bounding box center [1263, 573] width 81 height 28
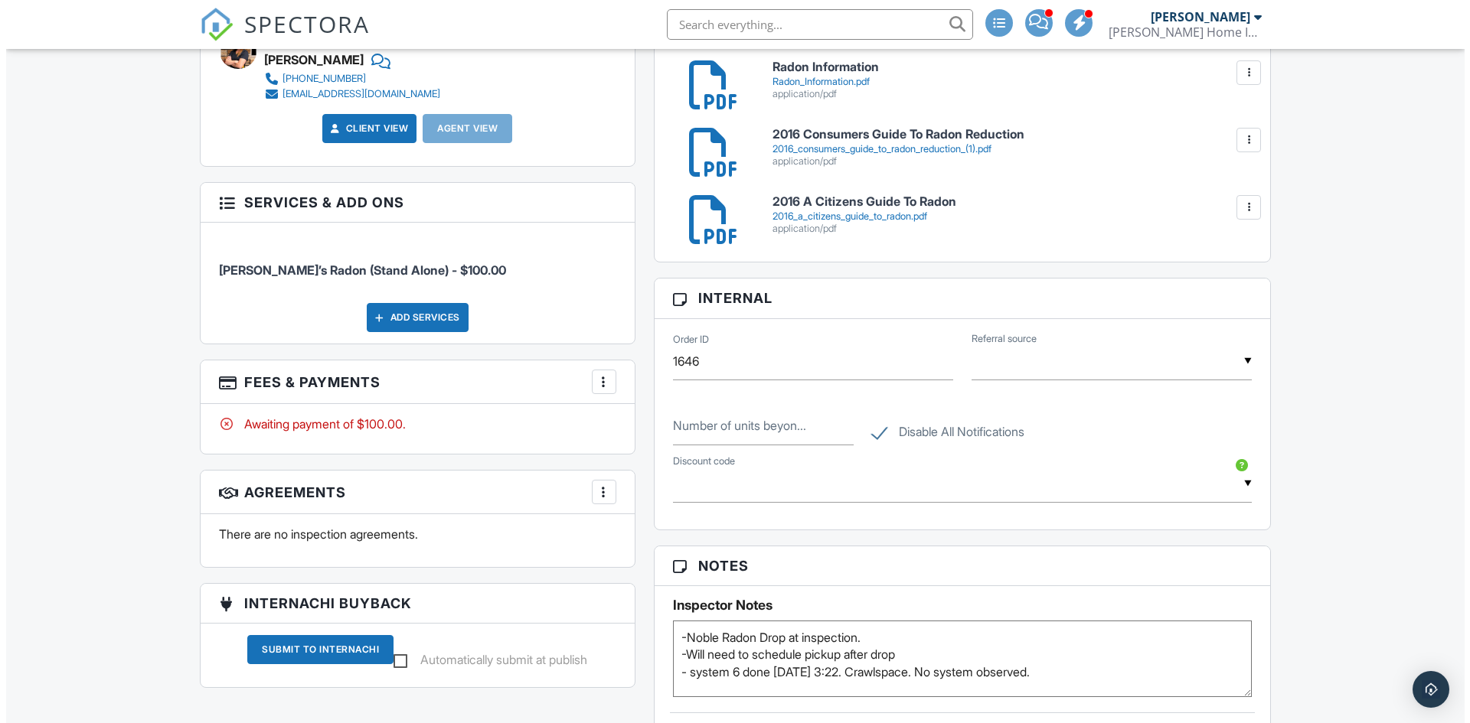
scroll to position [842, 0]
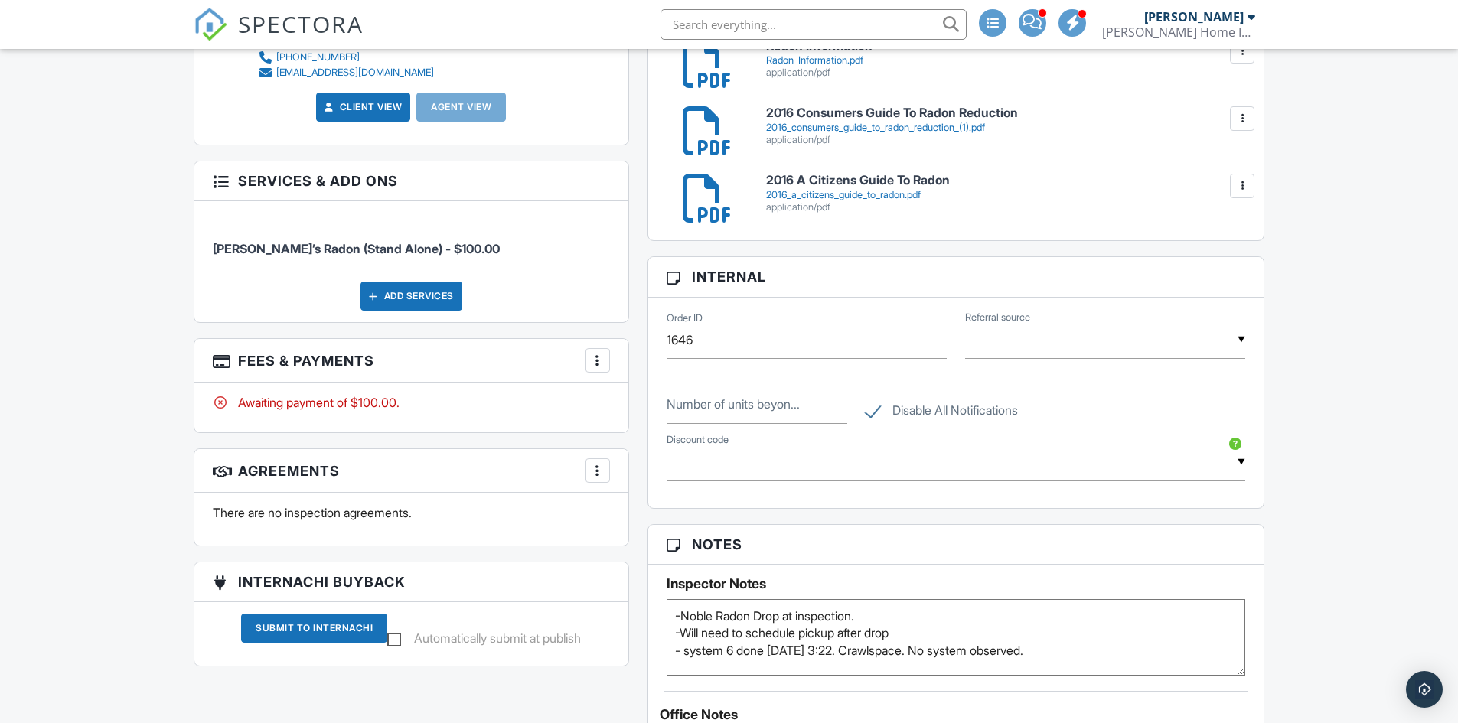
click at [592, 352] on div "More" at bounding box center [598, 360] width 24 height 24
click at [645, 410] on li "Edit Fees & Payments" at bounding box center [675, 407] width 160 height 38
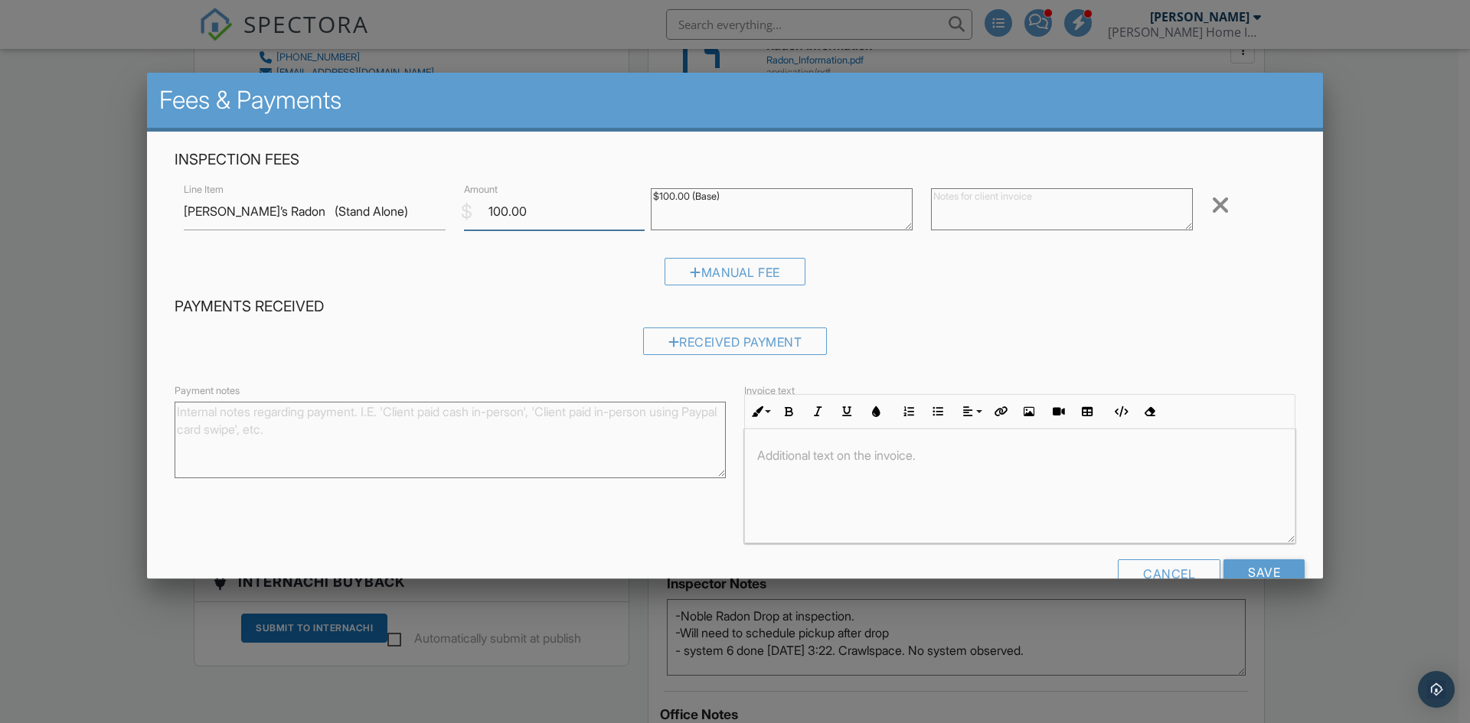
drag, startPoint x: 617, startPoint y: 211, endPoint x: 438, endPoint y: 209, distance: 179.2
click at [438, 209] on div "Line Item [PERSON_NAME]’s Radon (Stand Alone) $ Amount 100.00 $100.00 (Base) Re…" at bounding box center [735, 211] width 1121 height 61
type input "0"
click at [1223, 566] on input "Save" at bounding box center [1263, 573] width 81 height 28
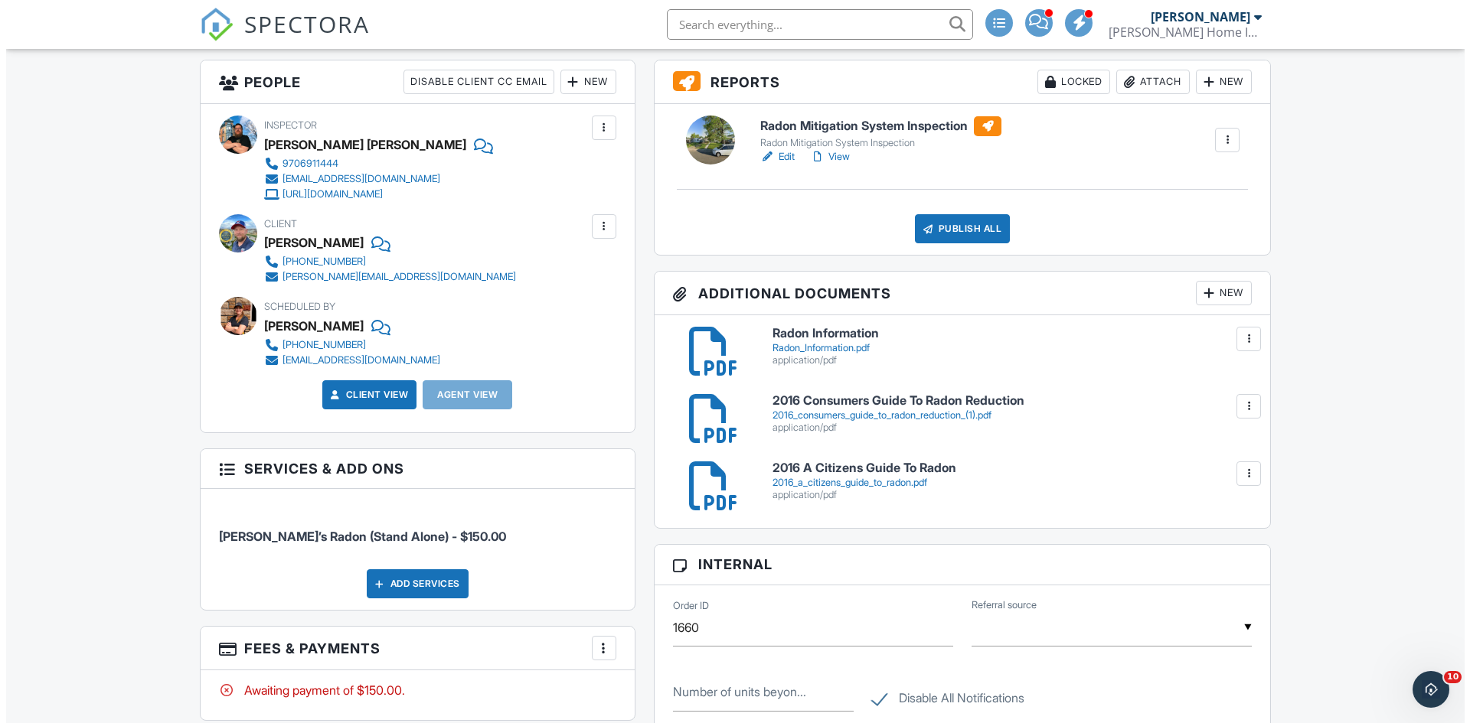
scroll to position [842, 0]
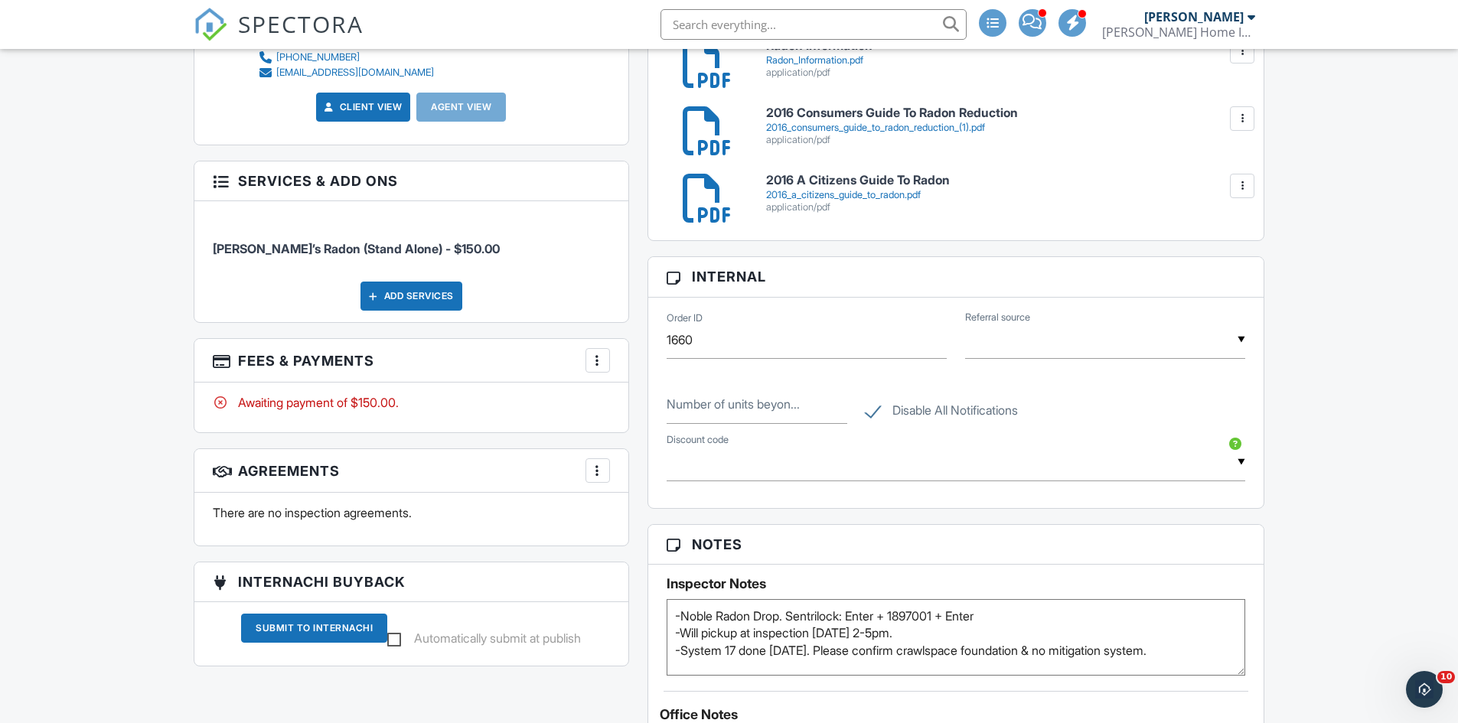
click at [590, 357] on div at bounding box center [597, 360] width 15 height 15
click at [656, 409] on li "Edit Fees & Payments" at bounding box center [675, 407] width 160 height 38
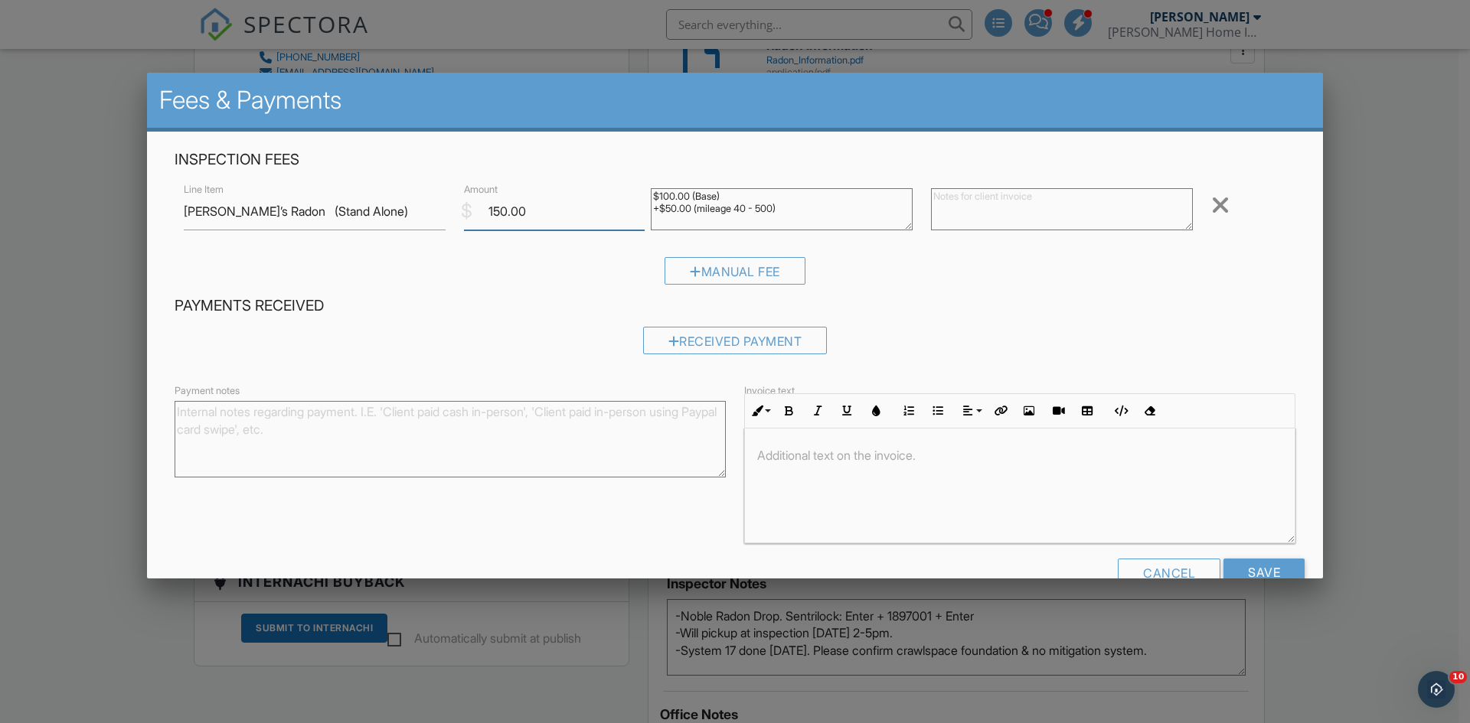
drag, startPoint x: 535, startPoint y: 199, endPoint x: 447, endPoint y: 211, distance: 88.8
click at [447, 211] on div "Line Item Randy’s Radon (Stand Alone) $ Amount 150.00 $100.00 (Base) +$50.00 (m…" at bounding box center [735, 211] width 1121 height 61
type input "0"
click at [1248, 567] on input "Save" at bounding box center [1263, 573] width 81 height 28
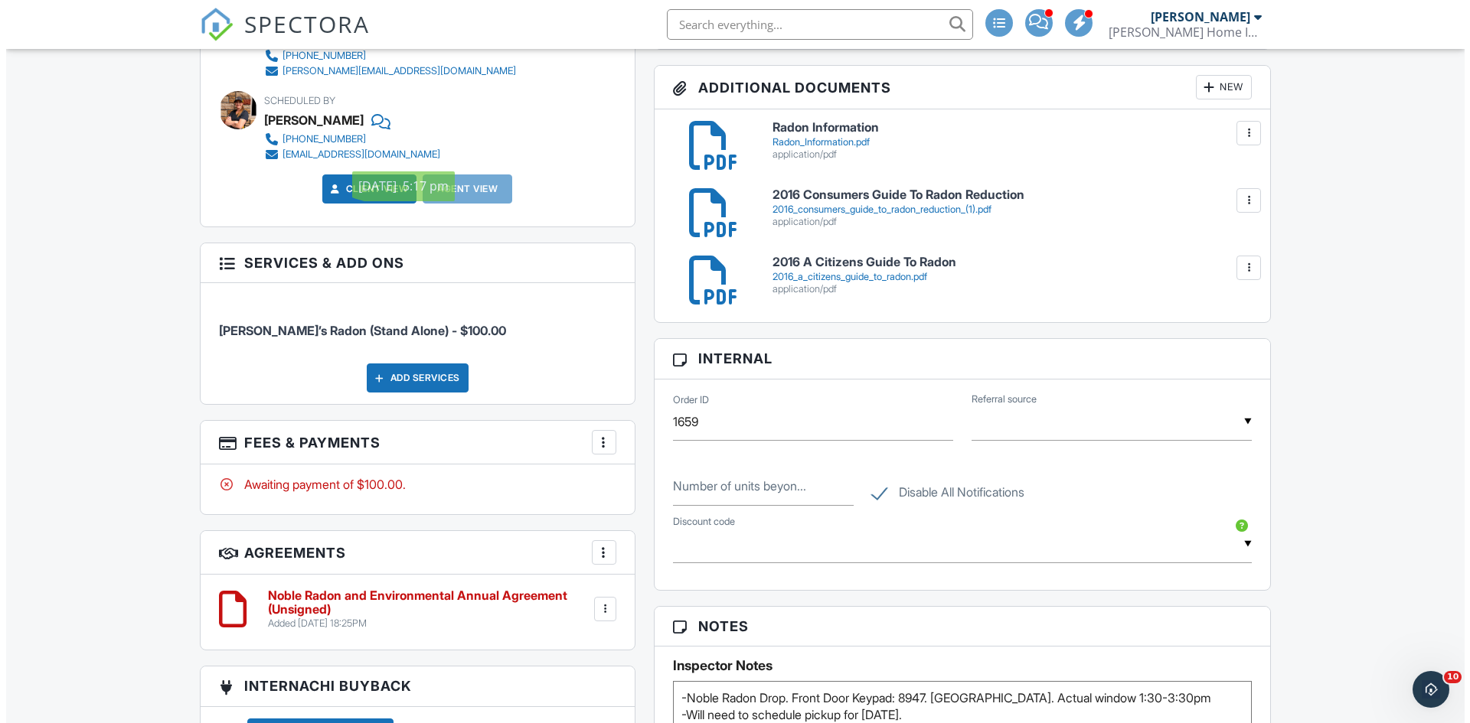
scroll to position [766, 0]
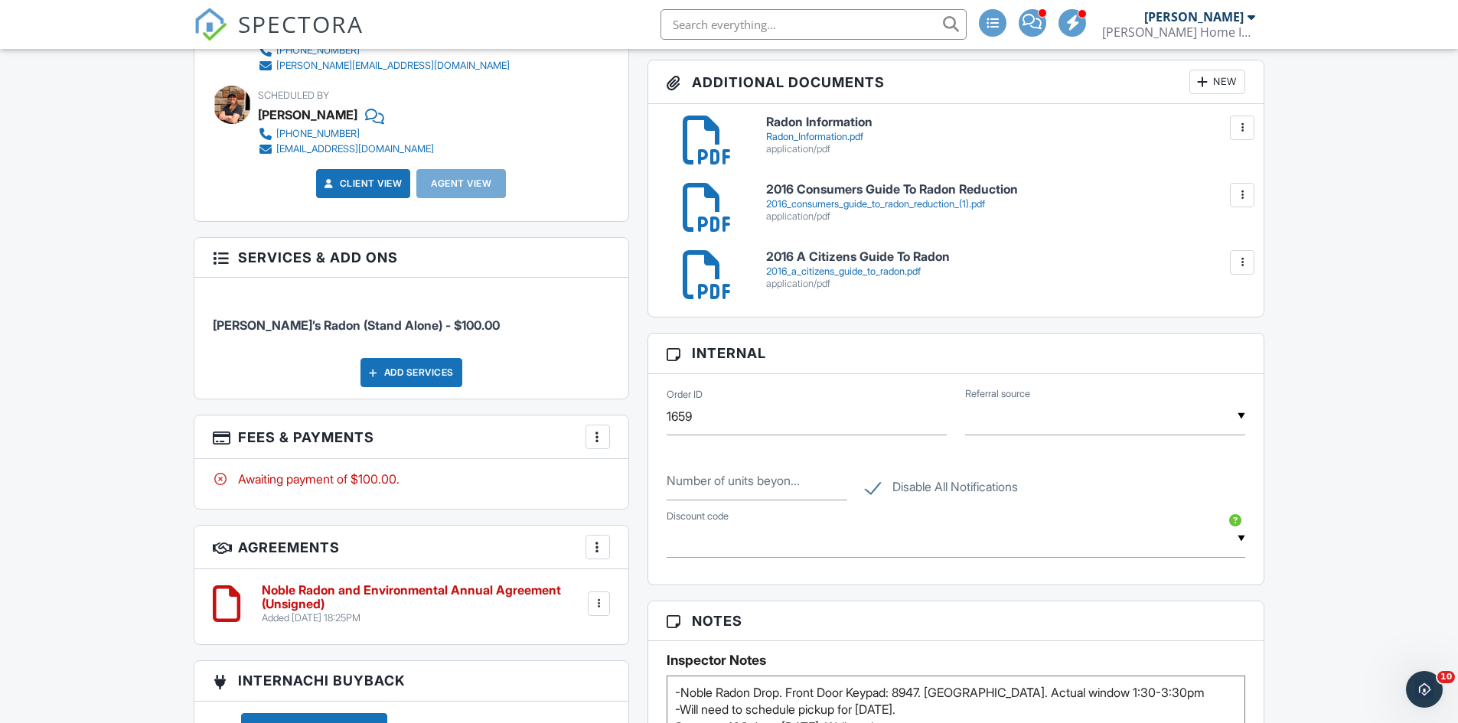
click at [599, 435] on div at bounding box center [597, 436] width 15 height 15
click at [658, 481] on li "Edit Fees & Payments" at bounding box center [675, 484] width 160 height 38
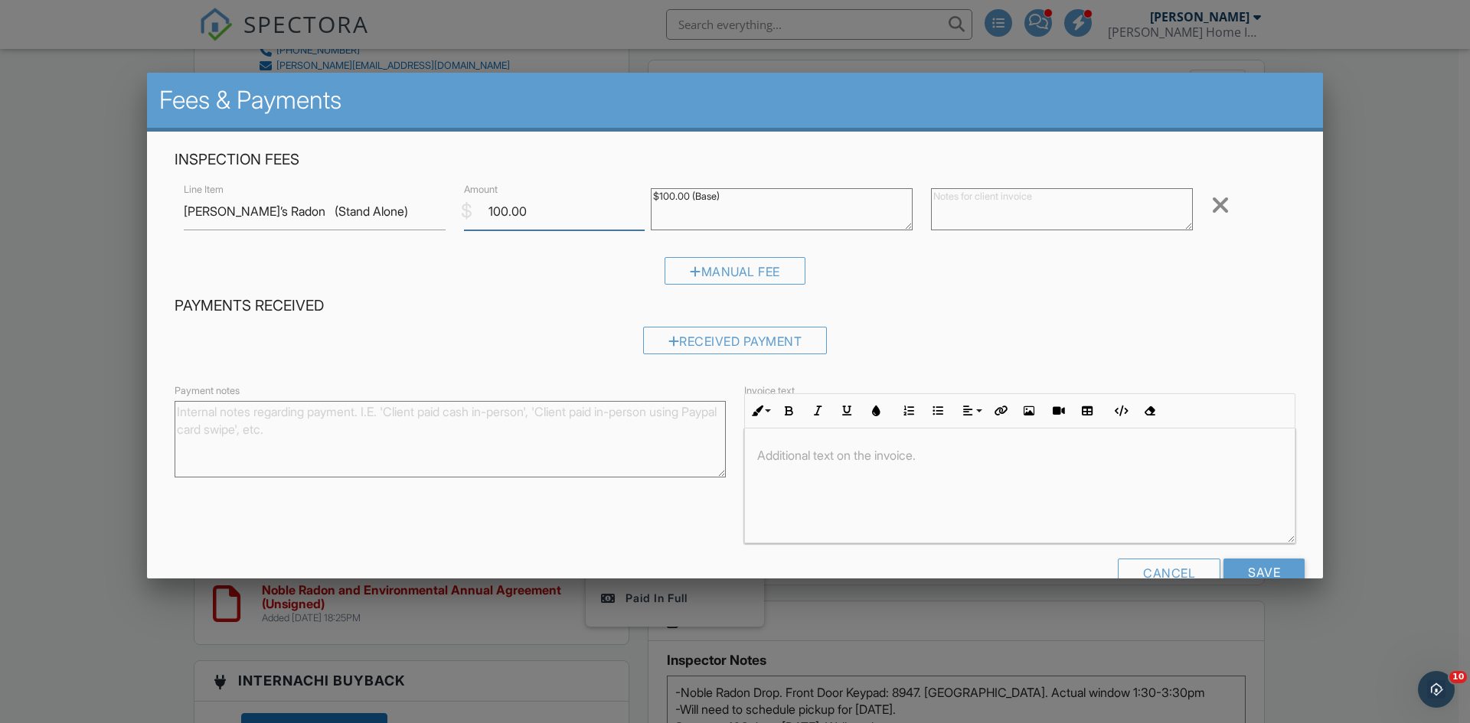
drag, startPoint x: 543, startPoint y: 223, endPoint x: 462, endPoint y: 210, distance: 81.4
click at [462, 210] on div "$ Amount 100.00" at bounding box center [548, 212] width 187 height 38
type input "0"
click at [1249, 565] on input "Save" at bounding box center [1263, 573] width 81 height 28
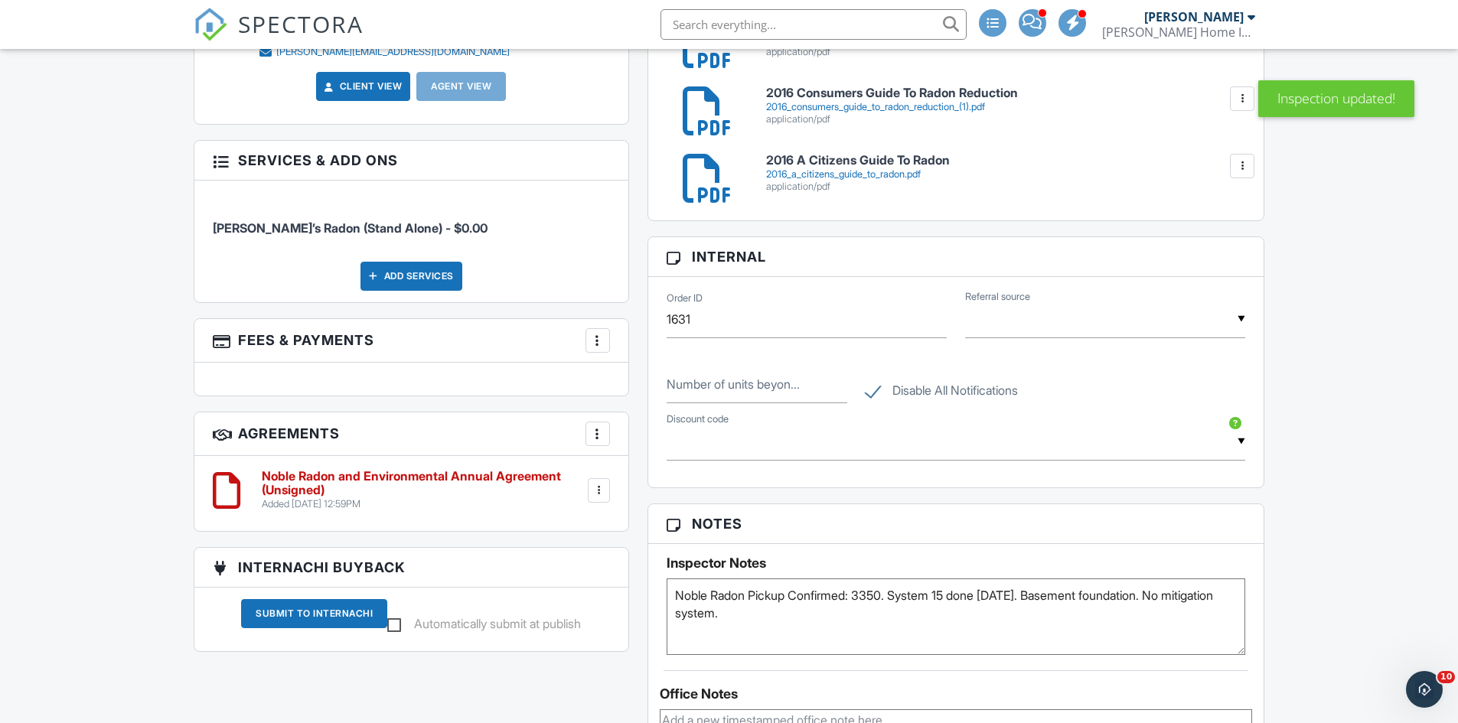
scroll to position [995, 0]
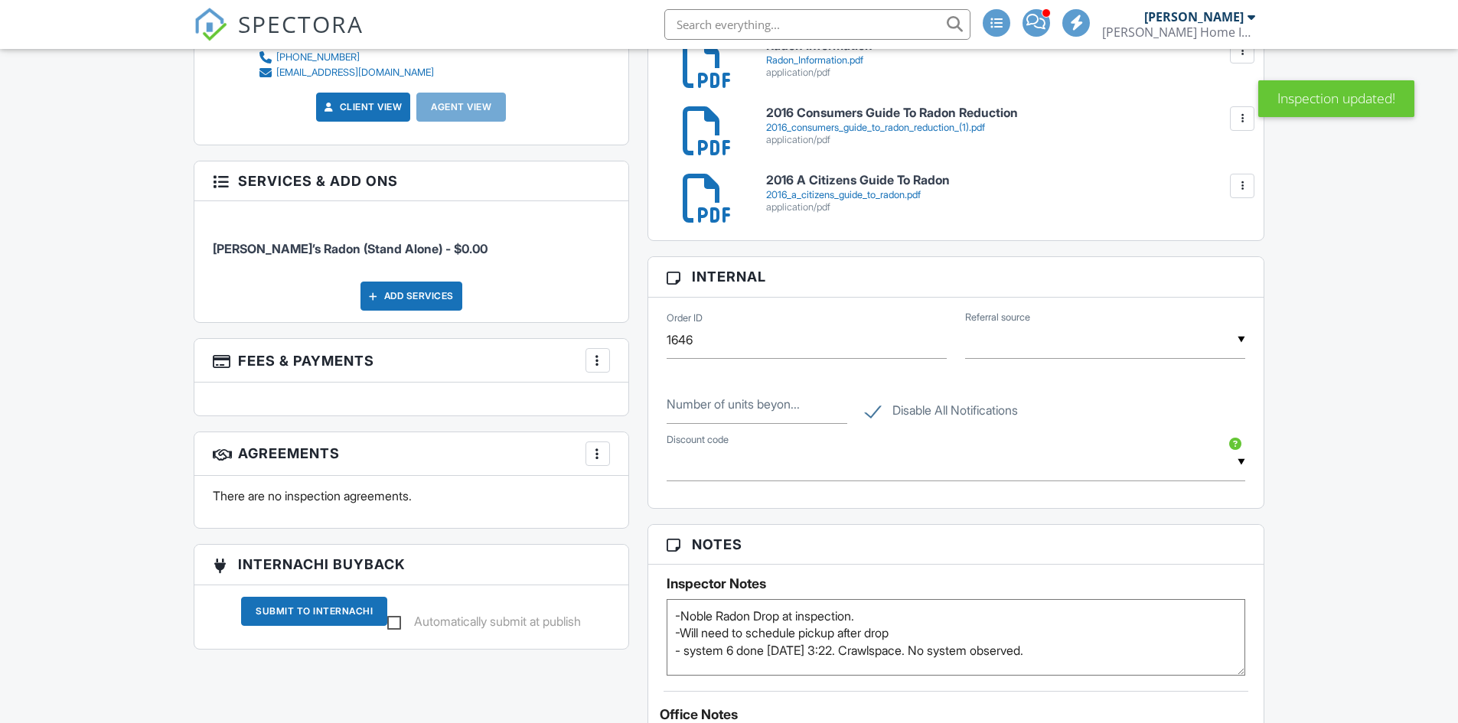
scroll to position [842, 0]
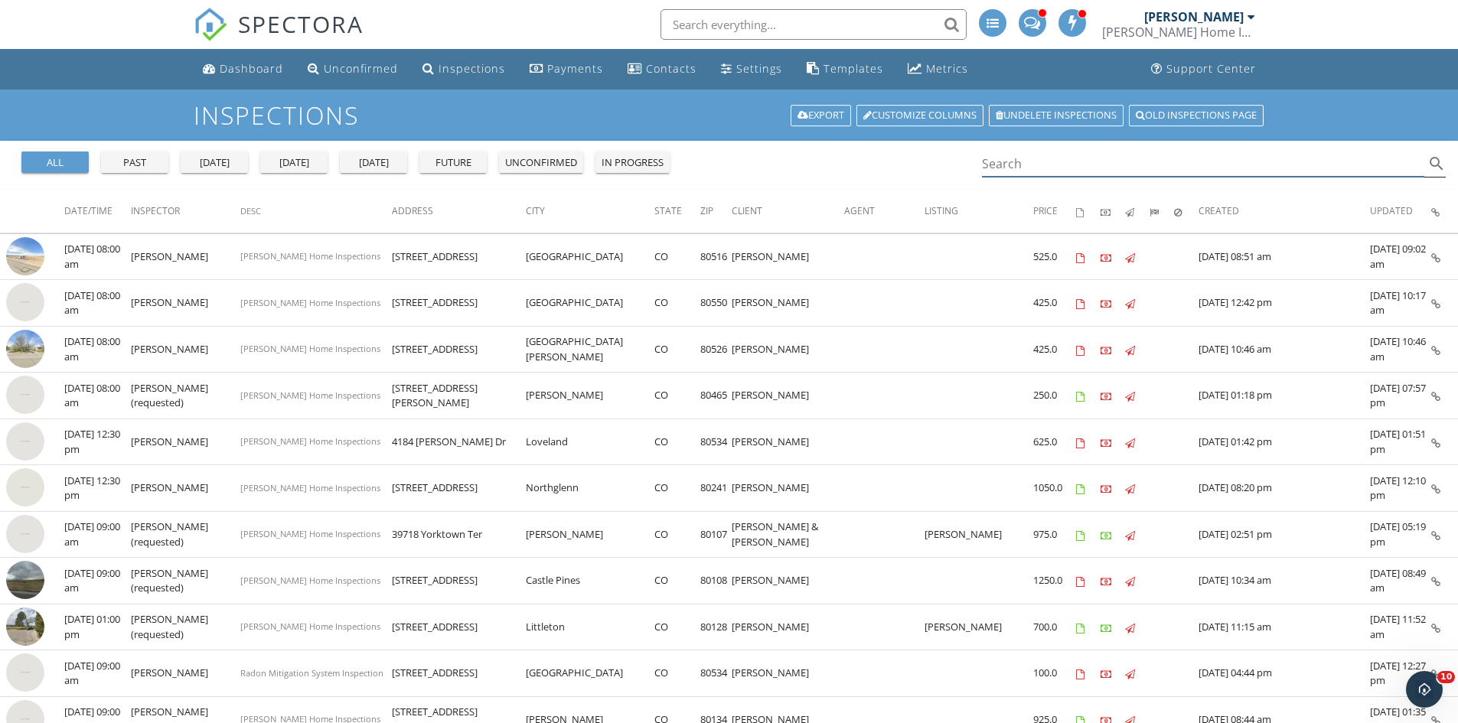
click at [1022, 158] on input "Search" at bounding box center [1203, 164] width 443 height 25
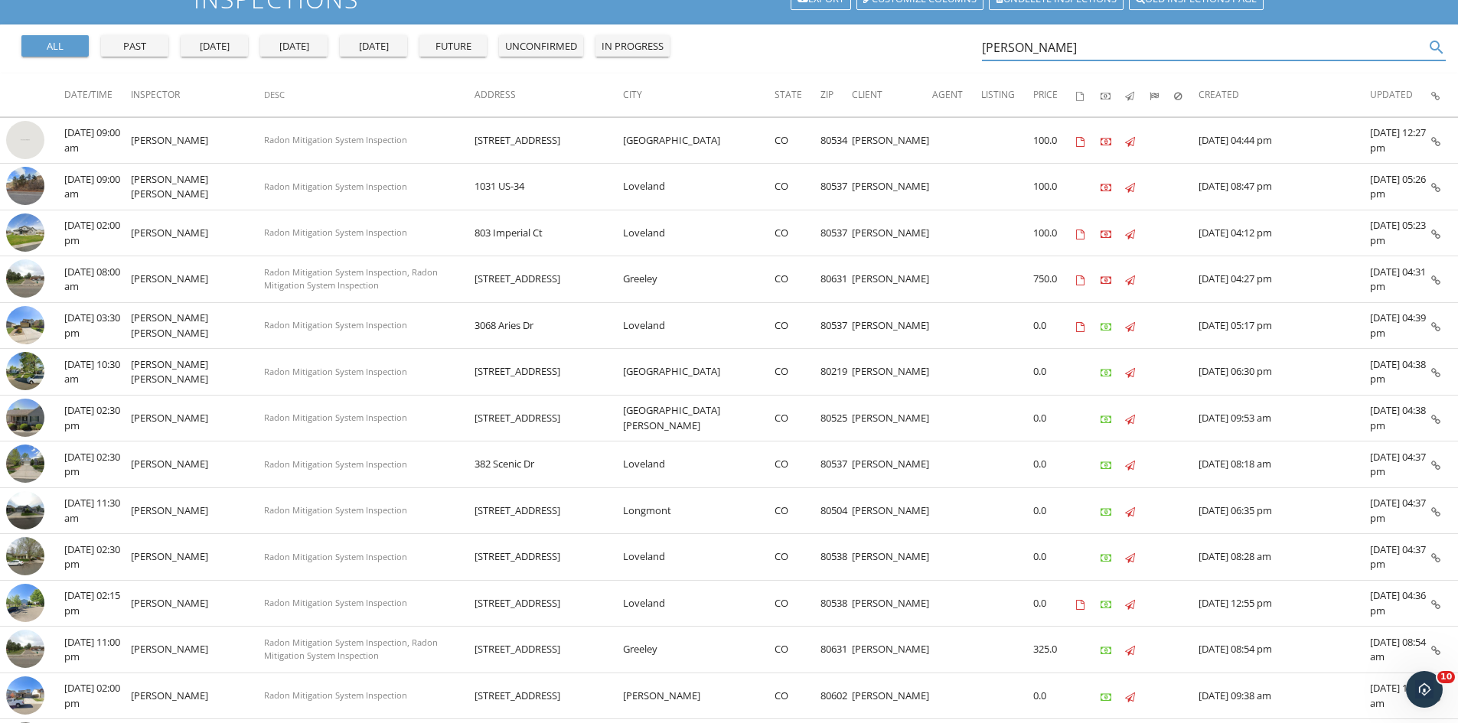
scroll to position [153, 0]
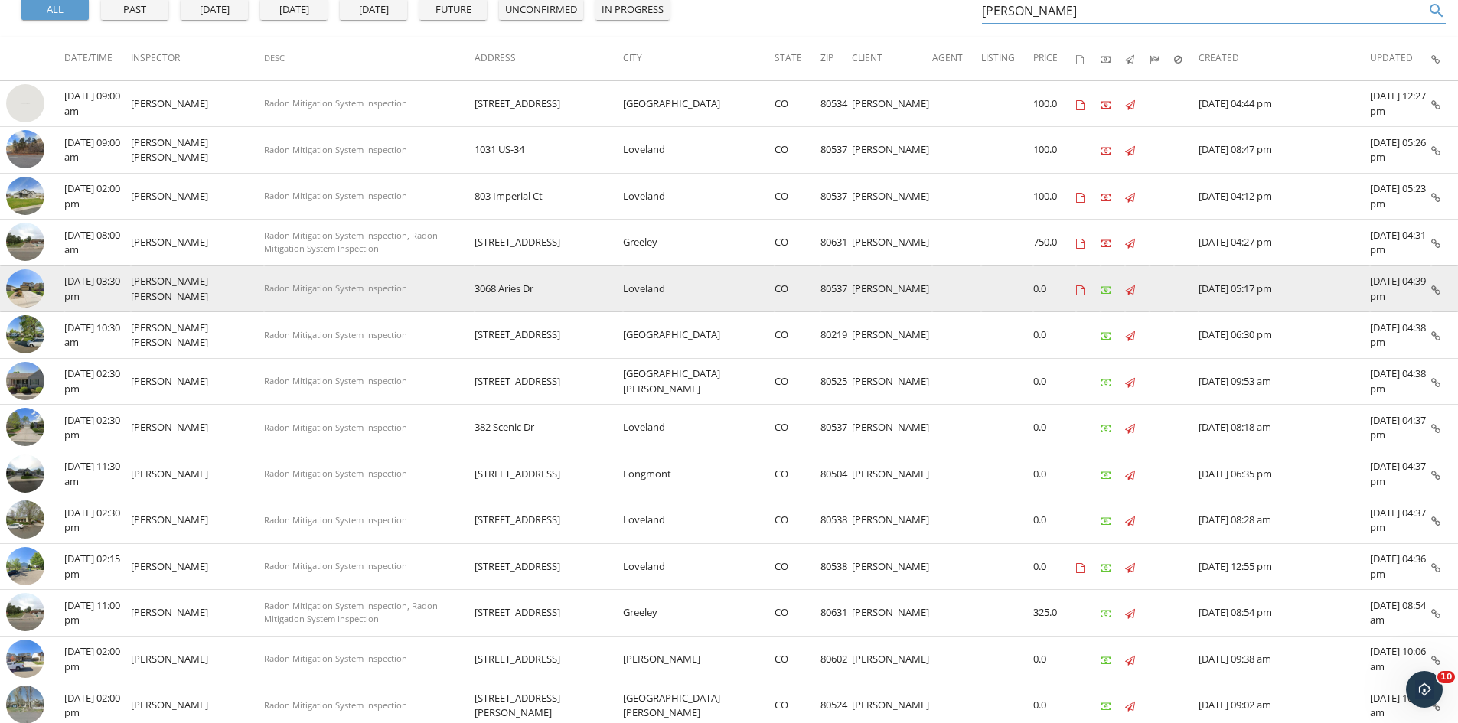
type input "randy"
click at [31, 291] on img at bounding box center [25, 288] width 38 height 38
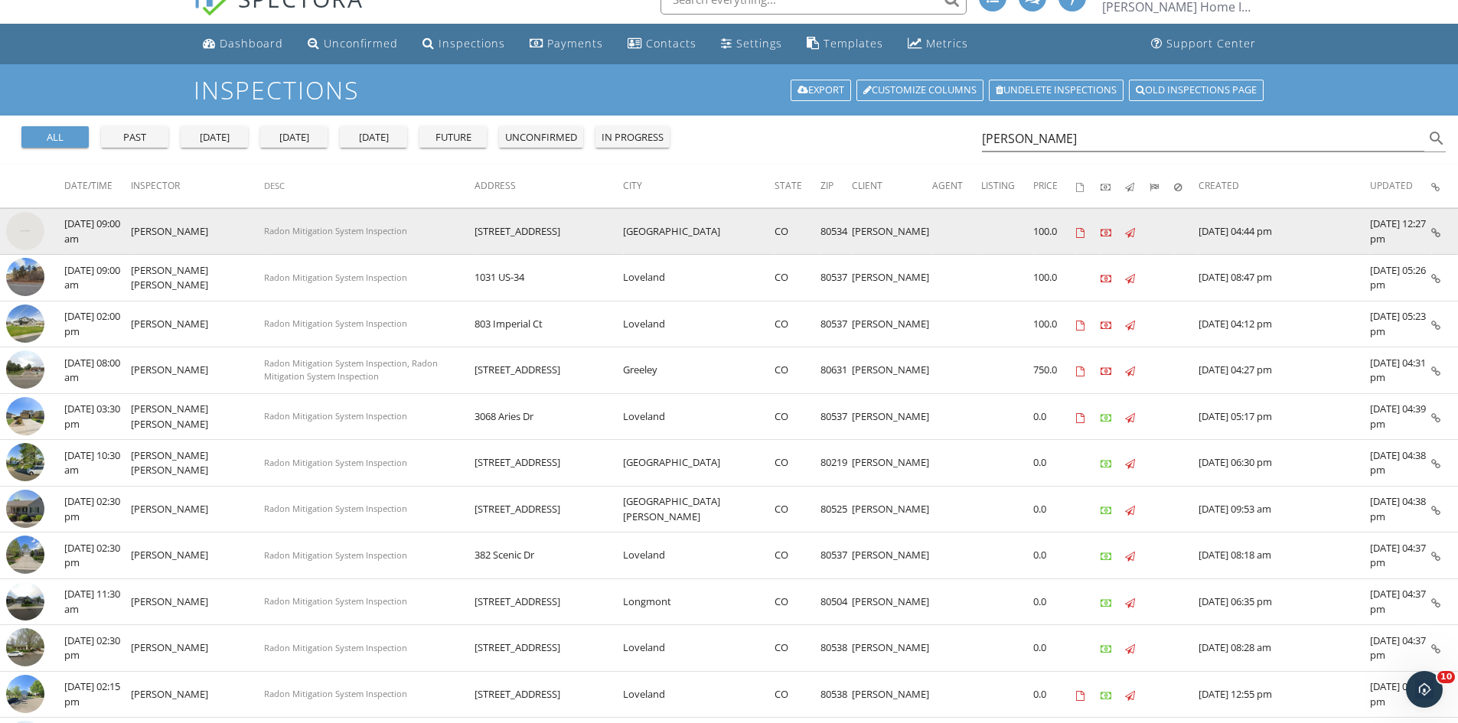
scroll to position [0, 0]
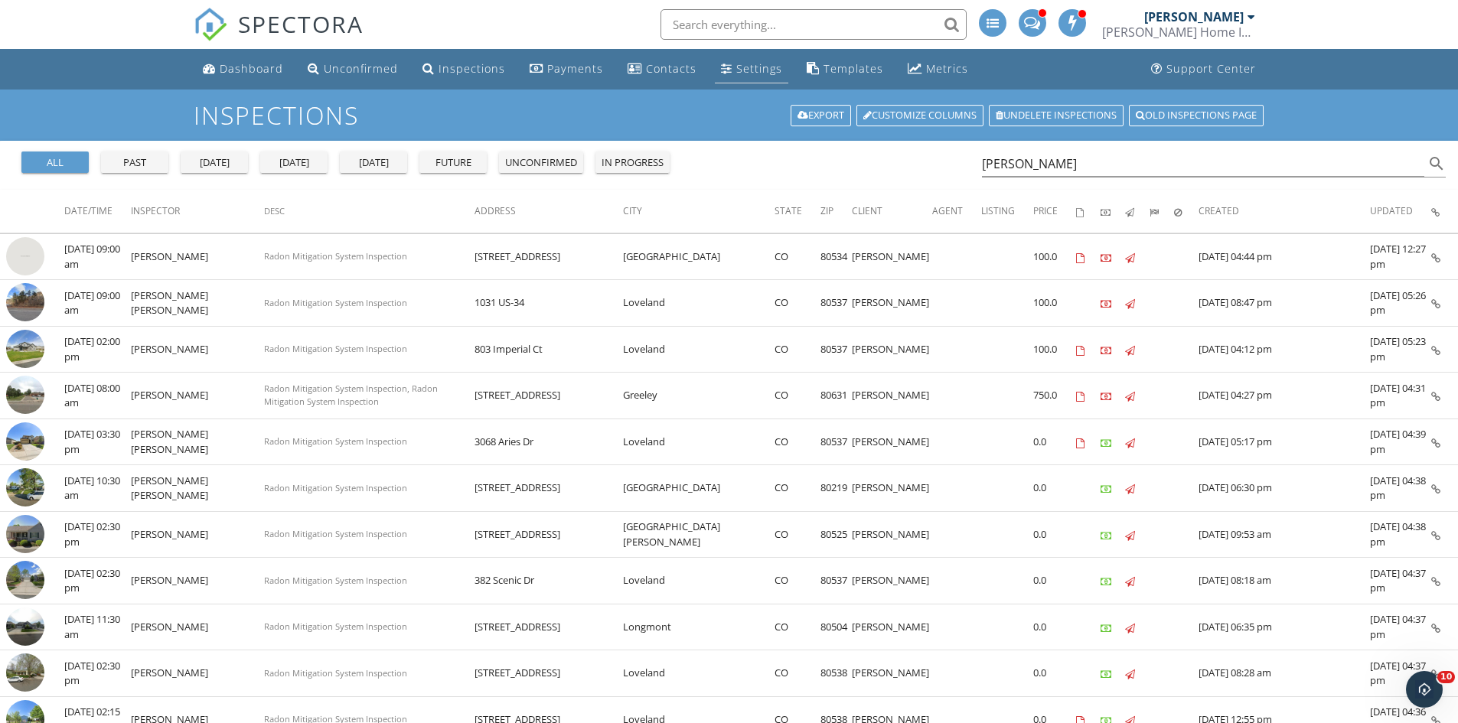
click at [746, 66] on div "Settings" at bounding box center [759, 68] width 46 height 15
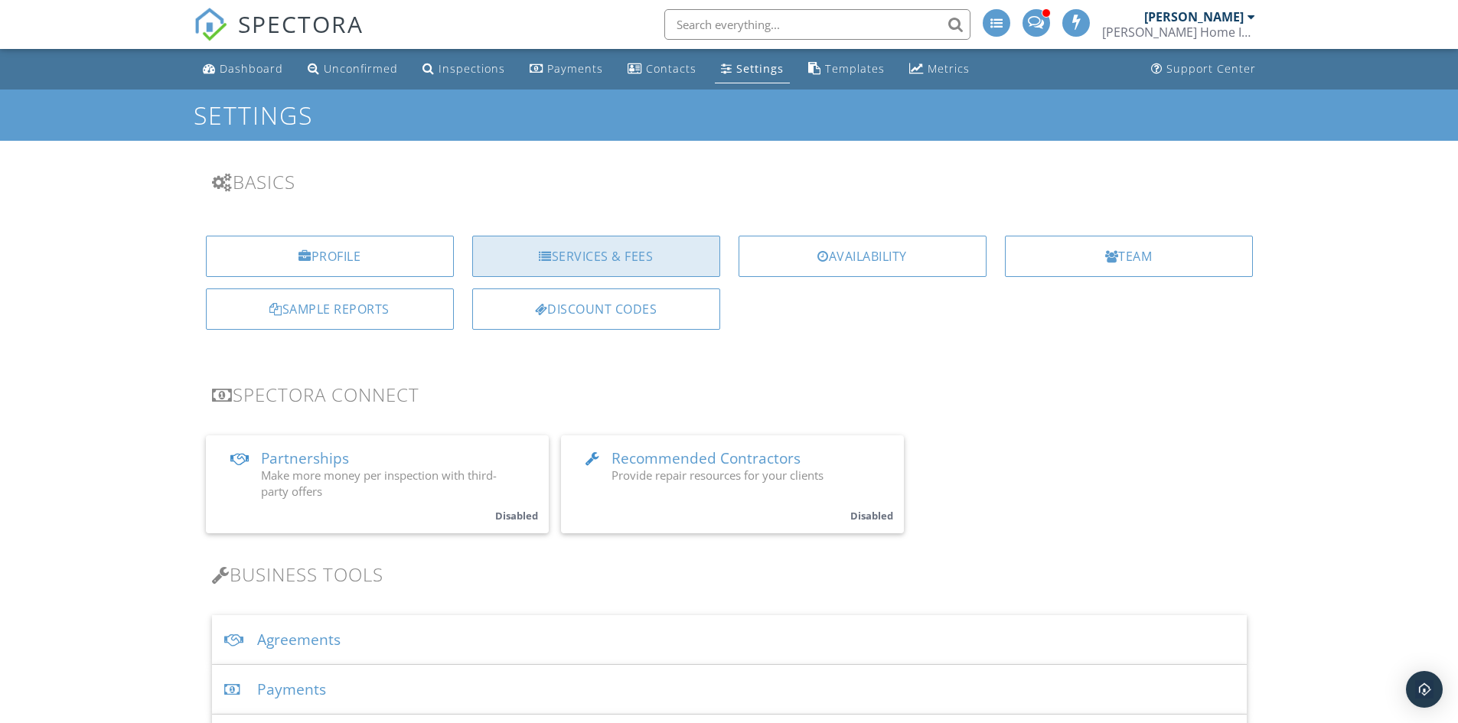
click at [598, 263] on div "Services & Fees" at bounding box center [596, 256] width 248 height 41
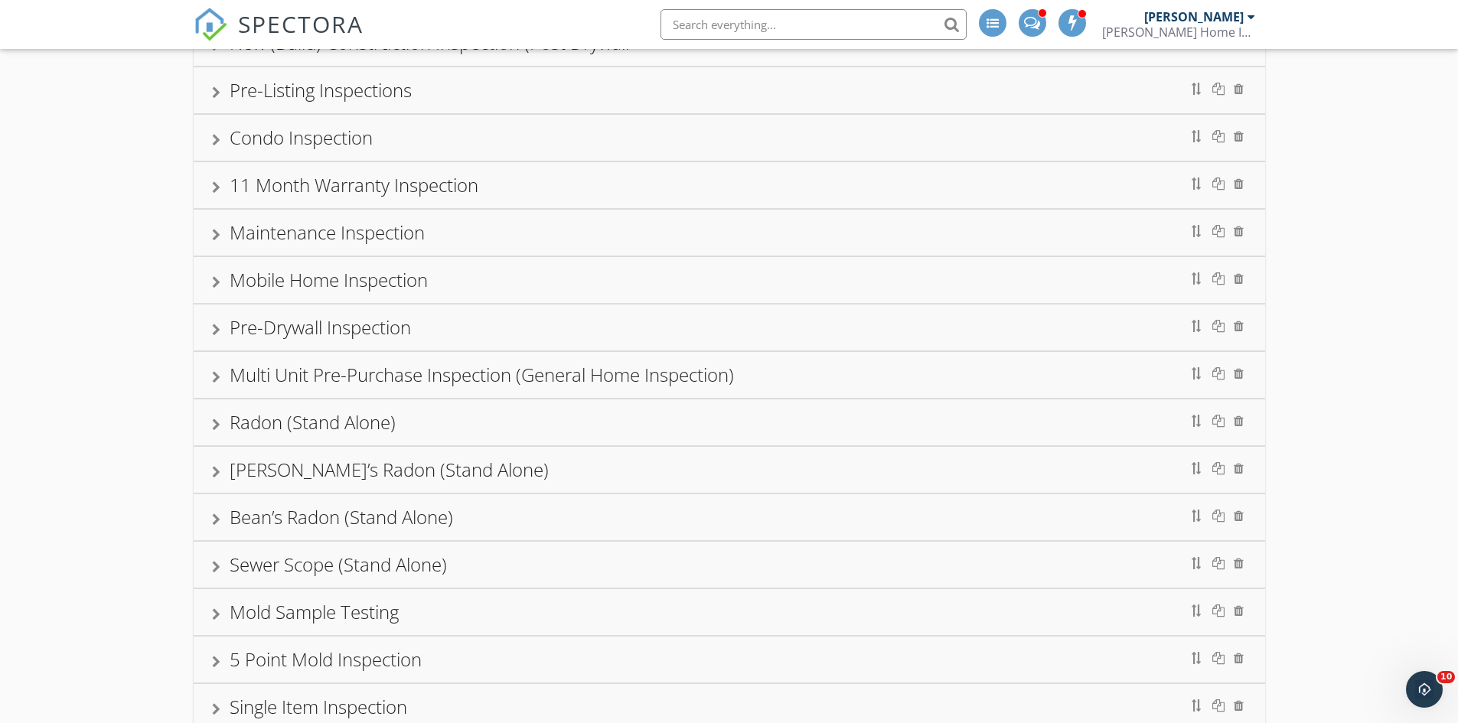
scroll to position [306, 0]
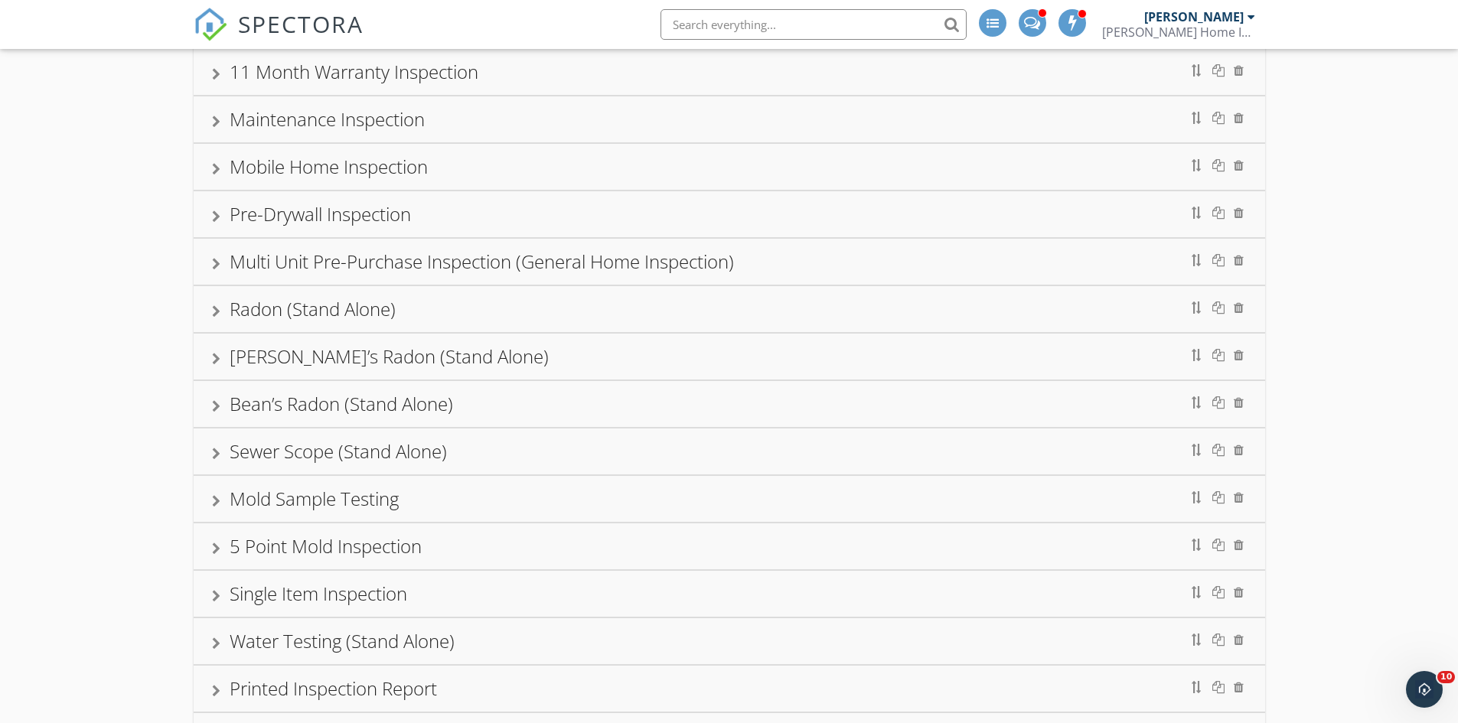
click at [325, 359] on div "[PERSON_NAME]’s Radon (Stand Alone)" at bounding box center [389, 356] width 319 height 25
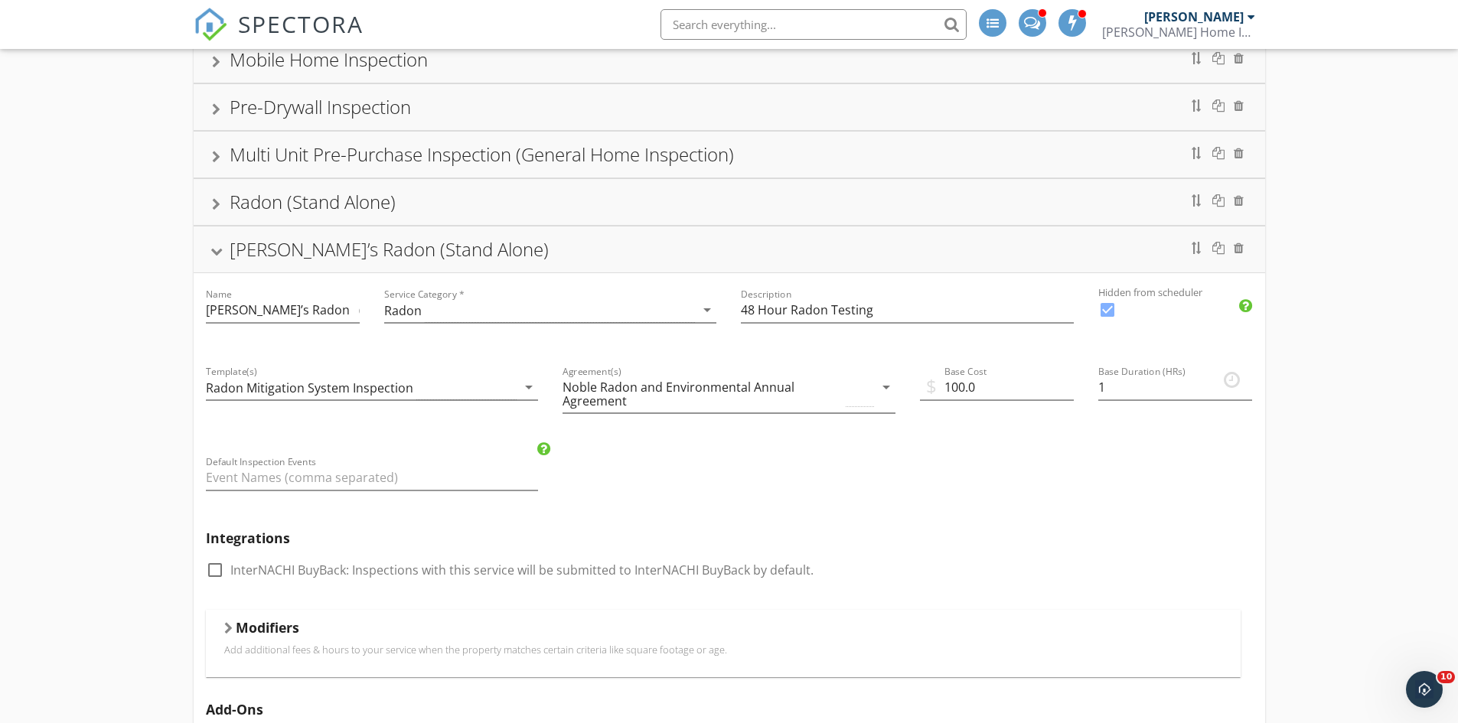
scroll to position [612, 0]
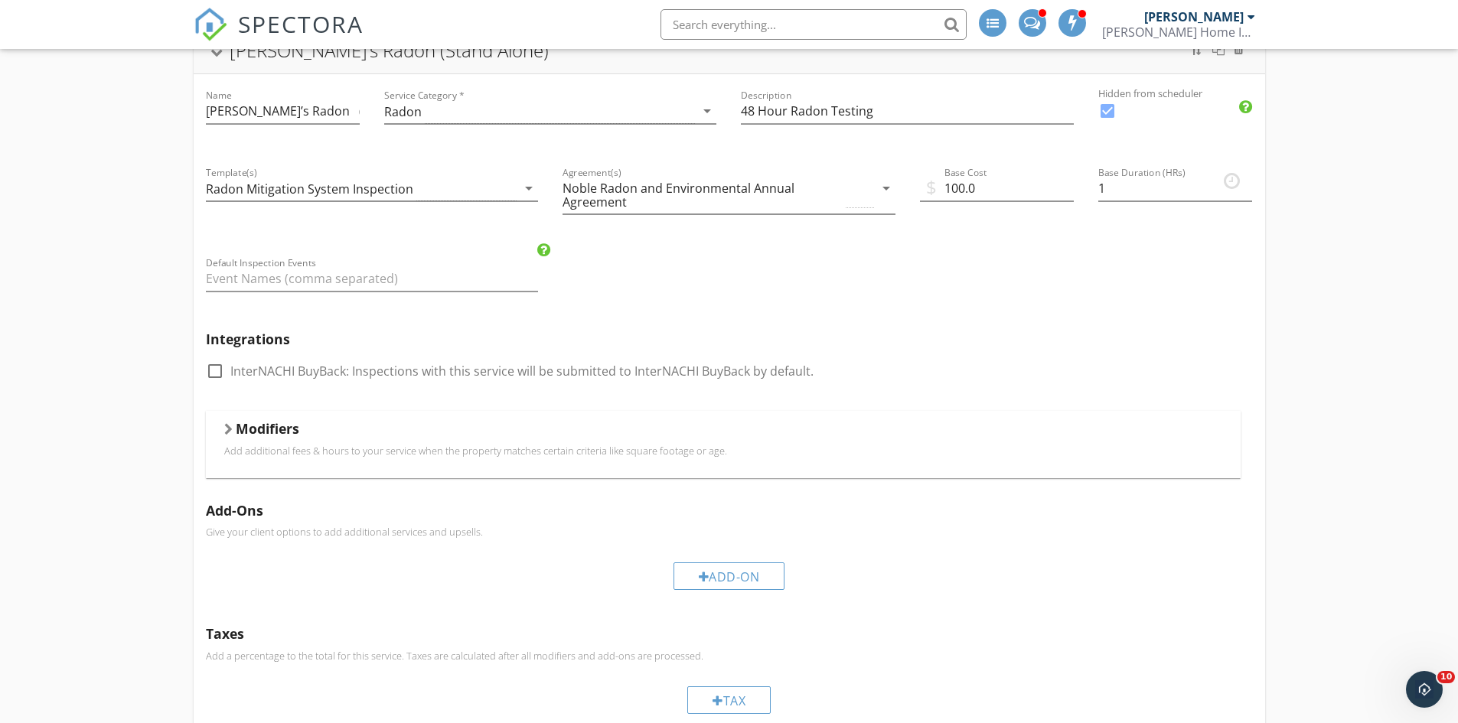
click at [266, 432] on h5 "Modifiers" at bounding box center [268, 428] width 64 height 15
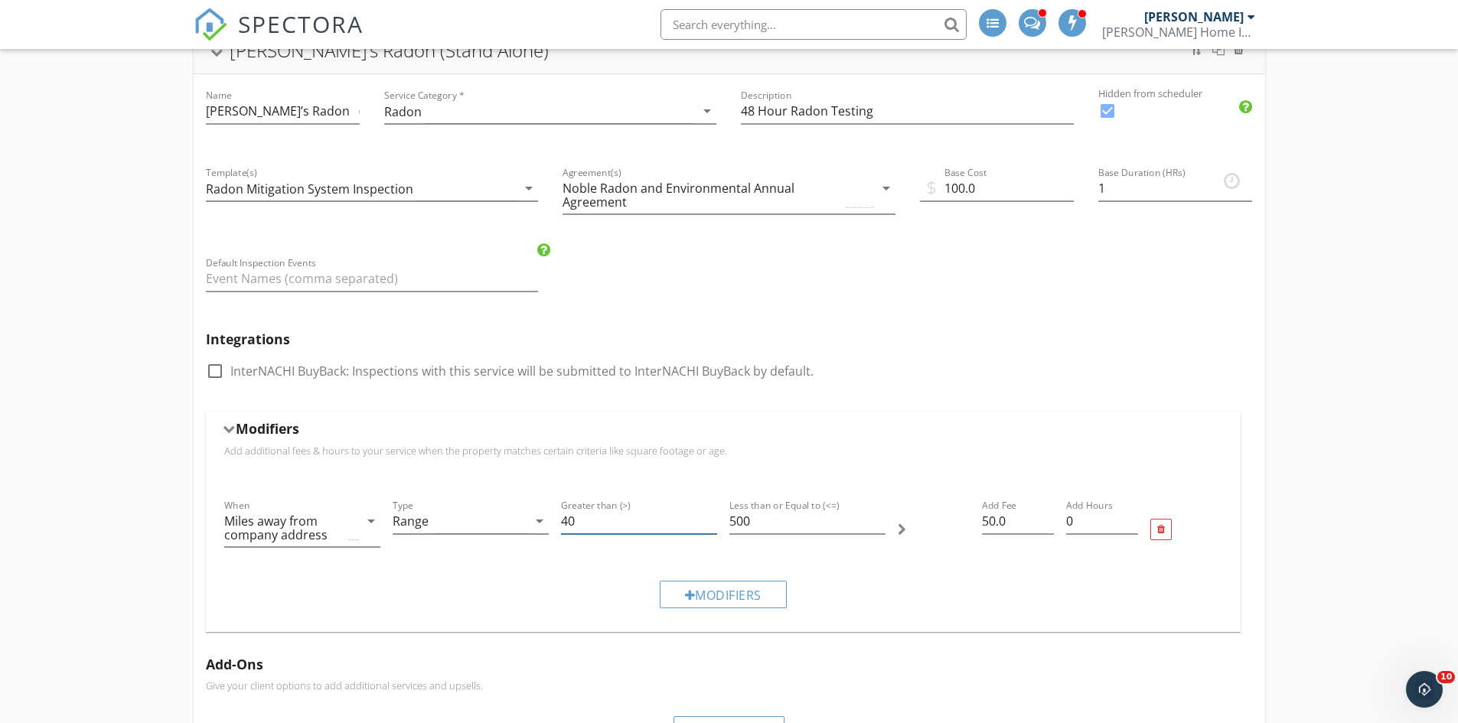
click at [592, 517] on input "40" at bounding box center [639, 521] width 156 height 25
click at [710, 518] on input "41" at bounding box center [639, 521] width 156 height 25
click at [710, 518] on input "42" at bounding box center [639, 521] width 156 height 25
click at [710, 527] on input "41" at bounding box center [639, 521] width 156 height 25
click at [710, 527] on input "40" at bounding box center [639, 521] width 156 height 25
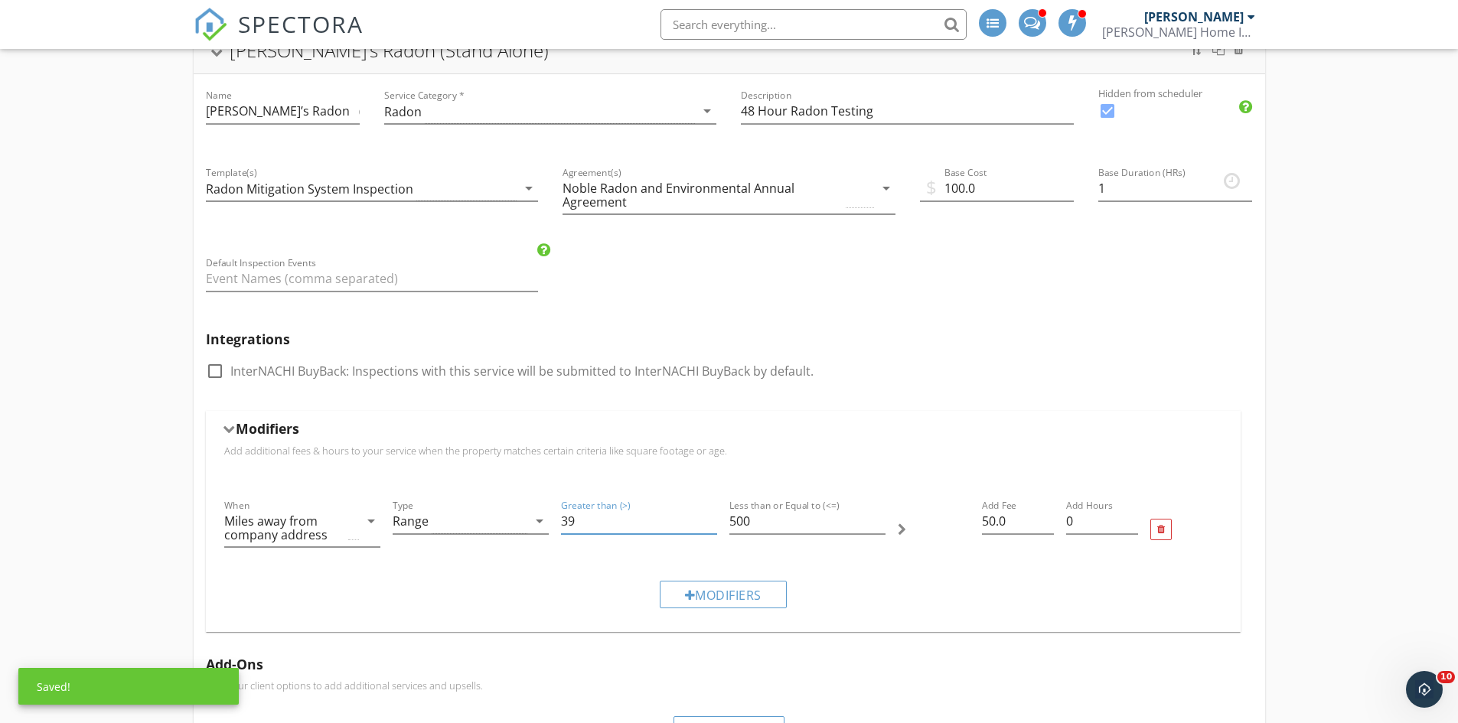
click at [710, 527] on input "39" at bounding box center [639, 521] width 156 height 25
click at [710, 527] on input "38" at bounding box center [639, 521] width 156 height 25
click at [710, 527] on input "37" at bounding box center [639, 521] width 156 height 25
click at [710, 527] on input "36" at bounding box center [639, 521] width 156 height 25
click at [710, 527] on input "35" at bounding box center [639, 521] width 156 height 25
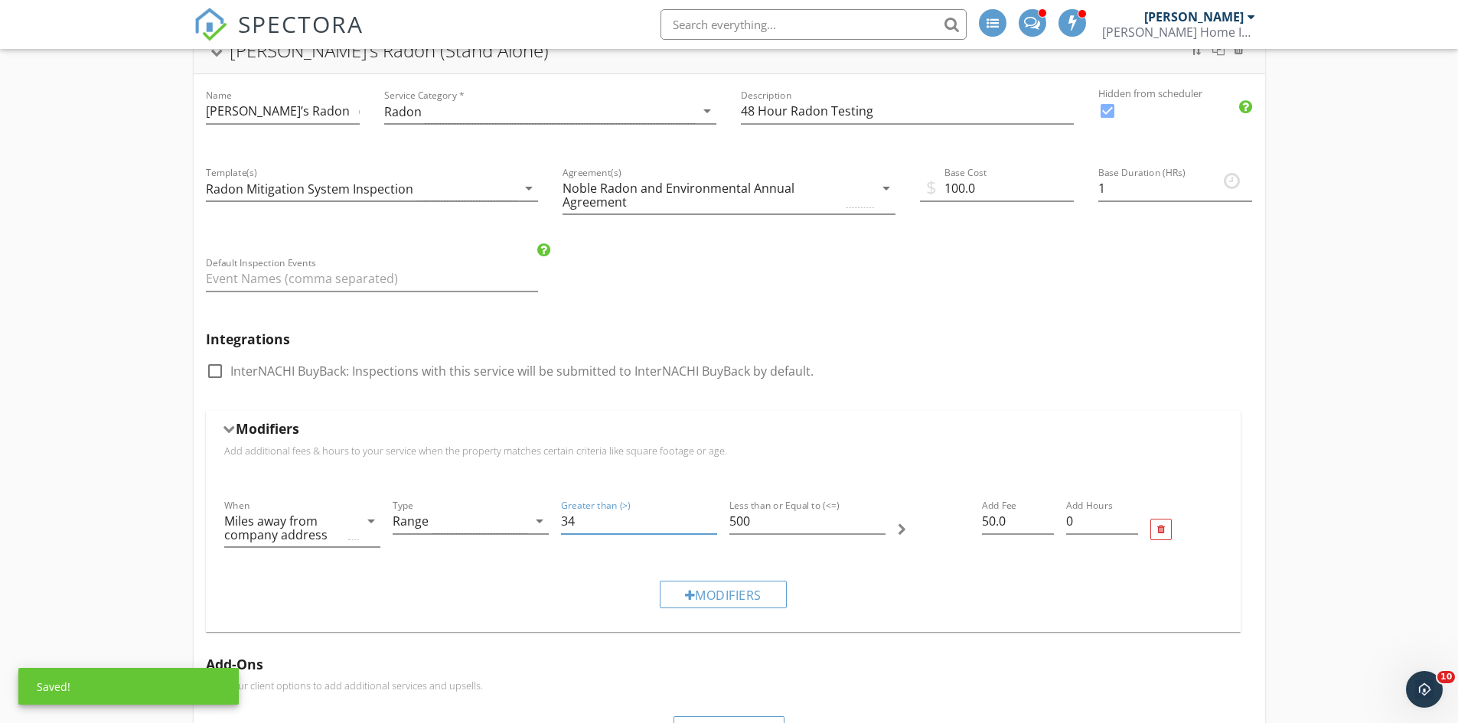
click at [710, 527] on input "34" at bounding box center [639, 521] width 156 height 25
click at [710, 527] on input "33" at bounding box center [639, 521] width 156 height 25
click at [710, 527] on input "32" at bounding box center [639, 521] width 156 height 25
click at [710, 527] on input "31" at bounding box center [639, 521] width 156 height 25
type input "30"
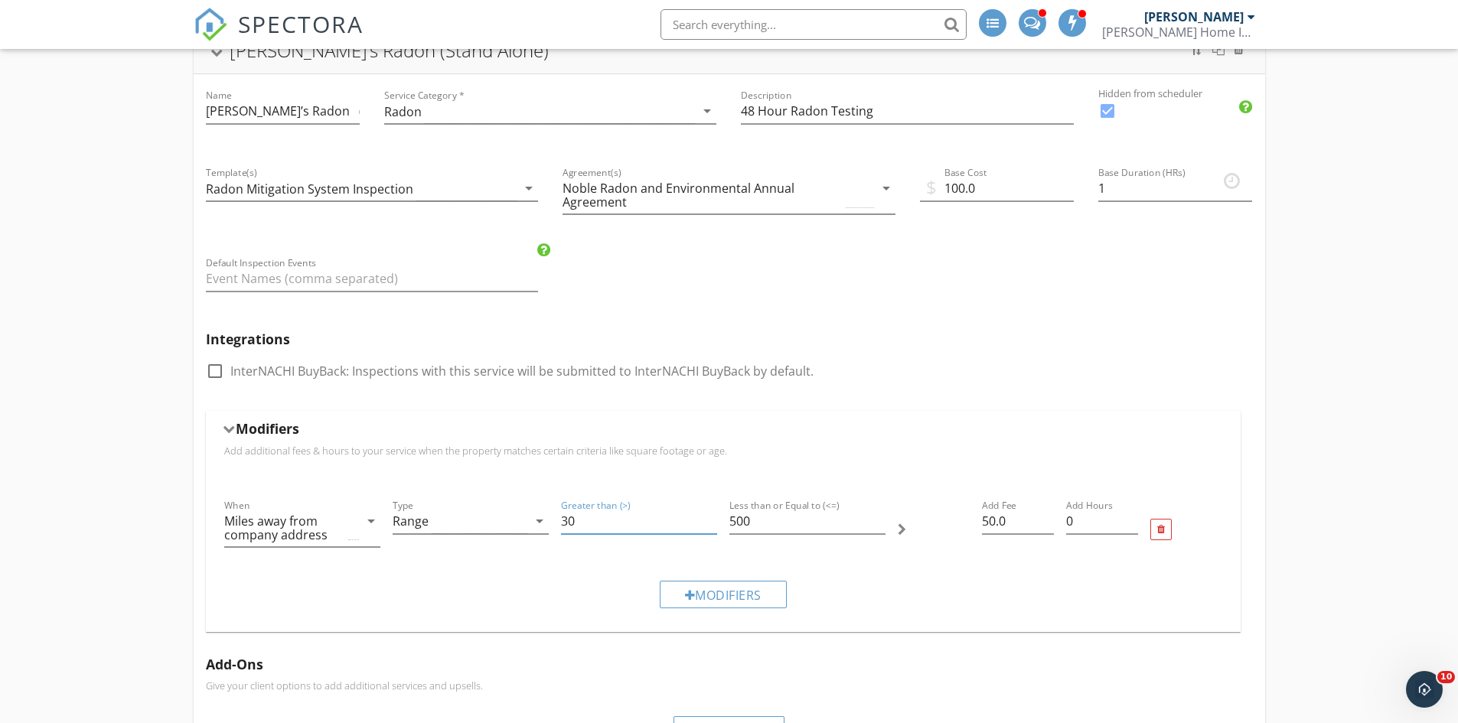
click at [710, 527] on input "30" at bounding box center [639, 521] width 156 height 25
click at [879, 524] on input "465" at bounding box center [808, 521] width 156 height 25
type input "4"
type input "5"
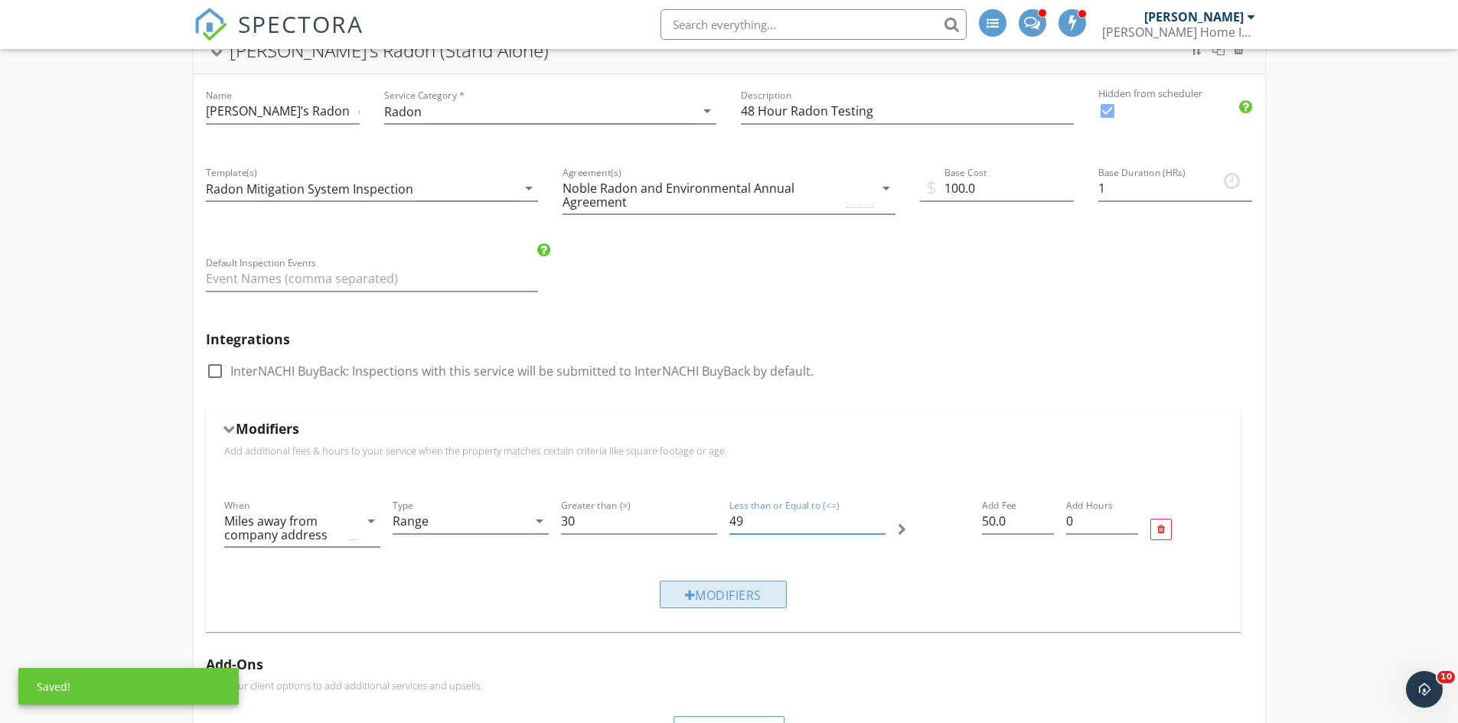
type input "49"
click at [737, 598] on div "Modifiers" at bounding box center [723, 595] width 127 height 28
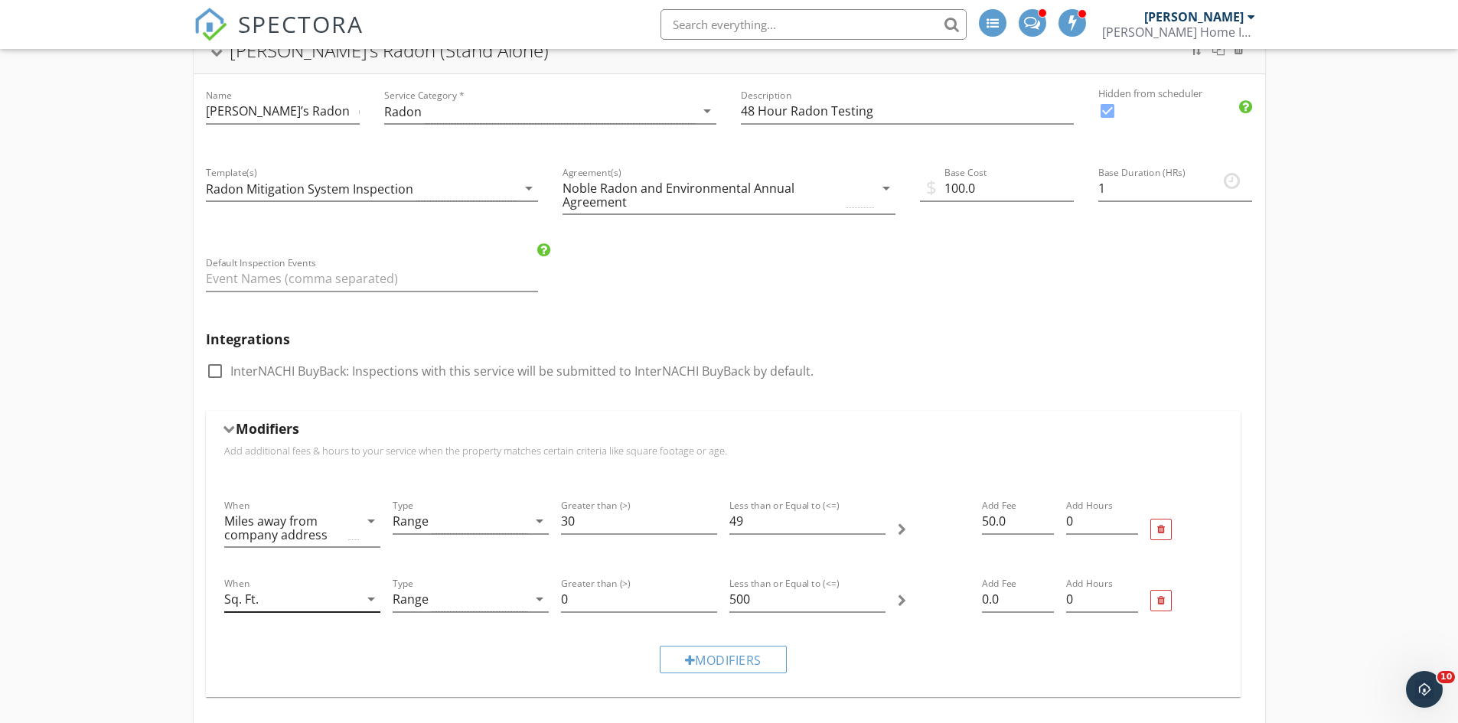
click at [315, 601] on div "Sq. Ft." at bounding box center [291, 599] width 135 height 25
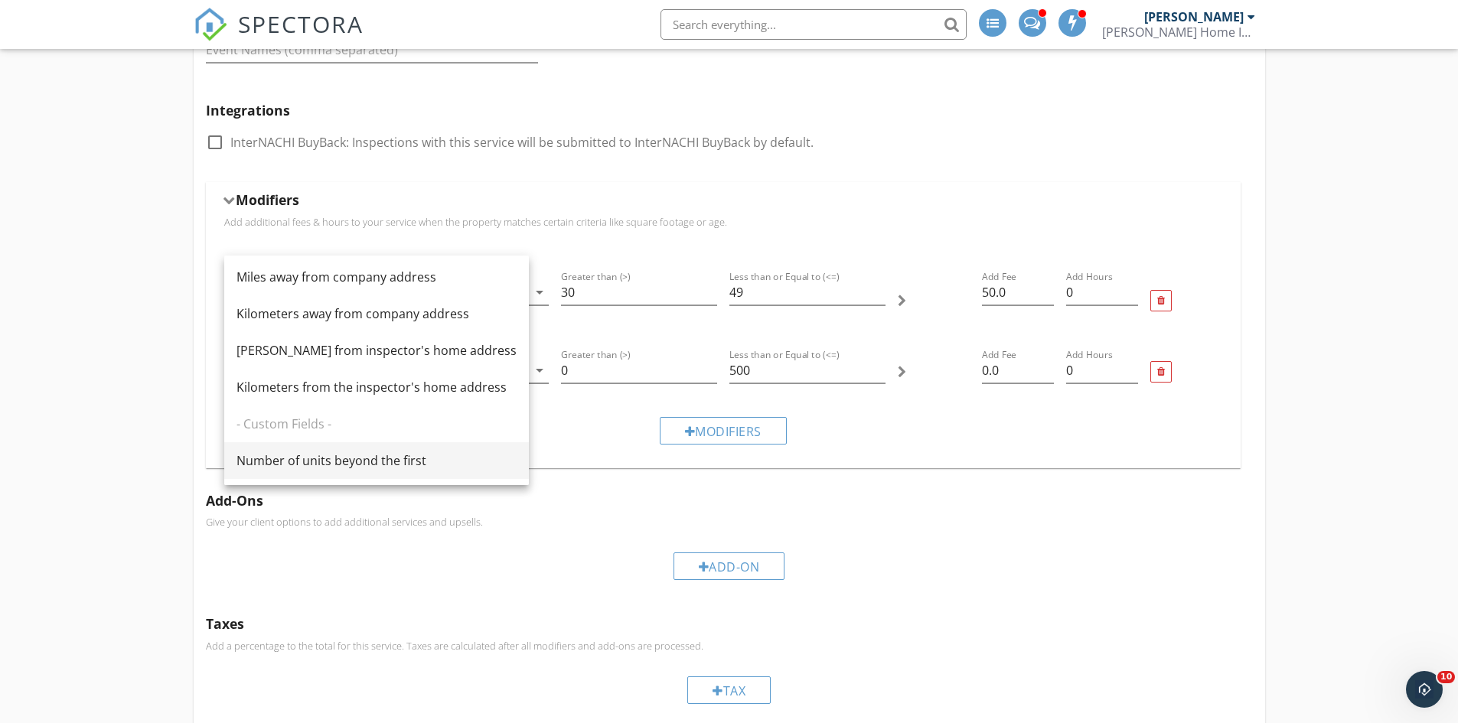
scroll to position [842, 0]
click at [331, 279] on div "Miles away from company address" at bounding box center [377, 276] width 280 height 18
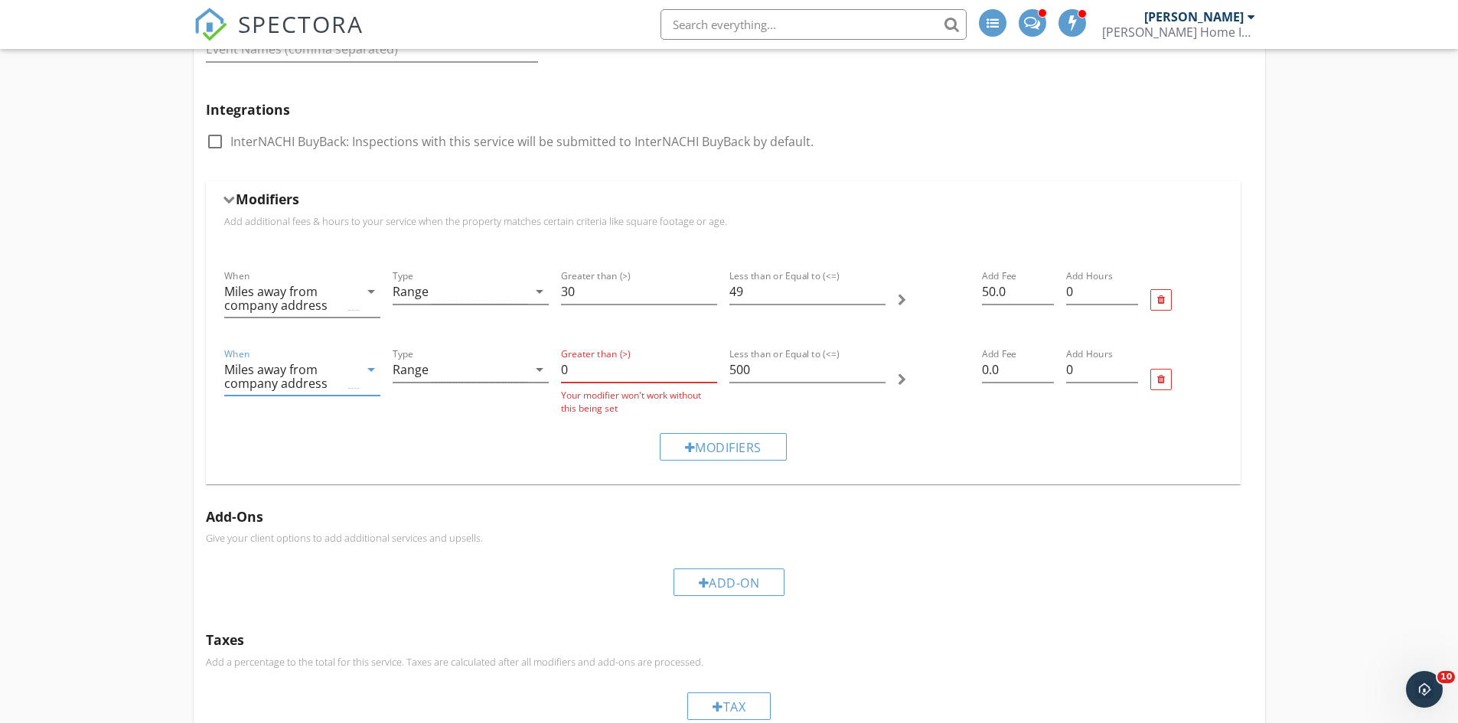
drag, startPoint x: 584, startPoint y: 364, endPoint x: 549, endPoint y: 366, distance: 35.2
click at [549, 366] on div "When Miles away from company address arrow_drop_down Type Range arrow_drop_down…" at bounding box center [723, 380] width 1011 height 82
type input "50"
drag, startPoint x: 798, startPoint y: 378, endPoint x: 686, endPoint y: 378, distance: 111.8
click at [686, 378] on div "When Miles away from company address arrow_drop_down Type Range arrow_drop_down…" at bounding box center [723, 378] width 1011 height 78
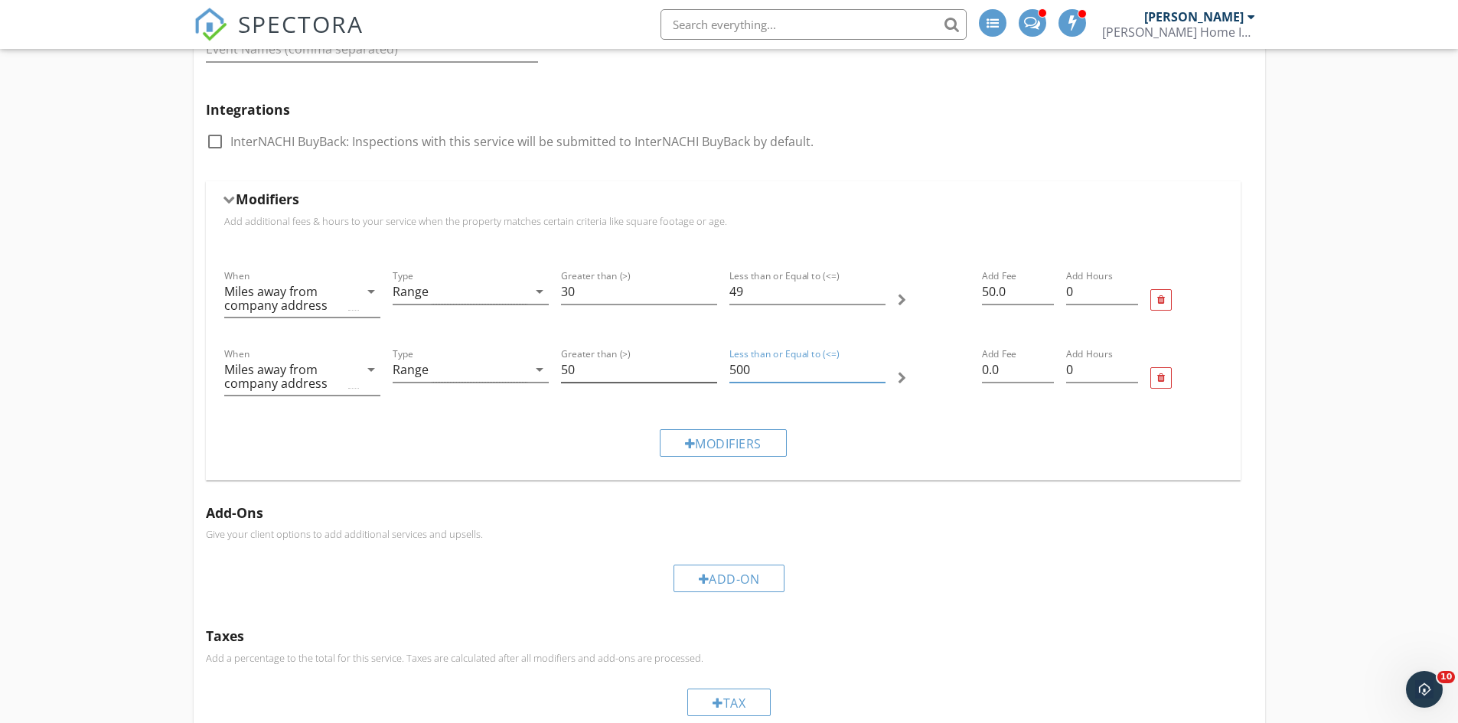
drag, startPoint x: 761, startPoint y: 371, endPoint x: 704, endPoint y: 372, distance: 57.4
click at [704, 372] on div "When Miles away from company address arrow_drop_down Type Range arrow_drop_down…" at bounding box center [723, 378] width 1011 height 78
type input "75"
drag, startPoint x: 1004, startPoint y: 373, endPoint x: 949, endPoint y: 370, distance: 56.0
click at [949, 370] on div "When Miles away from company address arrow_drop_down Type Range arrow_drop_down…" at bounding box center [723, 378] width 1011 height 78
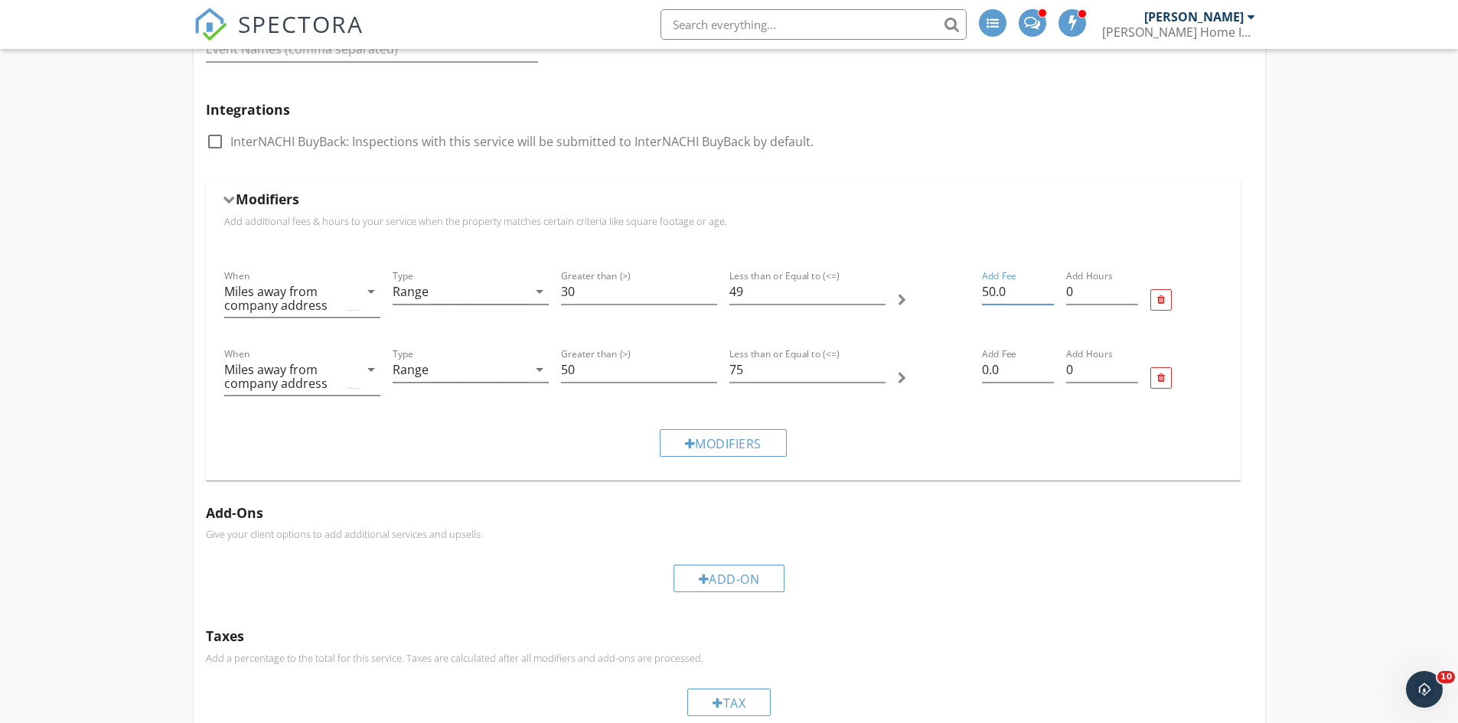
drag, startPoint x: 994, startPoint y: 292, endPoint x: 939, endPoint y: 297, distance: 55.3
click at [939, 297] on div "When Miles away from company address arrow_drop_down Type Range arrow_drop_down…" at bounding box center [723, 300] width 1011 height 78
type input "25.0"
drag, startPoint x: 989, startPoint y: 368, endPoint x: 971, endPoint y: 372, distance: 18.8
click at [971, 371] on div "When Miles away from company address arrow_drop_down Type Range arrow_drop_down…" at bounding box center [723, 378] width 1011 height 78
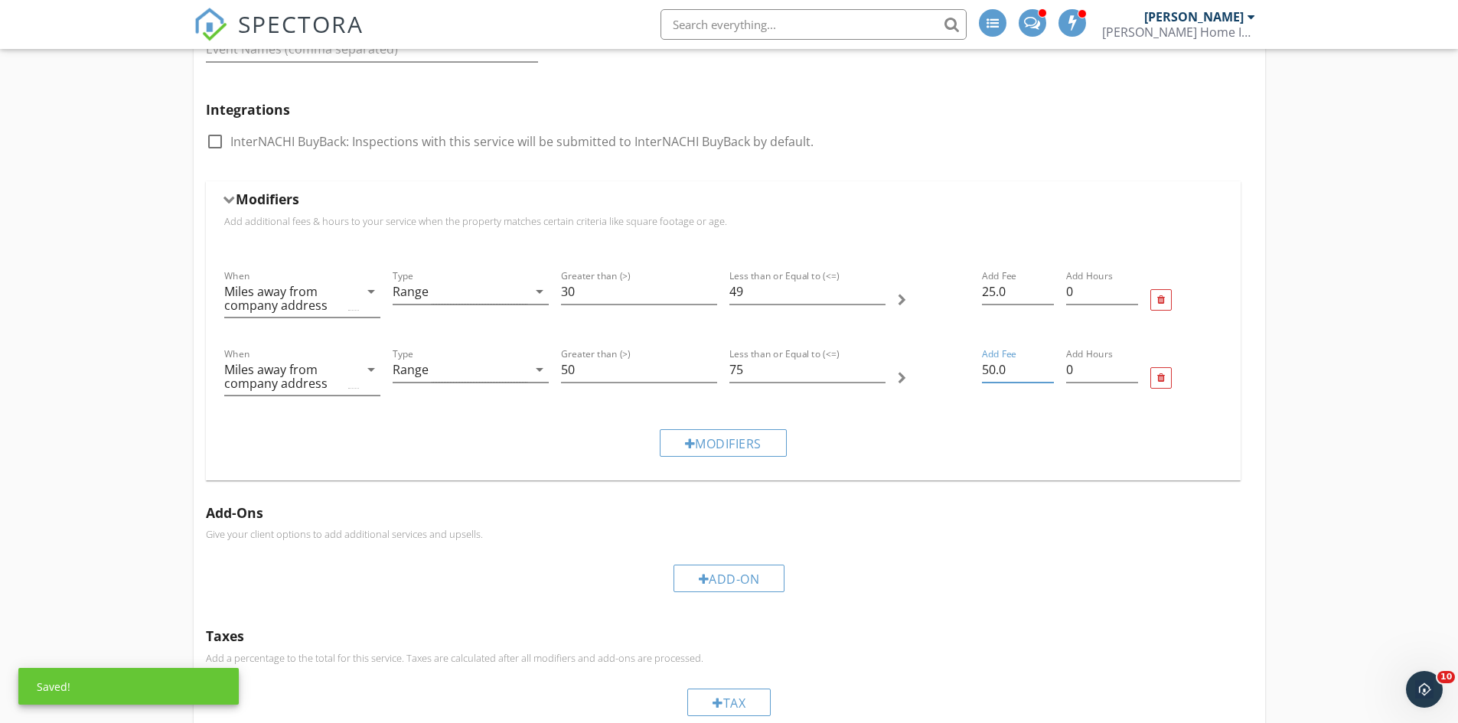
type input "50.0"
click at [1376, 347] on div "Pre-Purchase Inspection (General Home Inspection) New (Build) Construction Insp…" at bounding box center [729, 343] width 1458 height 2089
click at [227, 201] on div at bounding box center [228, 200] width 12 height 8
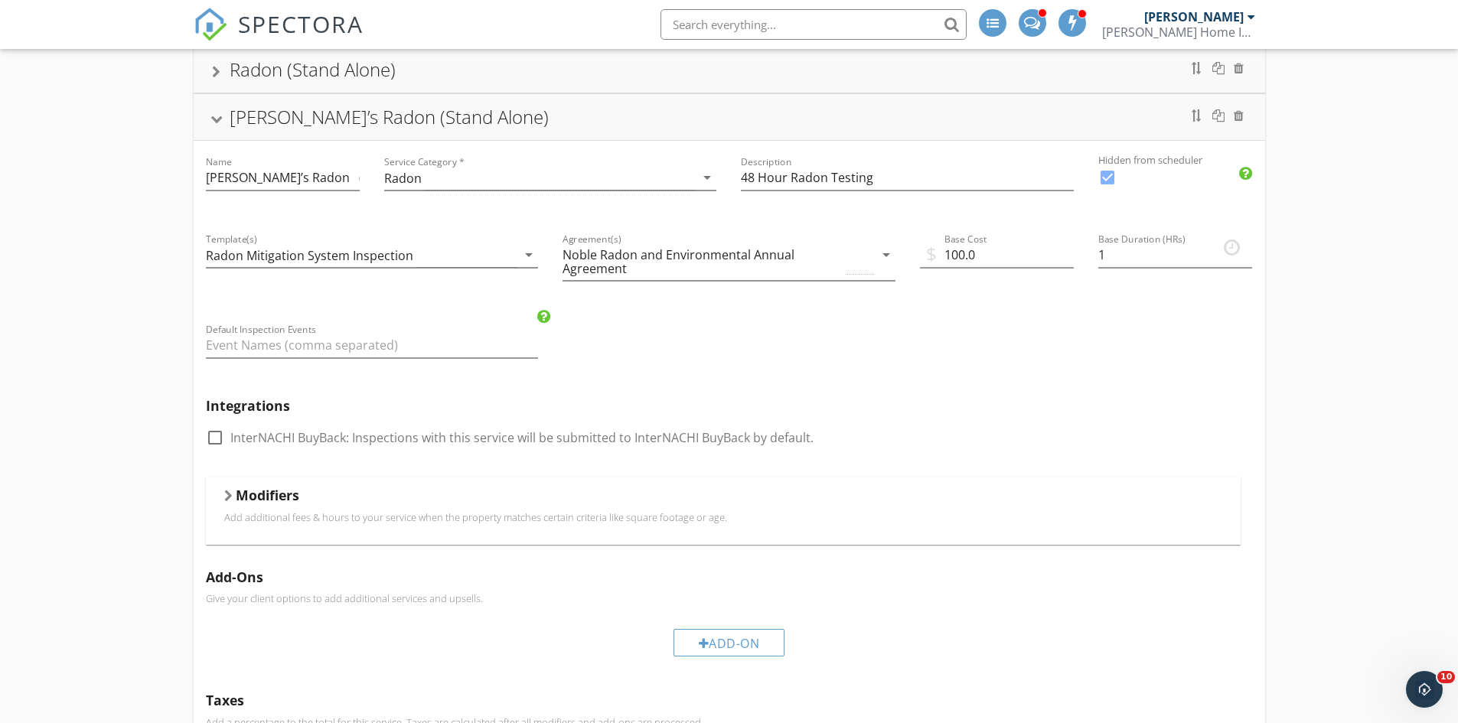
scroll to position [536, 0]
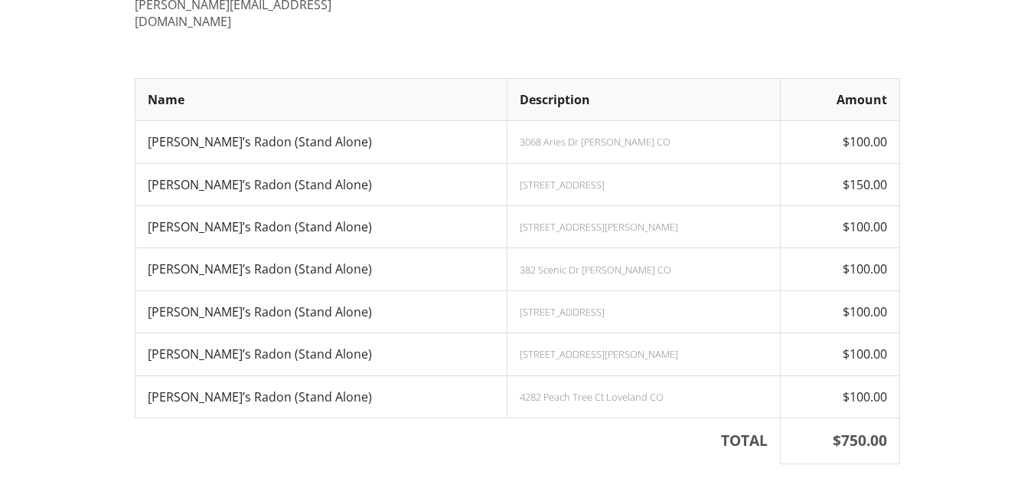
scroll to position [306, 0]
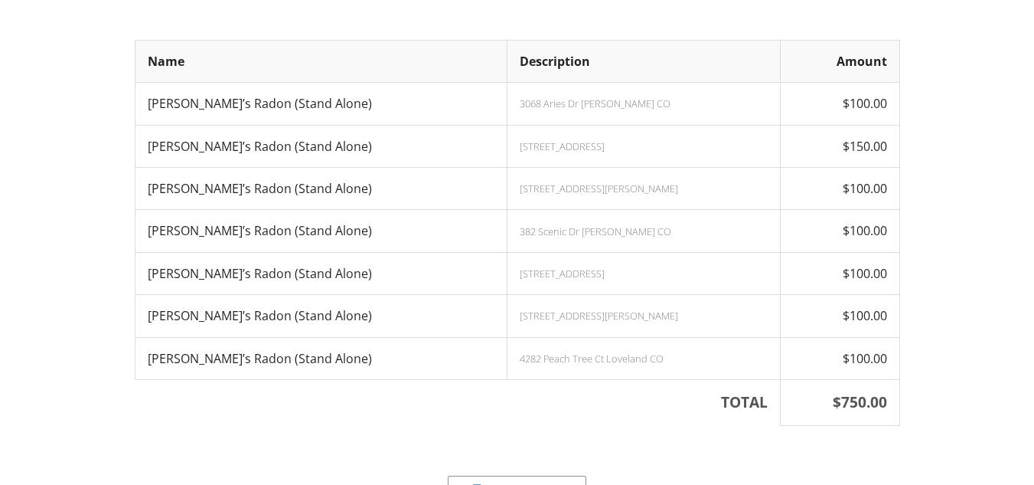
click at [579, 140] on div "[STREET_ADDRESS]" at bounding box center [644, 146] width 249 height 12
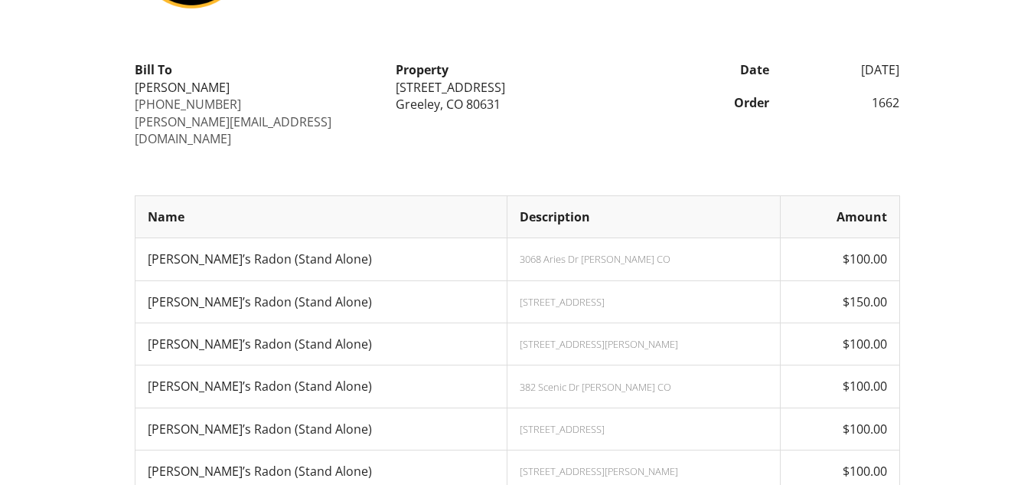
scroll to position [334, 0]
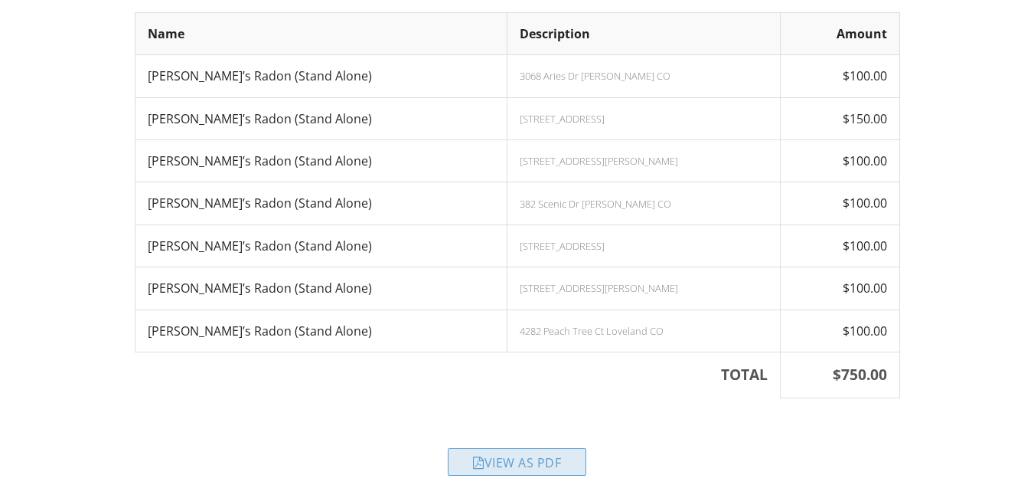
click at [524, 448] on div "View as PDF" at bounding box center [517, 462] width 139 height 28
